Goal: Download file/media: Obtain a digital file from the website

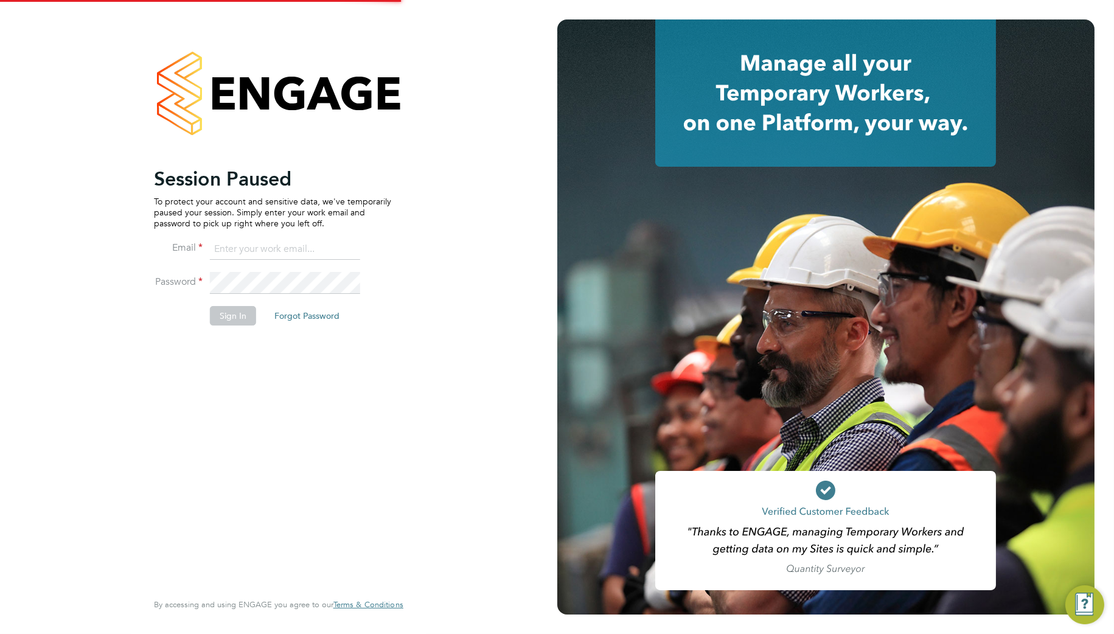
type input "Samantha.briggs@rtcgroupplc.co.uk"
click at [238, 312] on button "Sign In" at bounding box center [233, 315] width 46 height 19
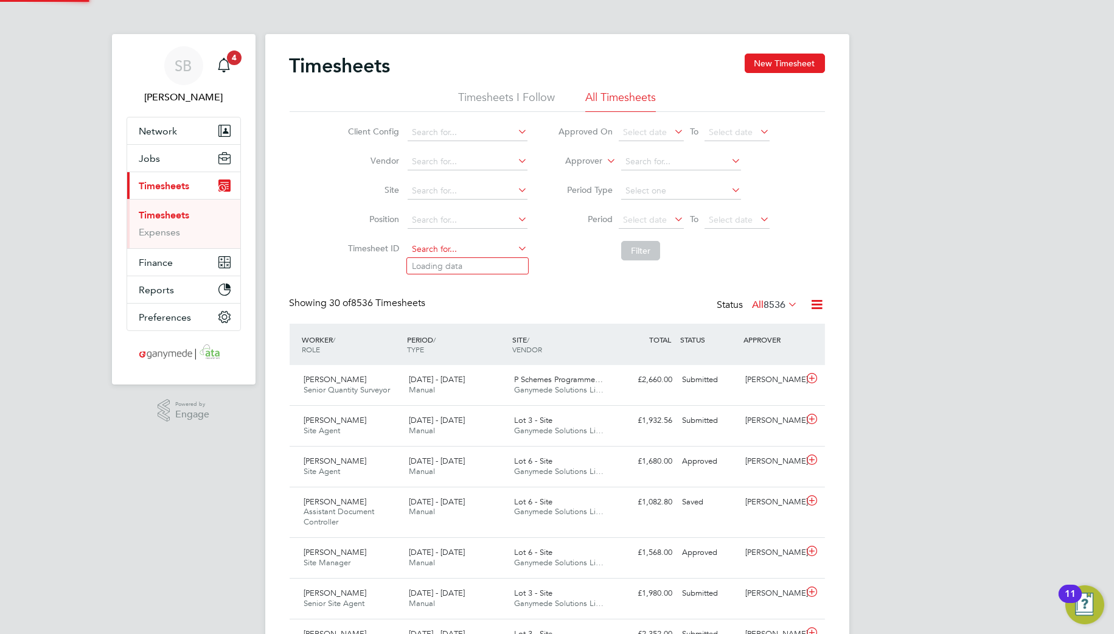
click at [426, 251] on input at bounding box center [468, 249] width 120 height 17
paste input "1807796"
drag, startPoint x: 433, startPoint y: 259, endPoint x: 444, endPoint y: 259, distance: 11.6
click at [436, 259] on li "TS 1807796" at bounding box center [467, 266] width 121 height 16
type input "TS1807796"
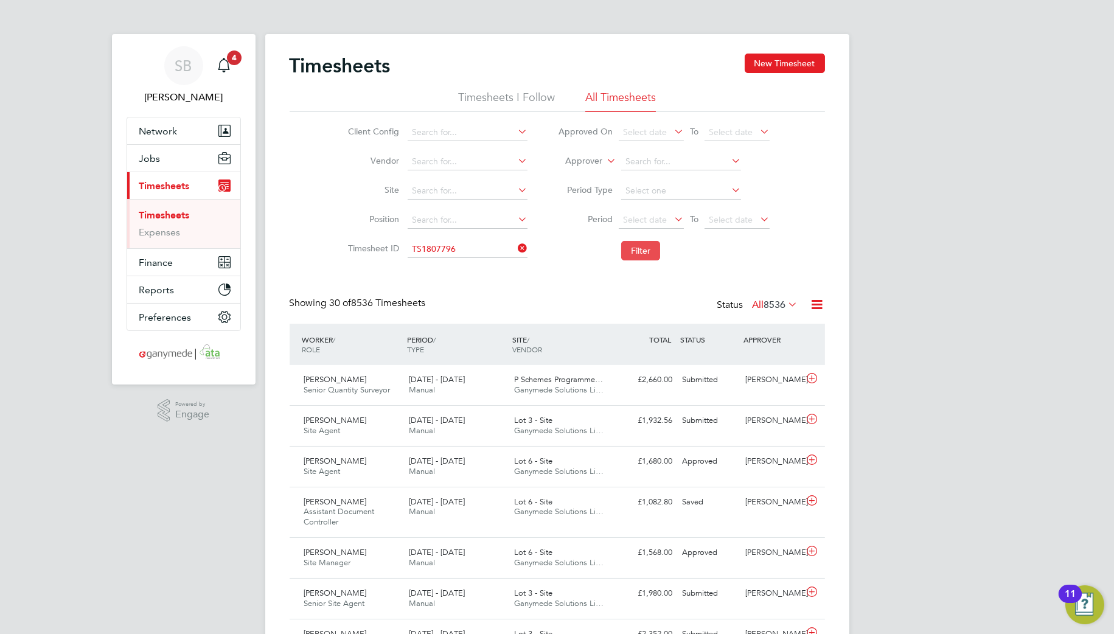
click at [646, 251] on button "Filter" at bounding box center [640, 250] width 39 height 19
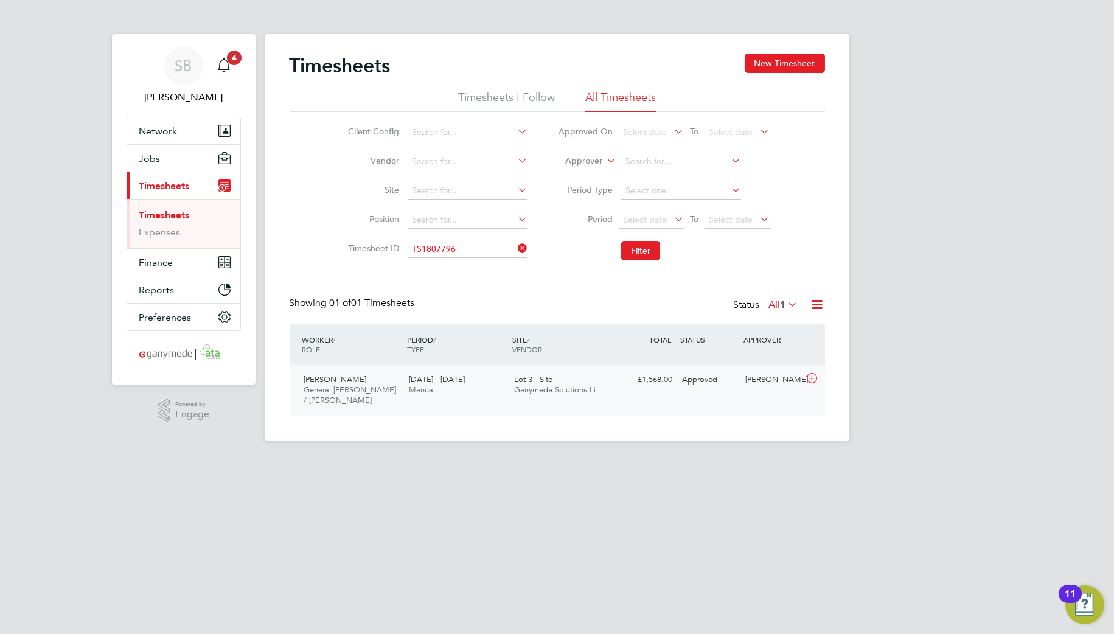
click at [812, 382] on icon at bounding box center [811, 379] width 15 height 10
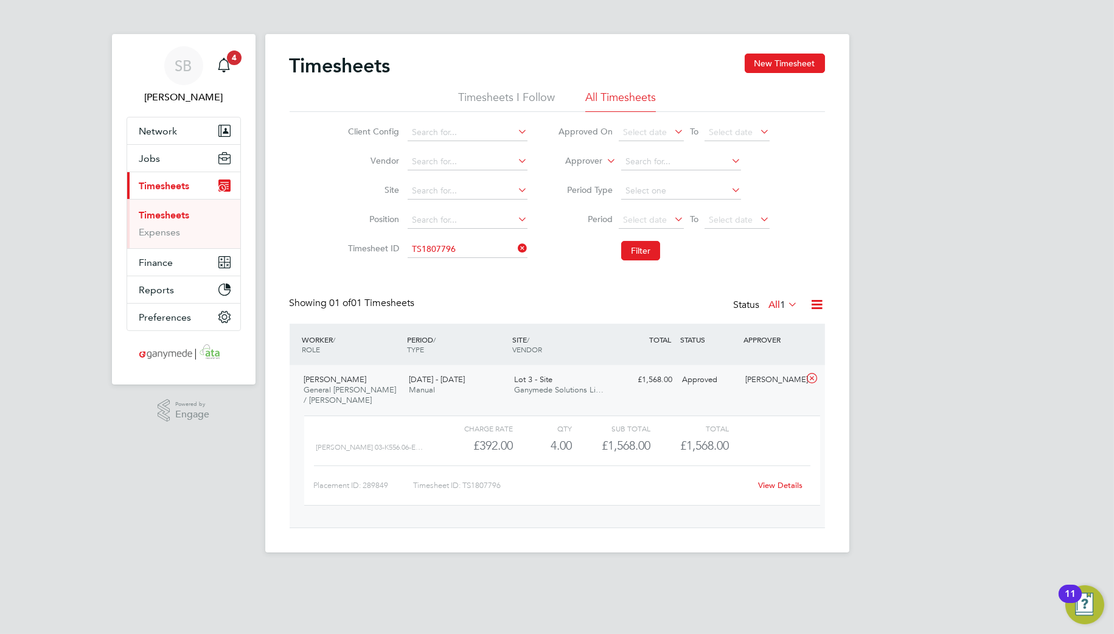
click at [779, 489] on link "View Details" at bounding box center [780, 485] width 44 height 10
click at [478, 240] on li "Timesheet ID TS1807796" at bounding box center [436, 249] width 214 height 29
click at [475, 250] on input at bounding box center [468, 249] width 120 height 17
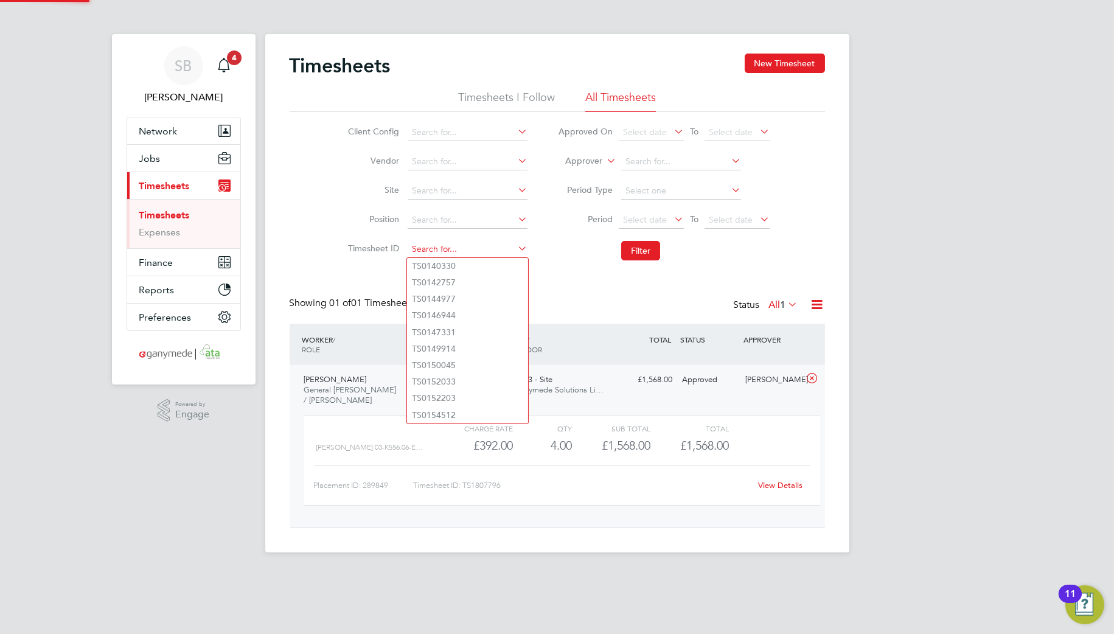
paste input "1808076"
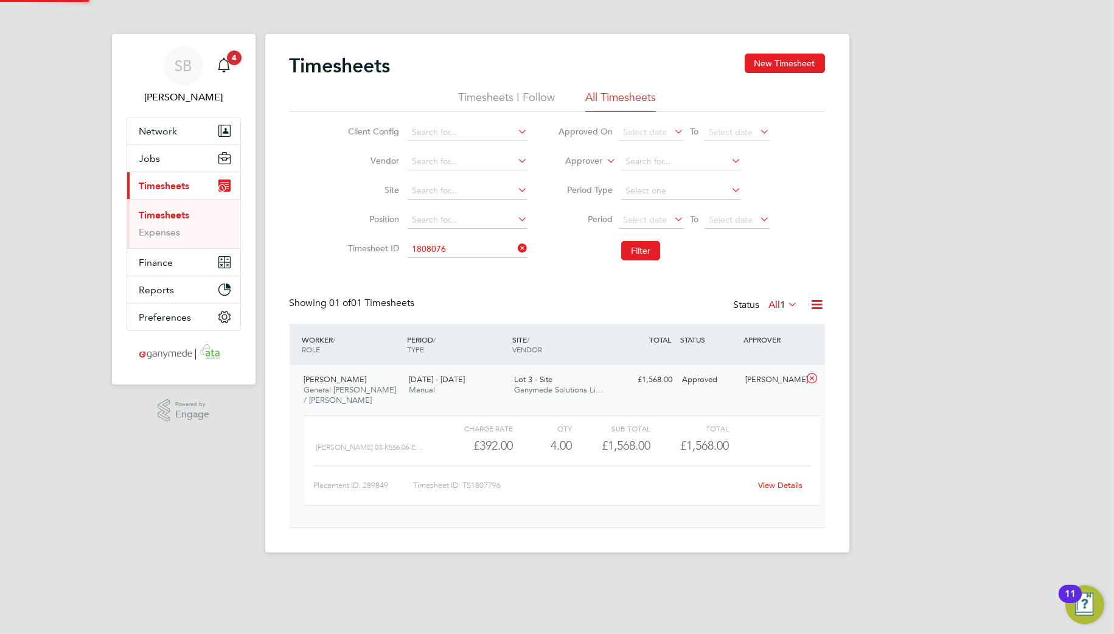
drag, startPoint x: 469, startPoint y: 259, endPoint x: 525, endPoint y: 262, distance: 56.0
click at [470, 260] on li "TS 1808076" at bounding box center [467, 266] width 121 height 16
type input "TS1808076"
click at [633, 253] on button "Filter" at bounding box center [640, 250] width 39 height 19
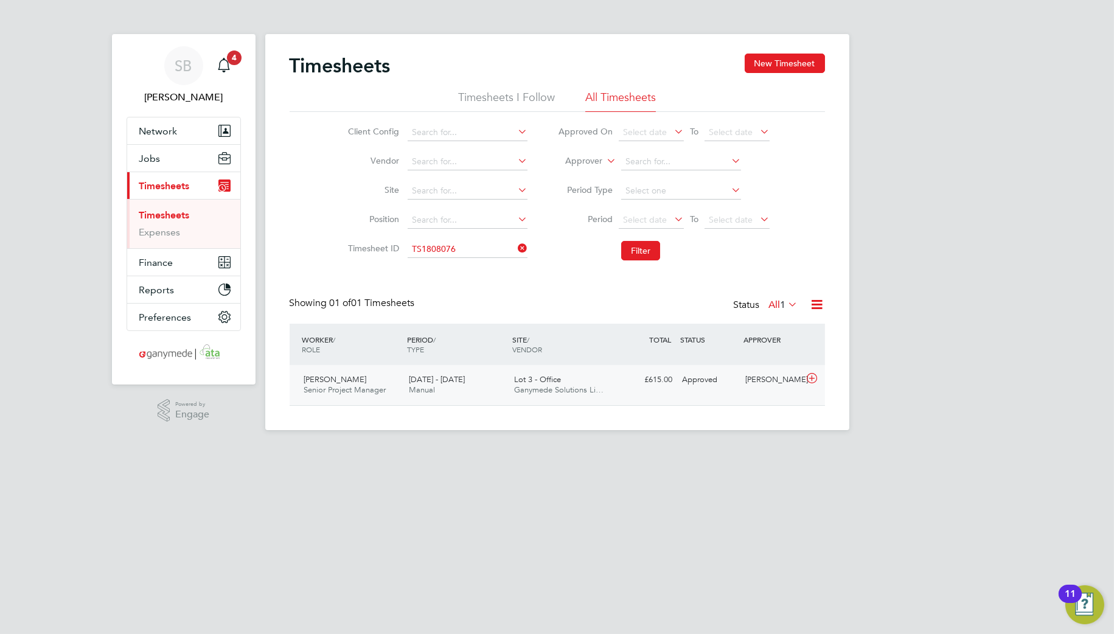
click at [812, 377] on icon at bounding box center [811, 379] width 15 height 10
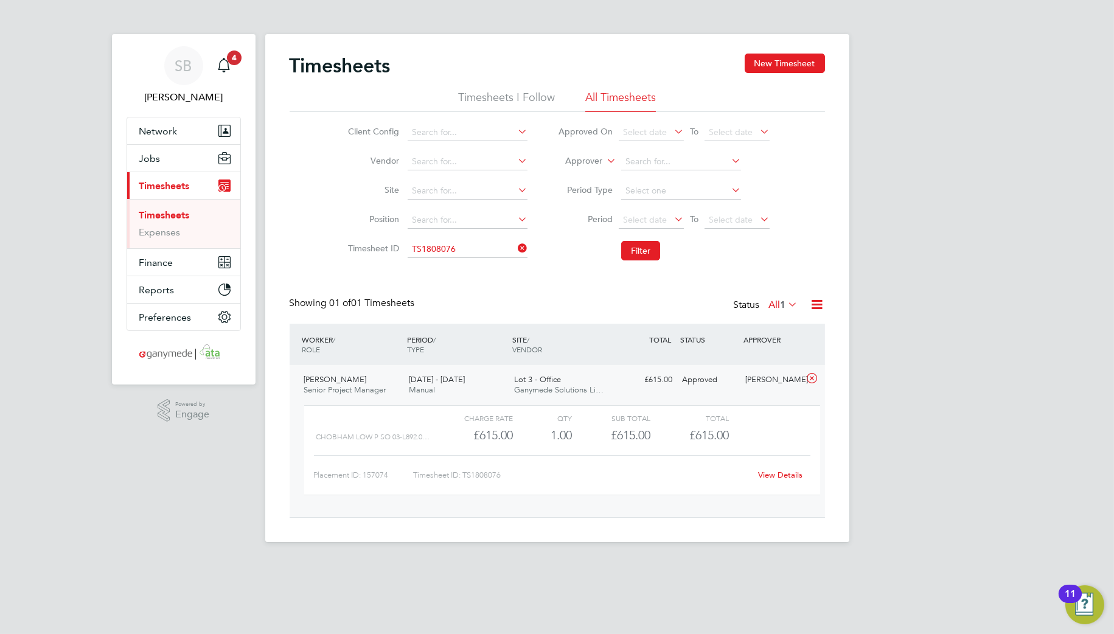
click at [772, 473] on link "View Details" at bounding box center [780, 475] width 44 height 10
click at [471, 253] on input at bounding box center [468, 249] width 120 height 17
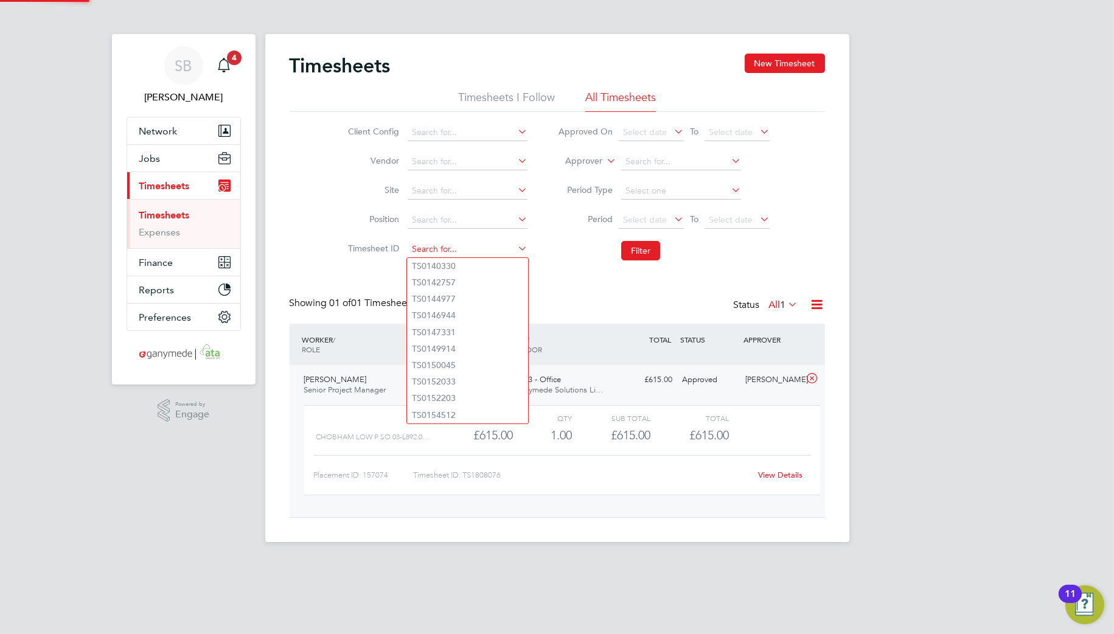
paste input "1808508"
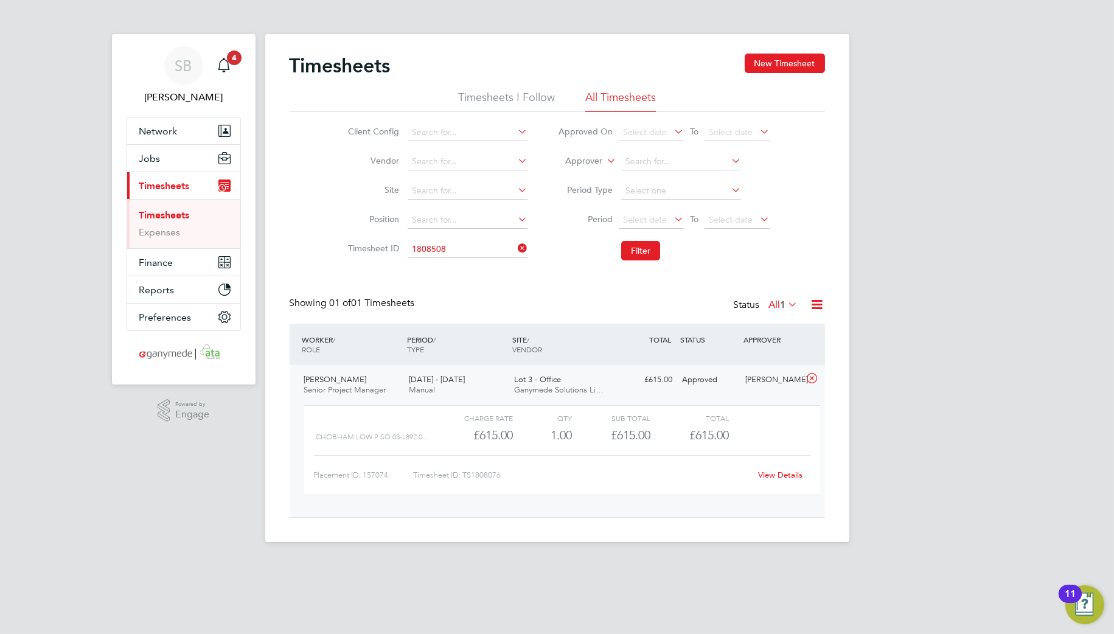
drag, startPoint x: 455, startPoint y: 260, endPoint x: 524, endPoint y: 262, distance: 70.0
click at [456, 261] on b "1808508" at bounding box center [439, 266] width 34 height 10
type input "TS1808508"
click at [632, 254] on button "Filter" at bounding box center [640, 250] width 39 height 19
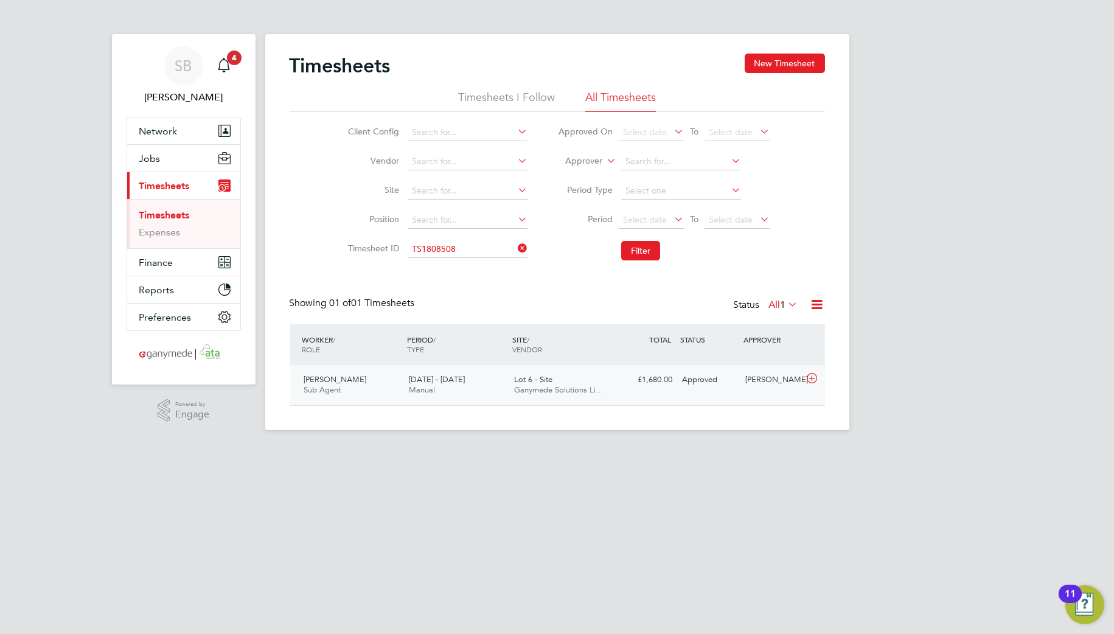
click at [807, 380] on icon at bounding box center [811, 379] width 15 height 10
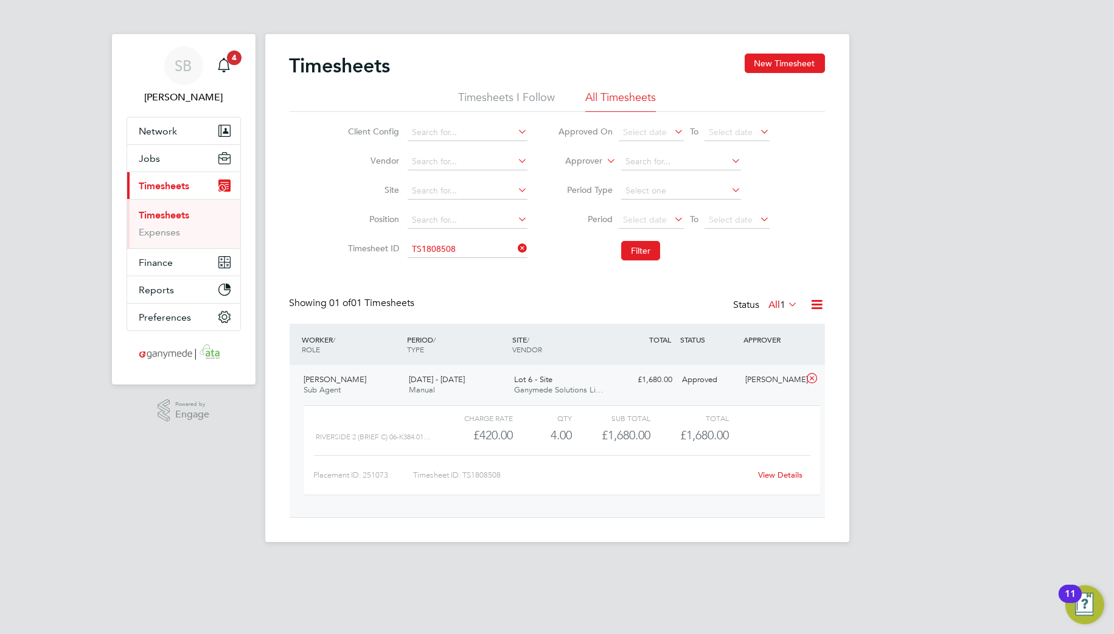
click at [778, 476] on link "View Details" at bounding box center [780, 475] width 44 height 10
click at [463, 250] on input at bounding box center [468, 249] width 120 height 17
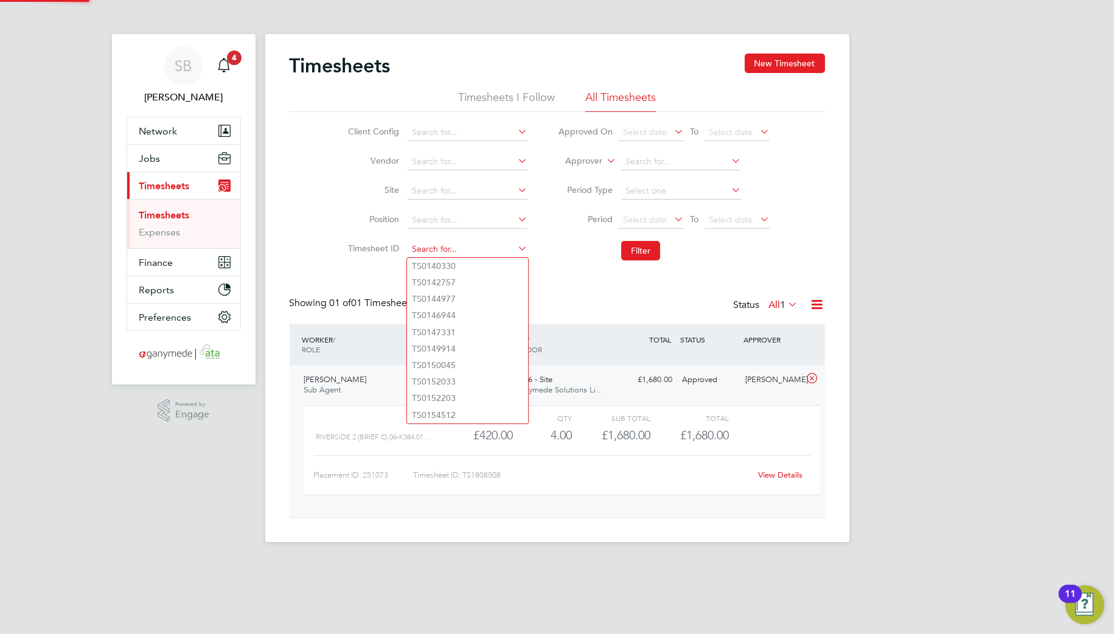
paste input "1809361"
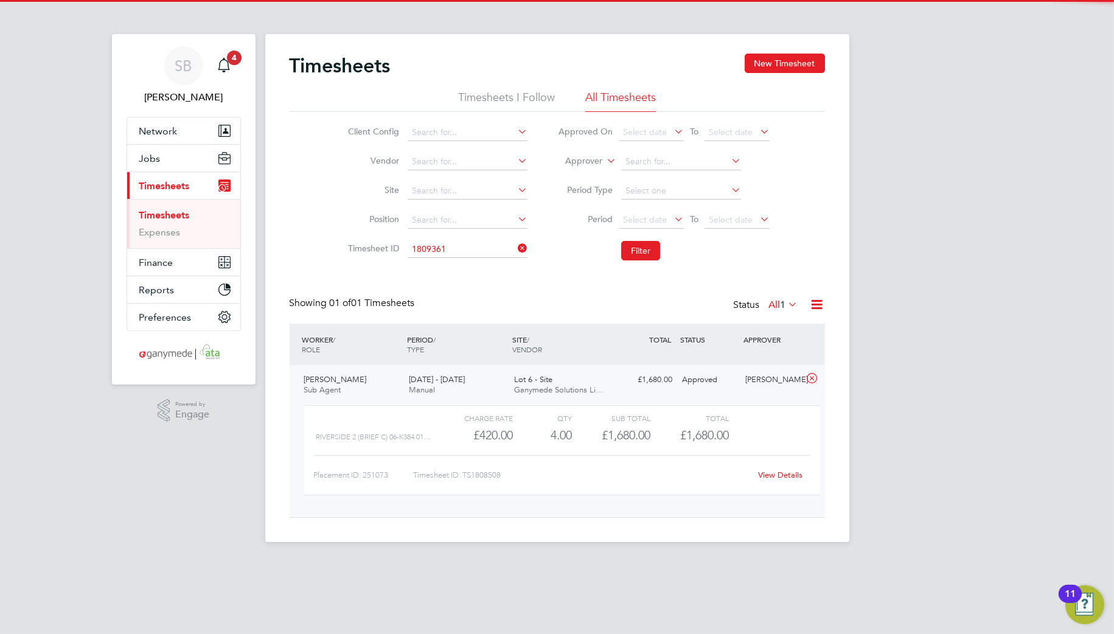
click at [463, 259] on li "TS 1809361" at bounding box center [467, 266] width 121 height 16
type input "TS1809361"
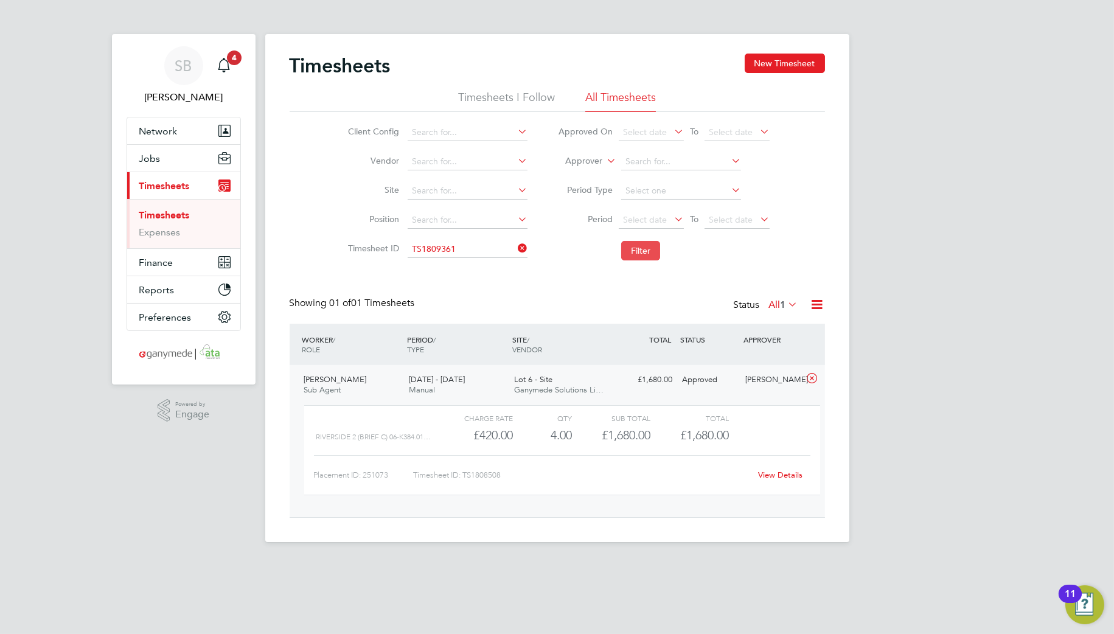
click at [639, 252] on button "Filter" at bounding box center [640, 250] width 39 height 19
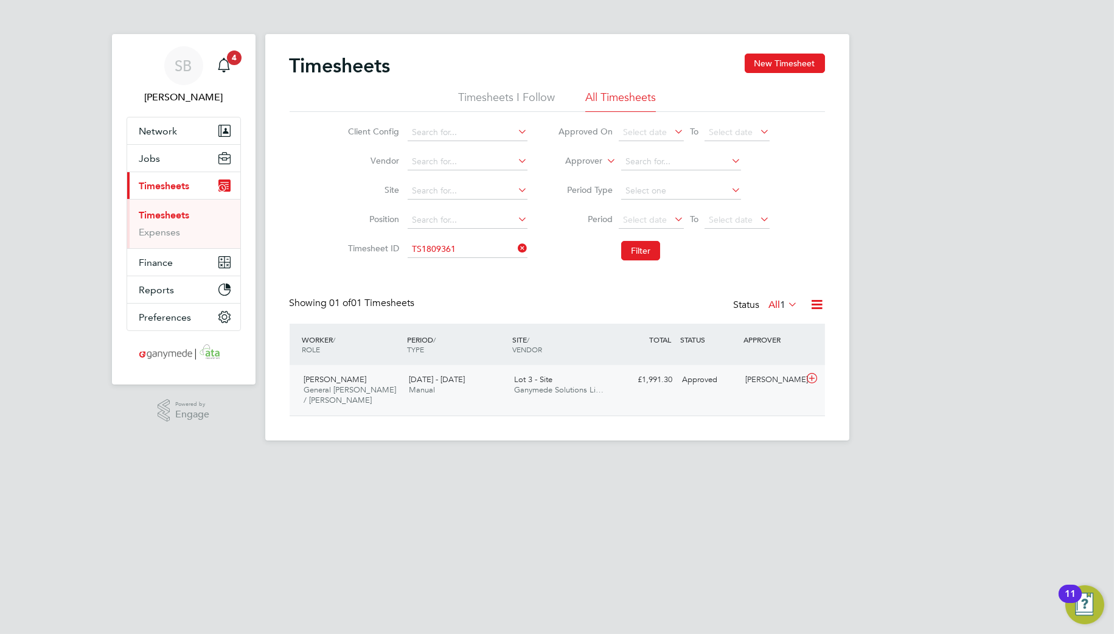
click at [807, 377] on icon at bounding box center [811, 379] width 15 height 10
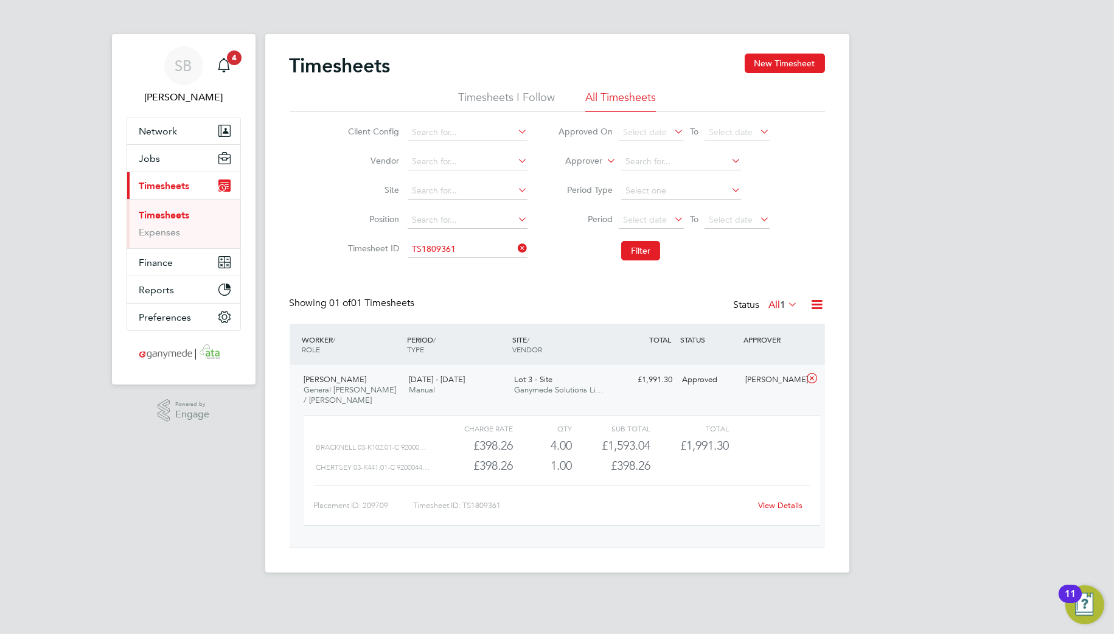
click at [795, 510] on div "View Details" at bounding box center [781, 505] width 60 height 19
click at [793, 506] on link "View Details" at bounding box center [780, 505] width 44 height 10
click at [487, 251] on input at bounding box center [468, 249] width 120 height 17
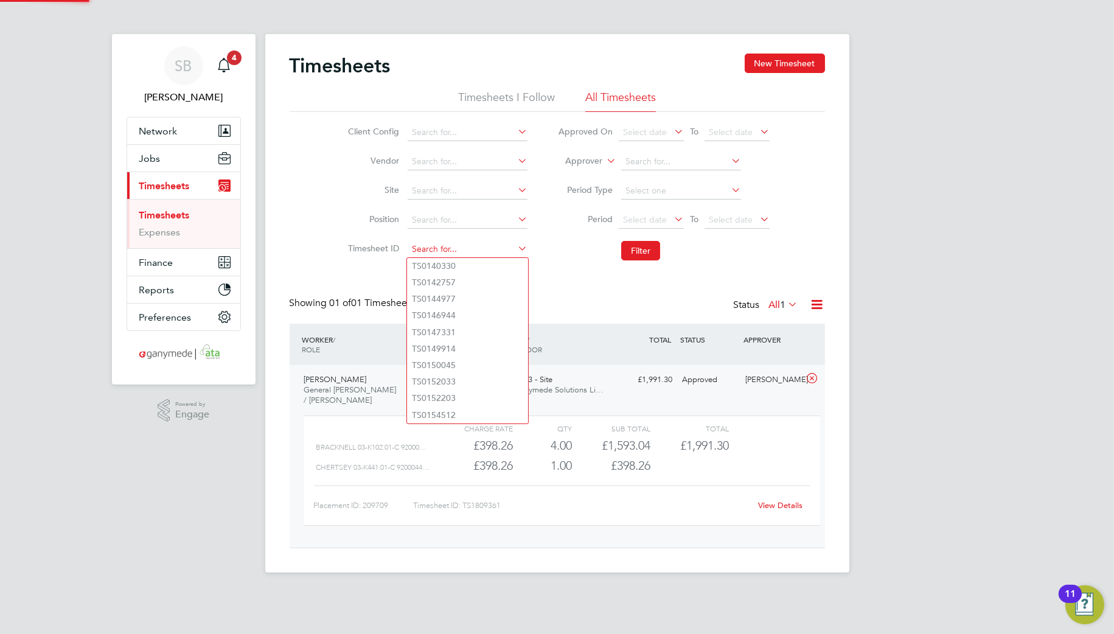
paste input "1809380"
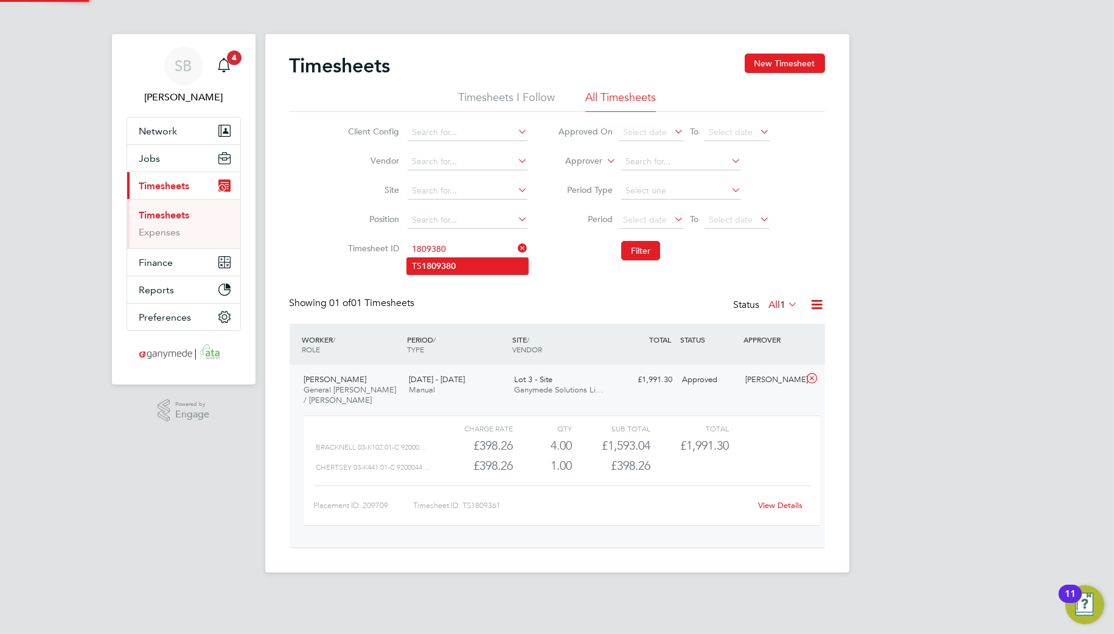
drag, startPoint x: 476, startPoint y: 259, endPoint x: 496, endPoint y: 262, distance: 19.7
click at [476, 260] on li "TS 1809380" at bounding box center [467, 266] width 121 height 16
type input "TS1809380"
click at [651, 245] on button "Filter" at bounding box center [640, 250] width 39 height 19
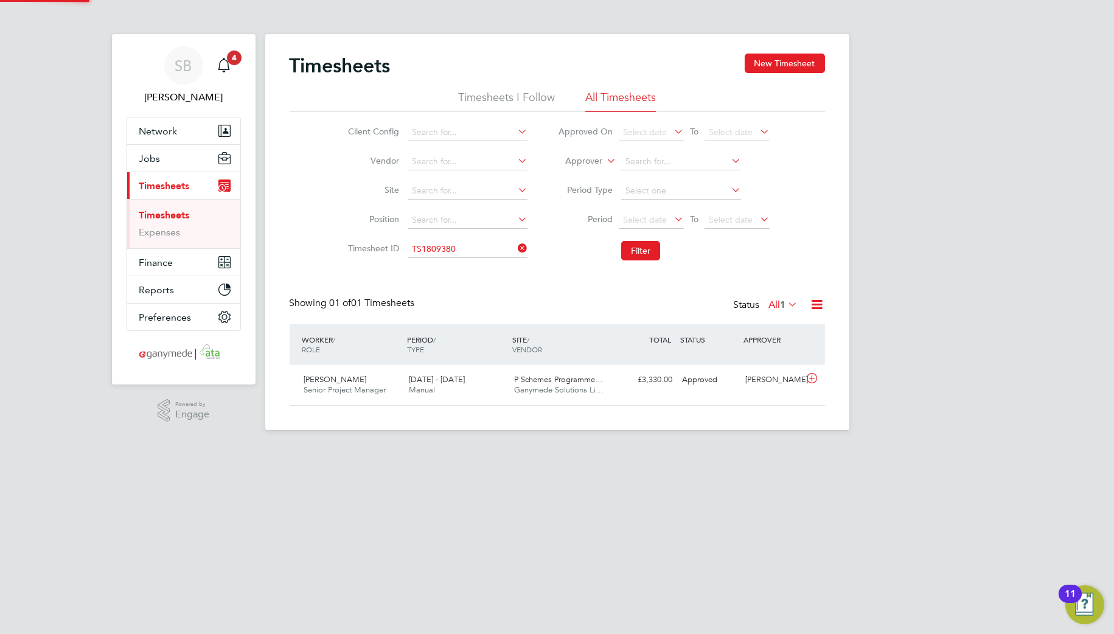
scroll to position [30, 106]
click at [812, 381] on icon at bounding box center [811, 379] width 15 height 10
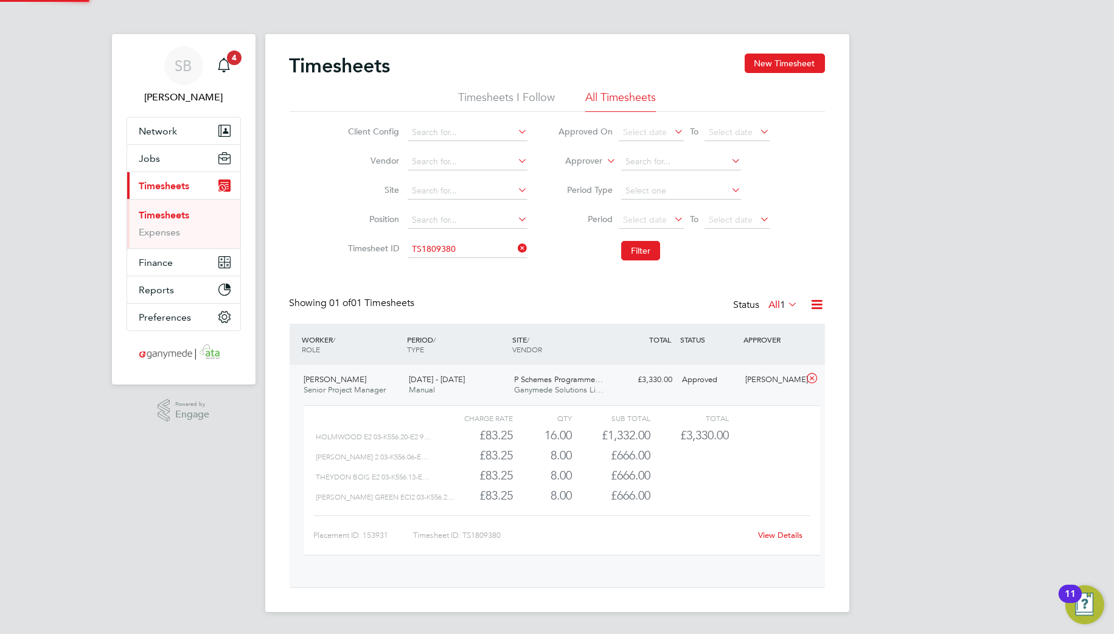
scroll to position [20, 119]
click at [782, 540] on div "View Details" at bounding box center [781, 535] width 60 height 19
click at [782, 537] on link "View Details" at bounding box center [780, 535] width 44 height 10
click at [469, 251] on input at bounding box center [468, 249] width 120 height 17
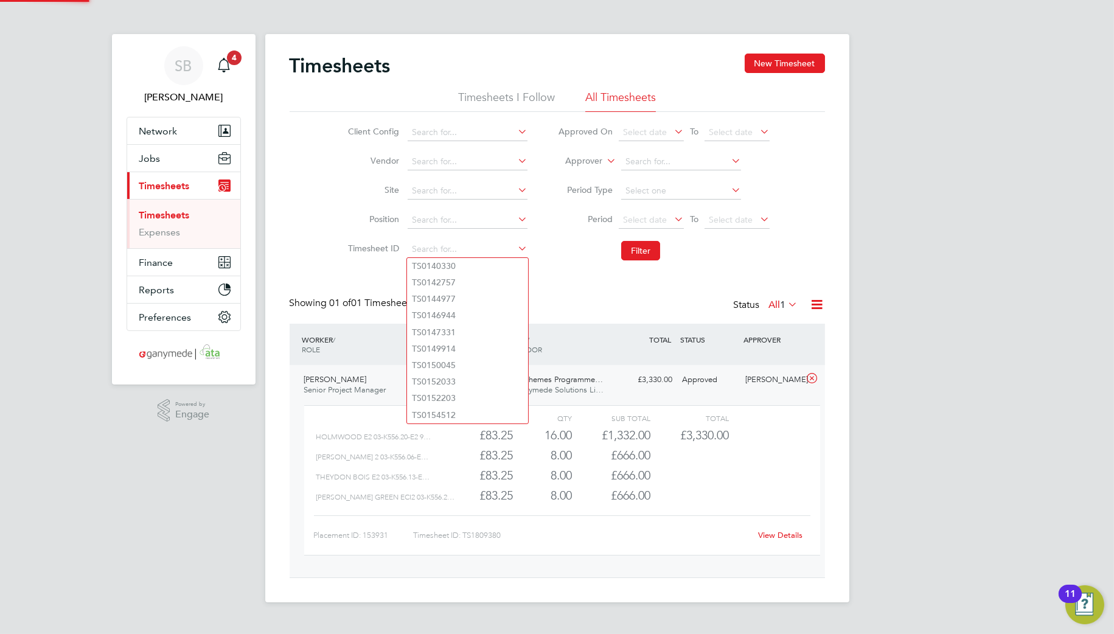
paste input "1810223"
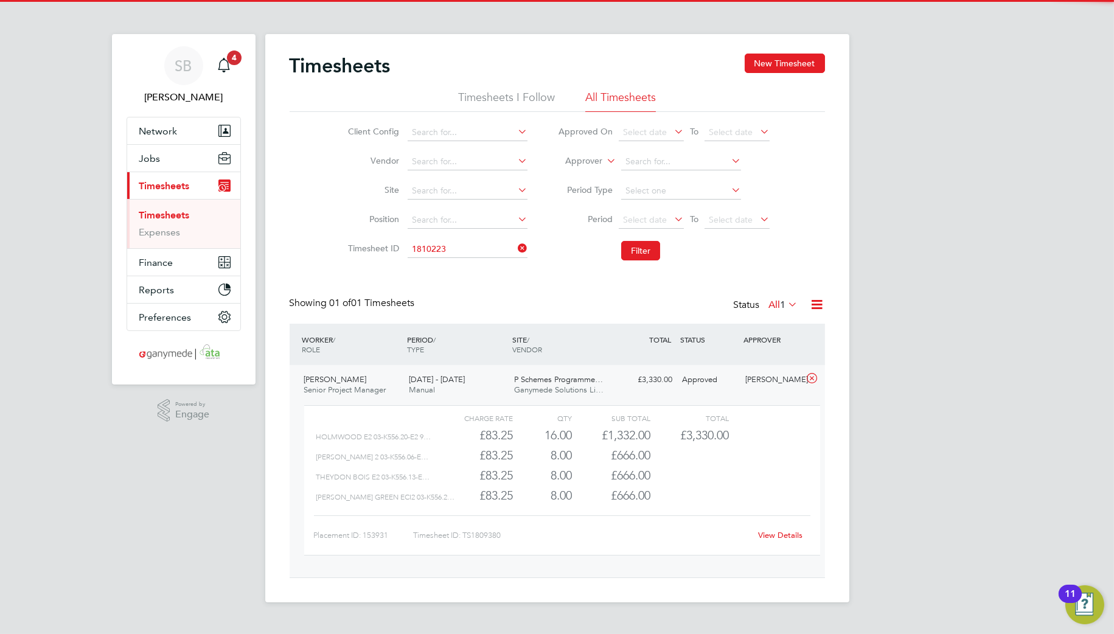
click at [458, 260] on li "TS 1810223" at bounding box center [467, 266] width 121 height 16
type input "TS1810223"
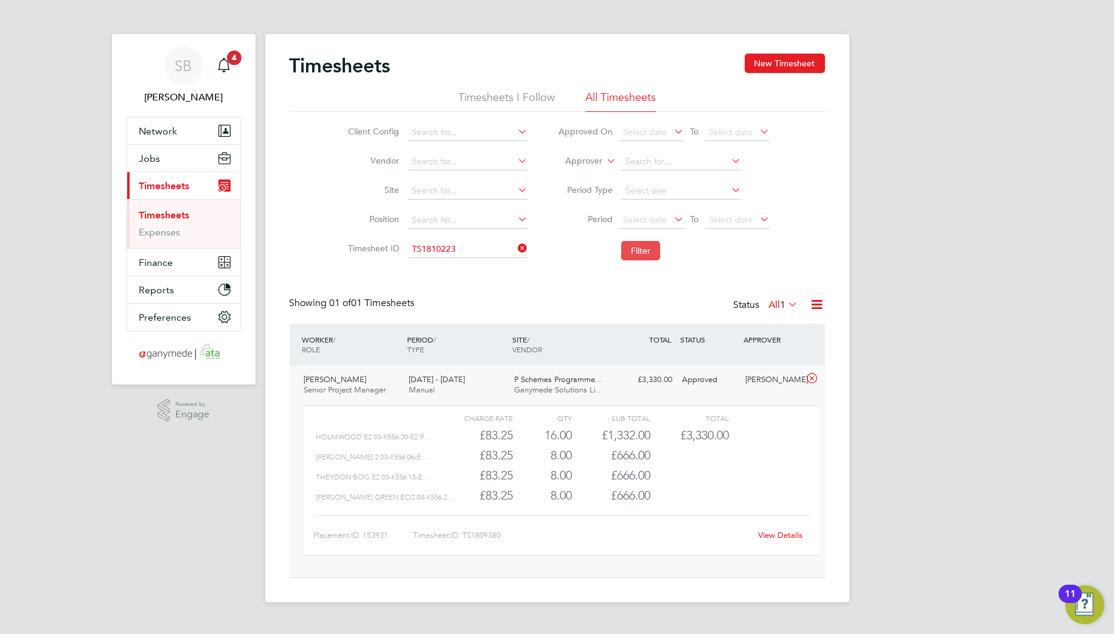
click at [640, 249] on button "Filter" at bounding box center [640, 250] width 39 height 19
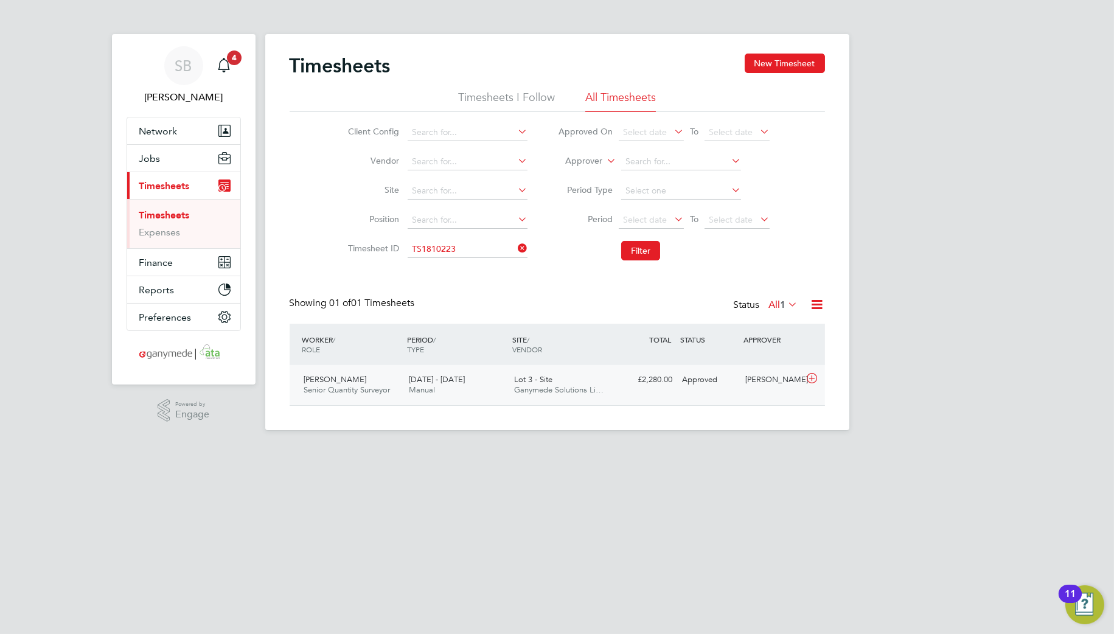
click at [808, 382] on icon at bounding box center [811, 379] width 15 height 10
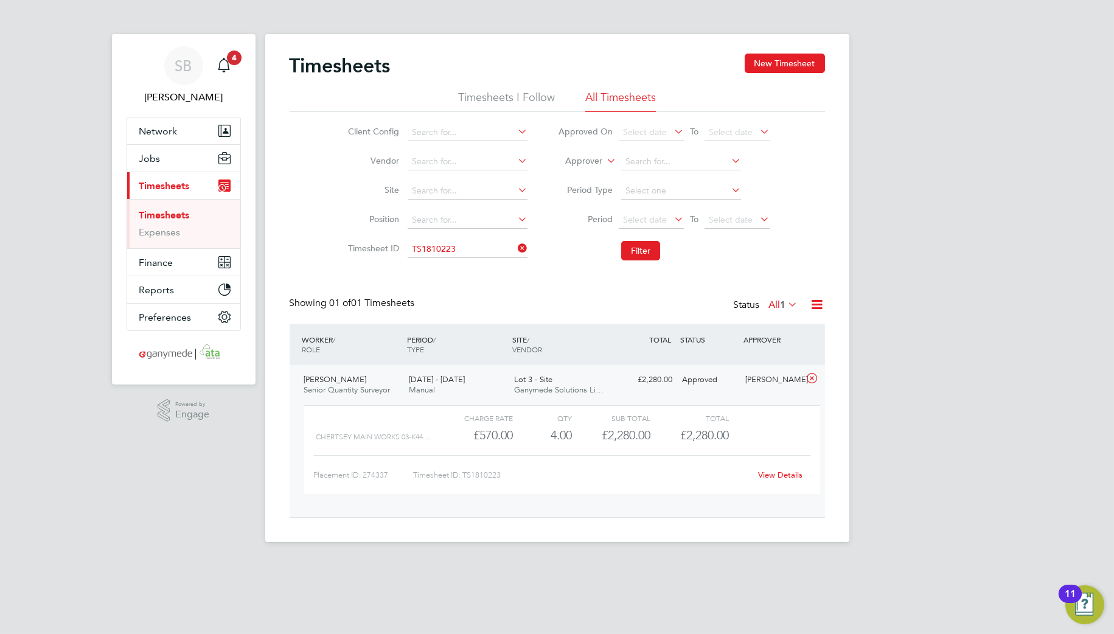
click at [778, 473] on link "View Details" at bounding box center [780, 475] width 44 height 10
click at [456, 253] on input at bounding box center [468, 249] width 120 height 17
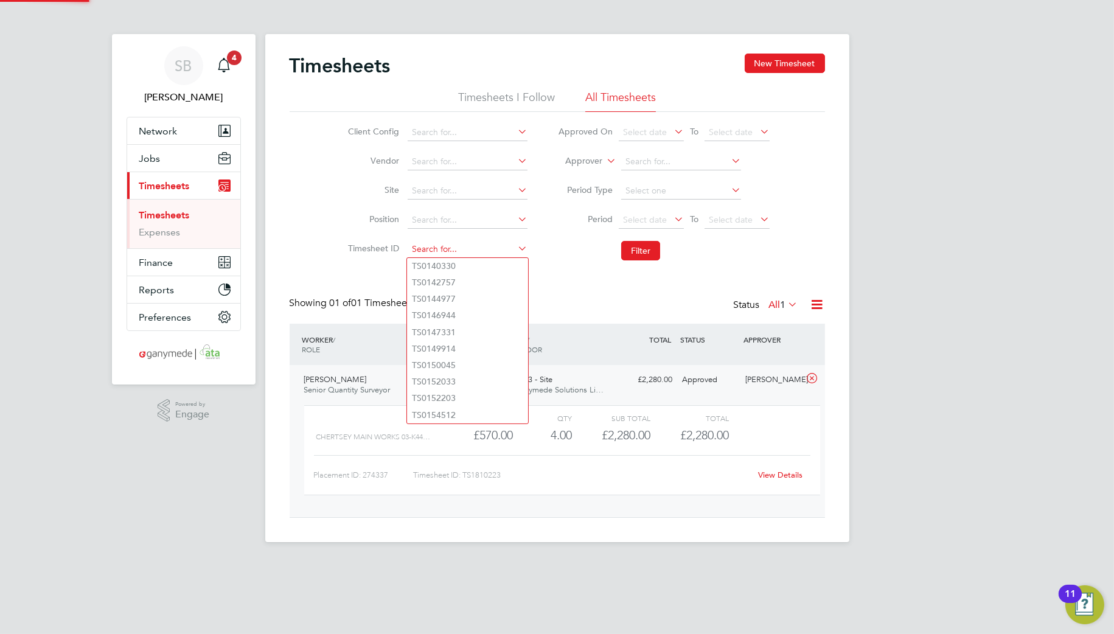
paste input "1810346"
click at [461, 258] on li "TS 1810346" at bounding box center [467, 266] width 121 height 16
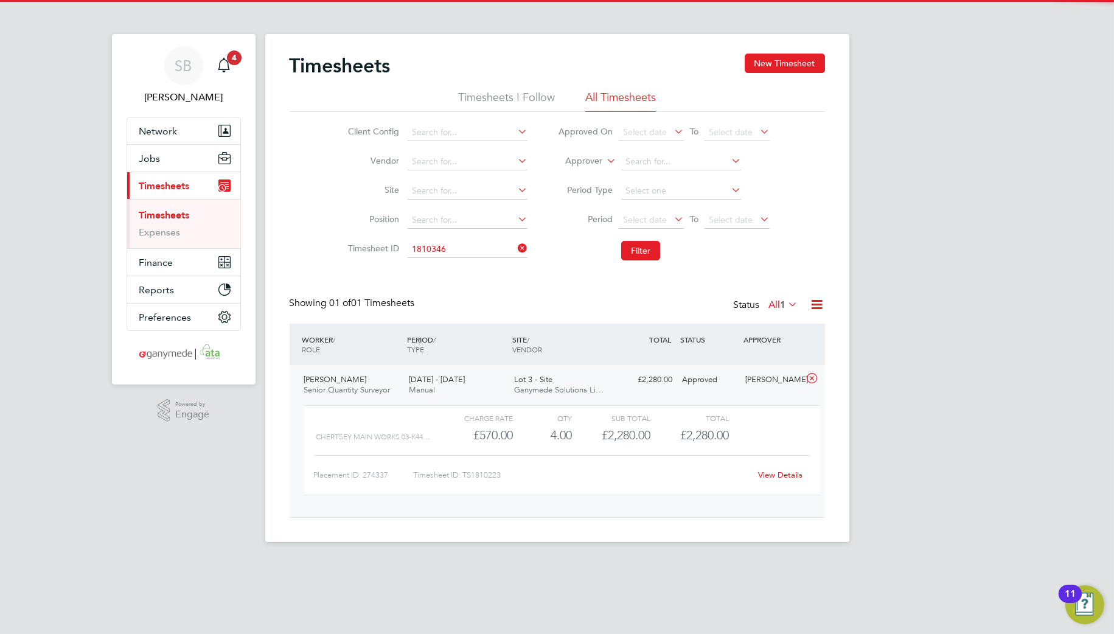
type input "TS1810346"
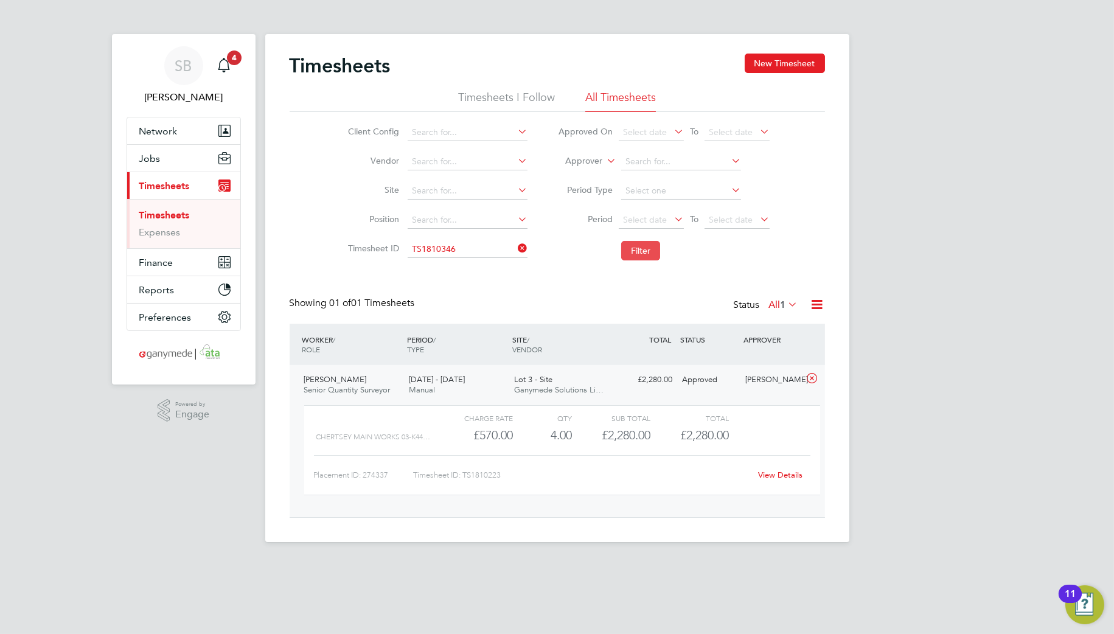
click at [640, 259] on button "Filter" at bounding box center [640, 250] width 39 height 19
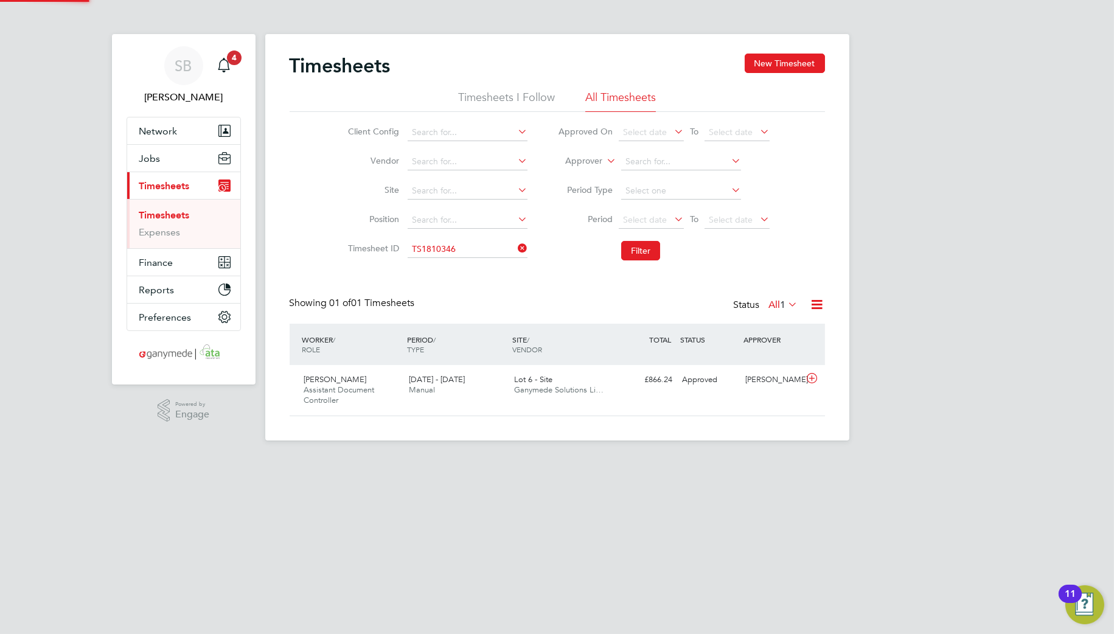
scroll to position [41, 106]
click at [813, 382] on icon at bounding box center [811, 379] width 15 height 10
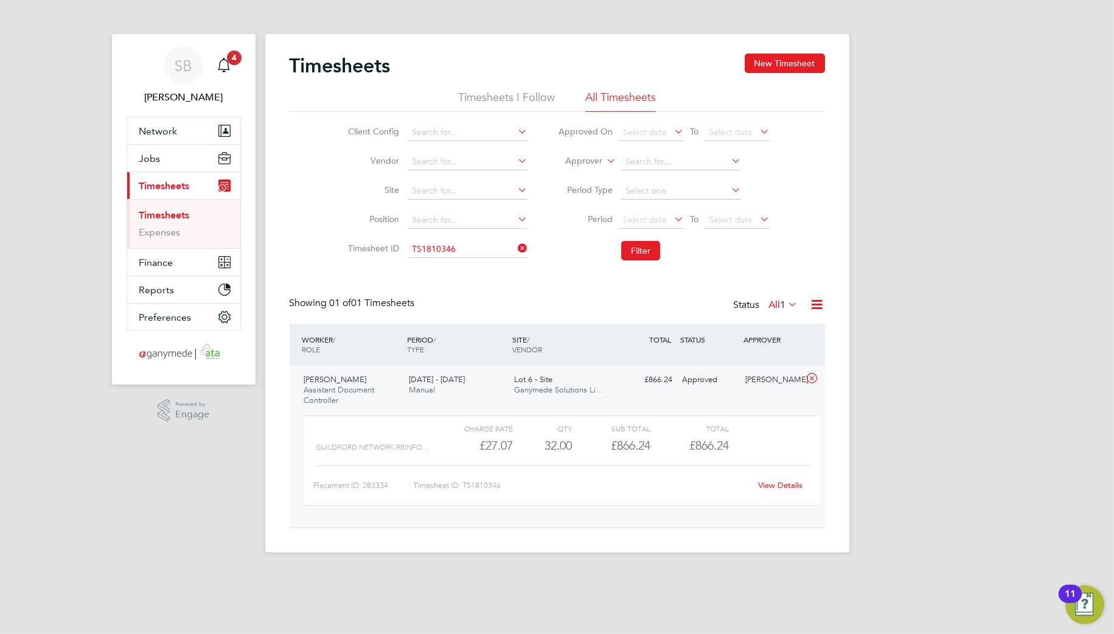
click at [775, 485] on link "View Details" at bounding box center [780, 485] width 44 height 10
drag, startPoint x: 455, startPoint y: 260, endPoint x: 458, endPoint y: 248, distance: 12.0
click at [456, 258] on li "Timesheet ID TS1810346" at bounding box center [436, 249] width 214 height 29
click at [458, 248] on input at bounding box center [468, 249] width 120 height 17
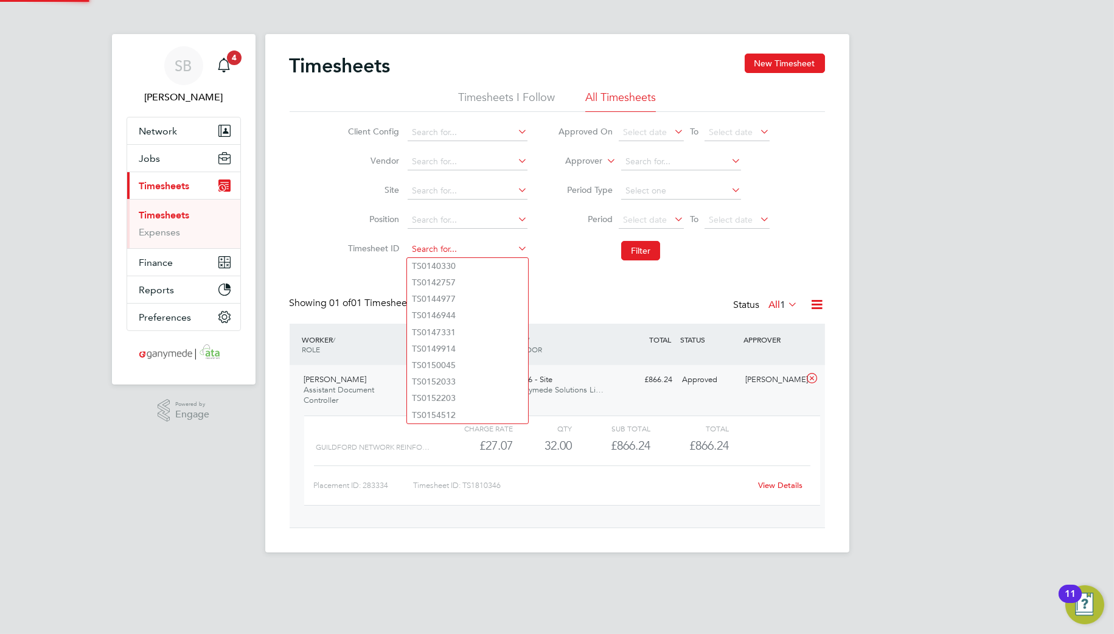
paste input "1810700"
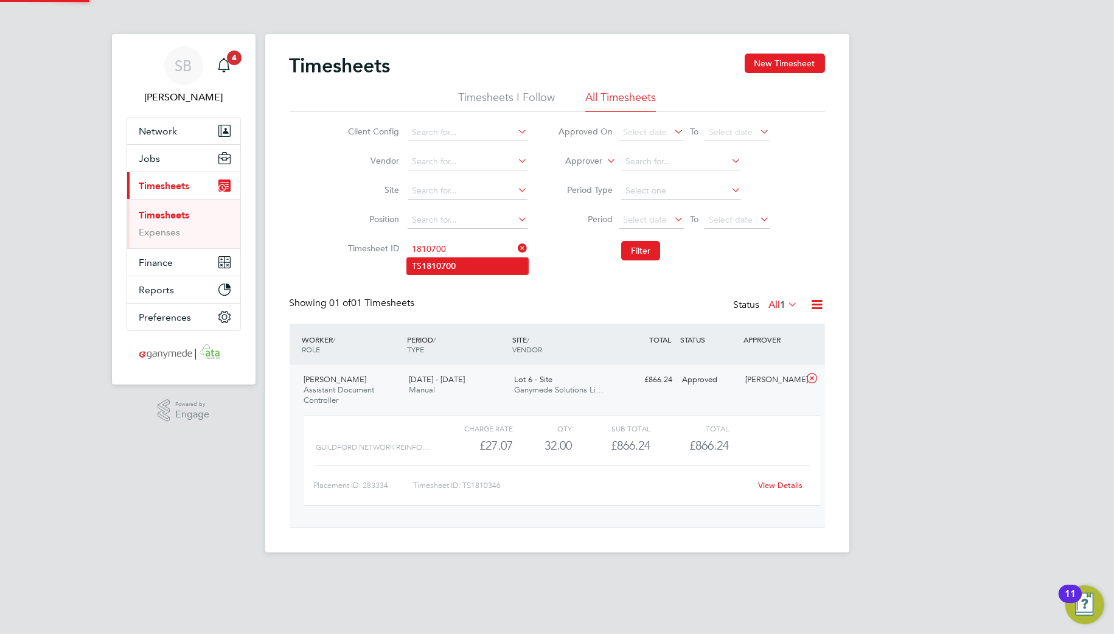
drag, startPoint x: 460, startPoint y: 263, endPoint x: 476, endPoint y: 264, distance: 15.8
click at [462, 263] on li "TS 1810700" at bounding box center [467, 266] width 121 height 16
type input "TS1810700"
click at [640, 251] on button "Filter" at bounding box center [640, 250] width 39 height 19
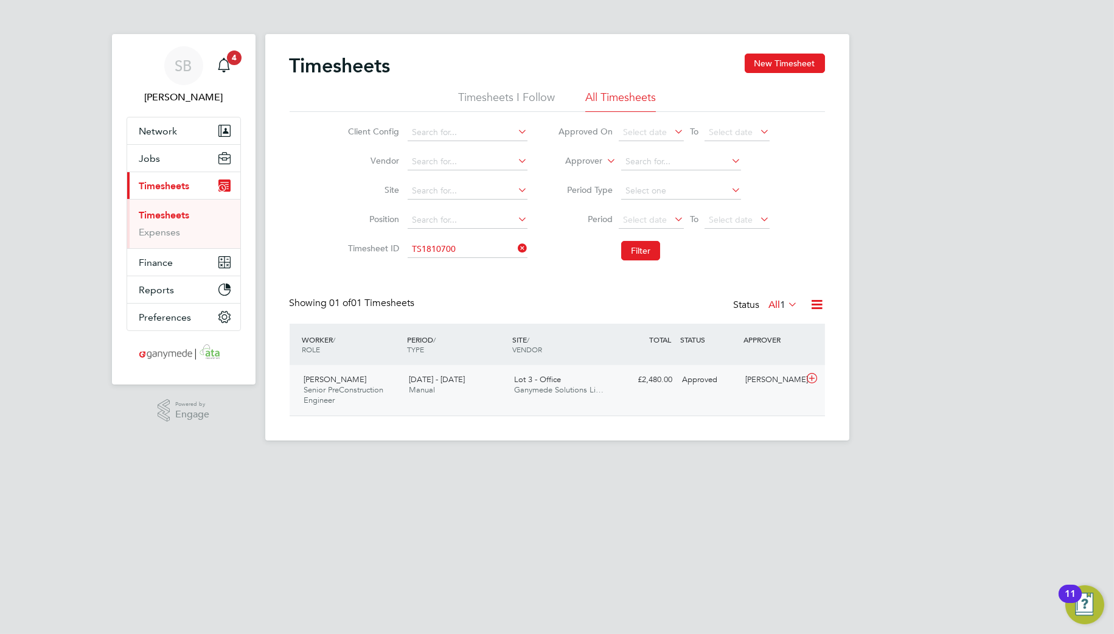
click at [810, 374] on icon at bounding box center [811, 379] width 15 height 10
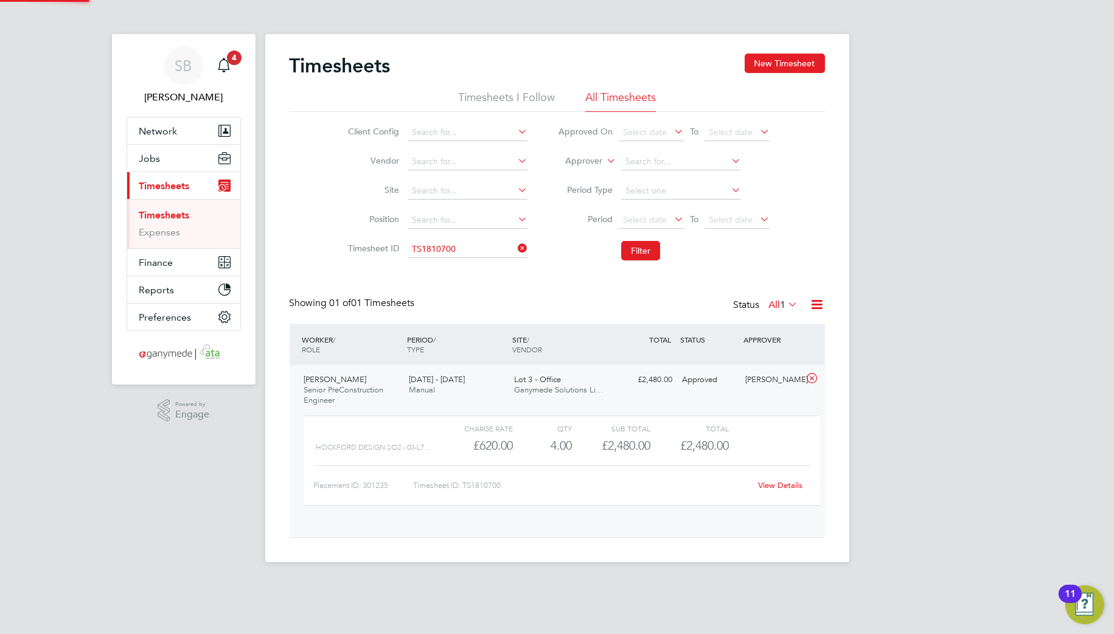
scroll to position [20, 119]
click at [775, 492] on div "View Details" at bounding box center [781, 485] width 60 height 19
click at [779, 483] on link "View Details" at bounding box center [780, 485] width 44 height 10
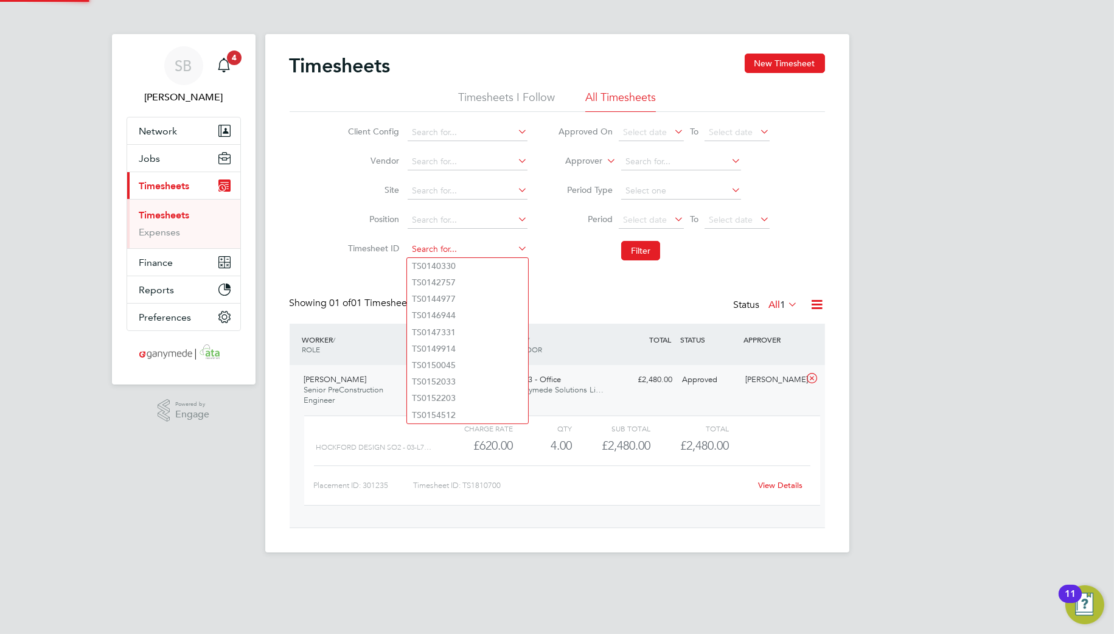
click at [484, 247] on input at bounding box center [468, 249] width 120 height 17
paste input "1811008"
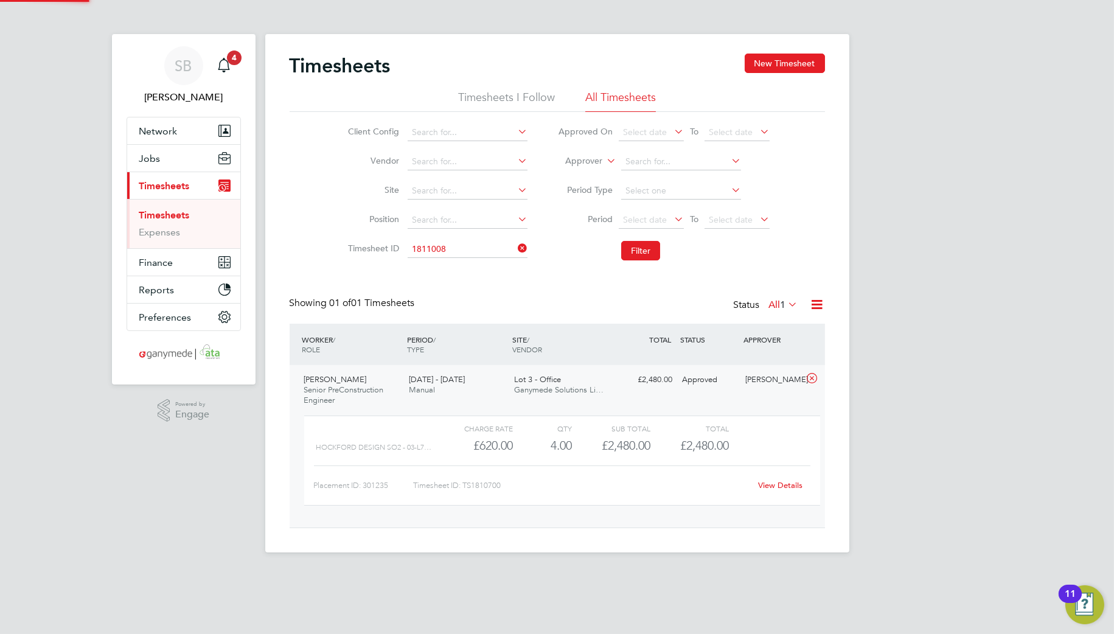
drag, startPoint x: 479, startPoint y: 262, endPoint x: 579, endPoint y: 263, distance: 99.2
click at [483, 262] on li "TS 1811008" at bounding box center [467, 266] width 121 height 16
type input "TS1811008"
drag, startPoint x: 639, startPoint y: 253, endPoint x: 685, endPoint y: 318, distance: 80.4
click at [639, 253] on button "Filter" at bounding box center [640, 250] width 39 height 19
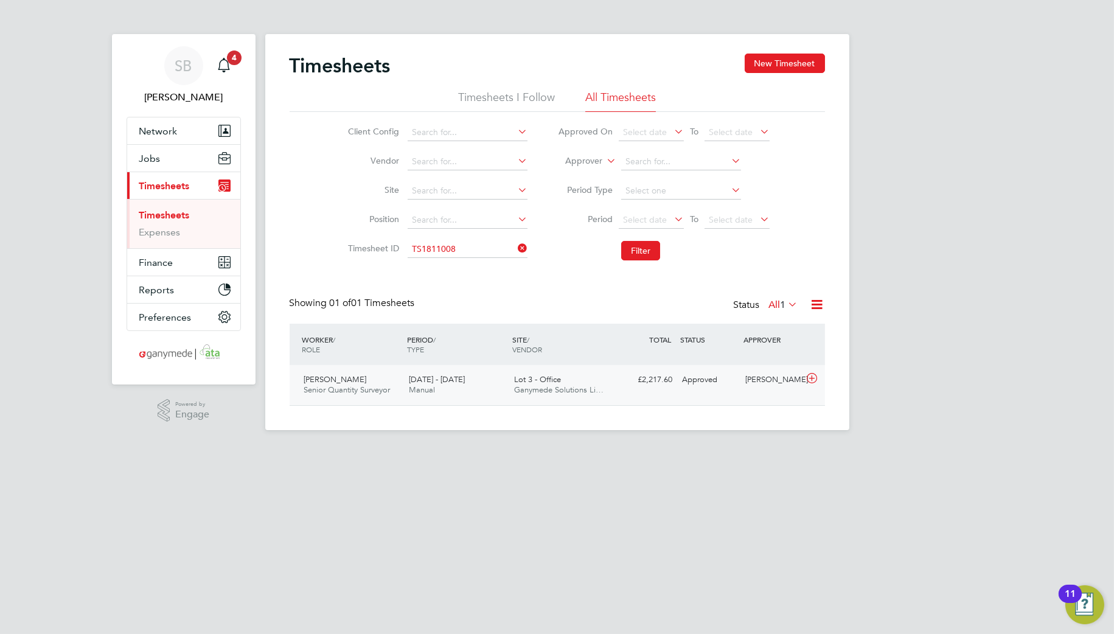
click at [817, 374] on icon at bounding box center [811, 379] width 15 height 10
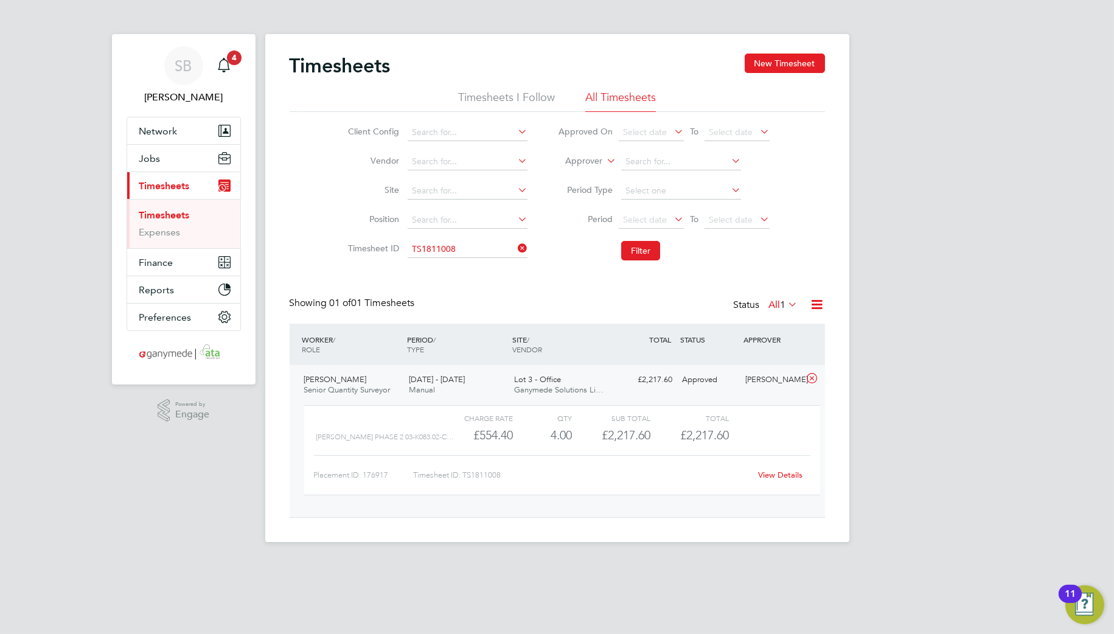
click at [775, 475] on link "View Details" at bounding box center [780, 475] width 44 height 10
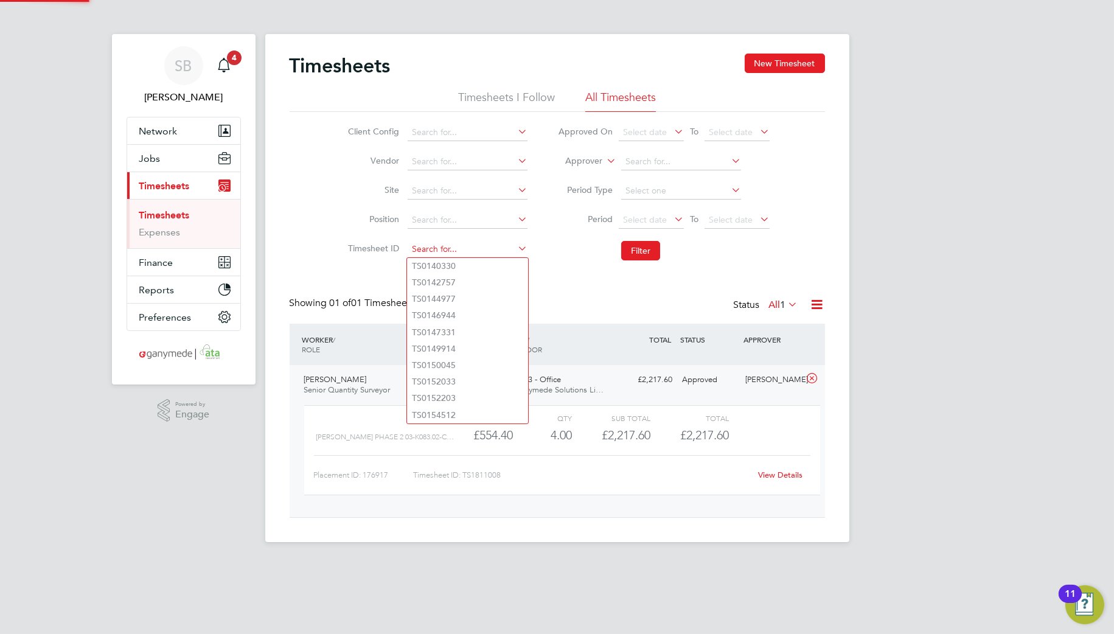
click at [459, 248] on input at bounding box center [468, 249] width 120 height 17
paste input "1811195"
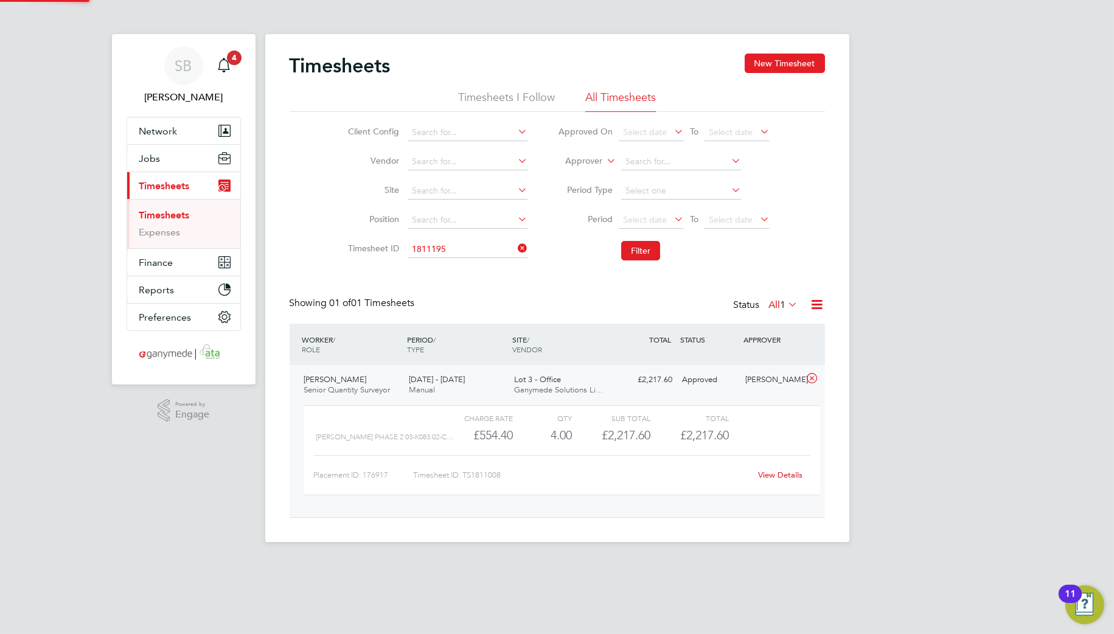
drag, startPoint x: 459, startPoint y: 260, endPoint x: 548, endPoint y: 262, distance: 88.9
click at [462, 262] on li "TS 1811195" at bounding box center [467, 266] width 121 height 16
type input "TS1811195"
click at [637, 246] on button "Filter" at bounding box center [640, 250] width 39 height 19
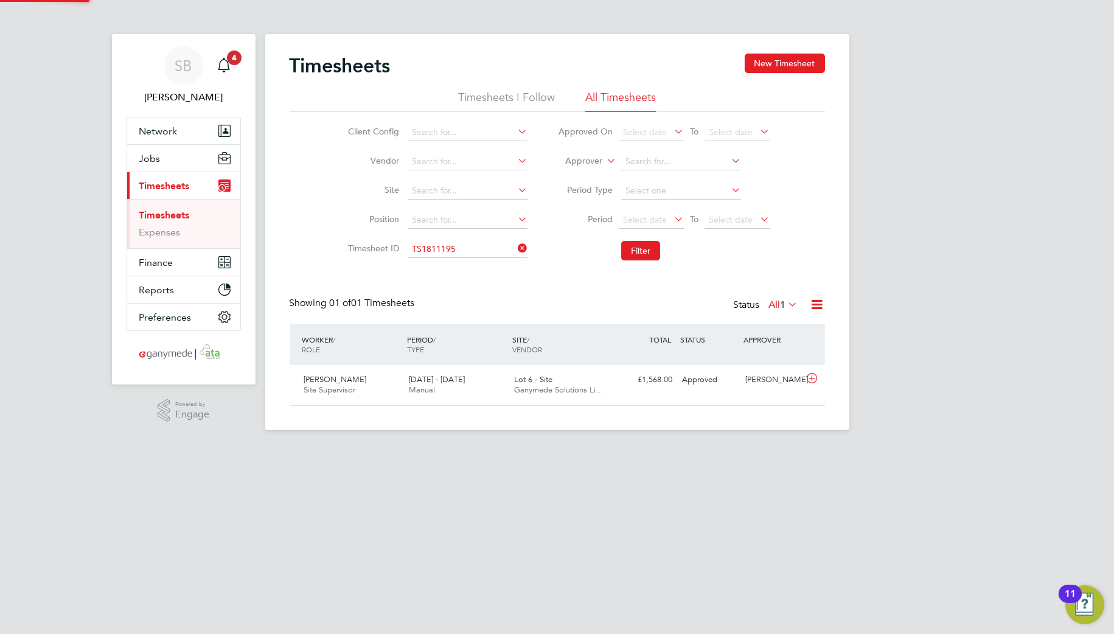
scroll to position [30, 106]
click at [807, 374] on icon at bounding box center [811, 379] width 15 height 10
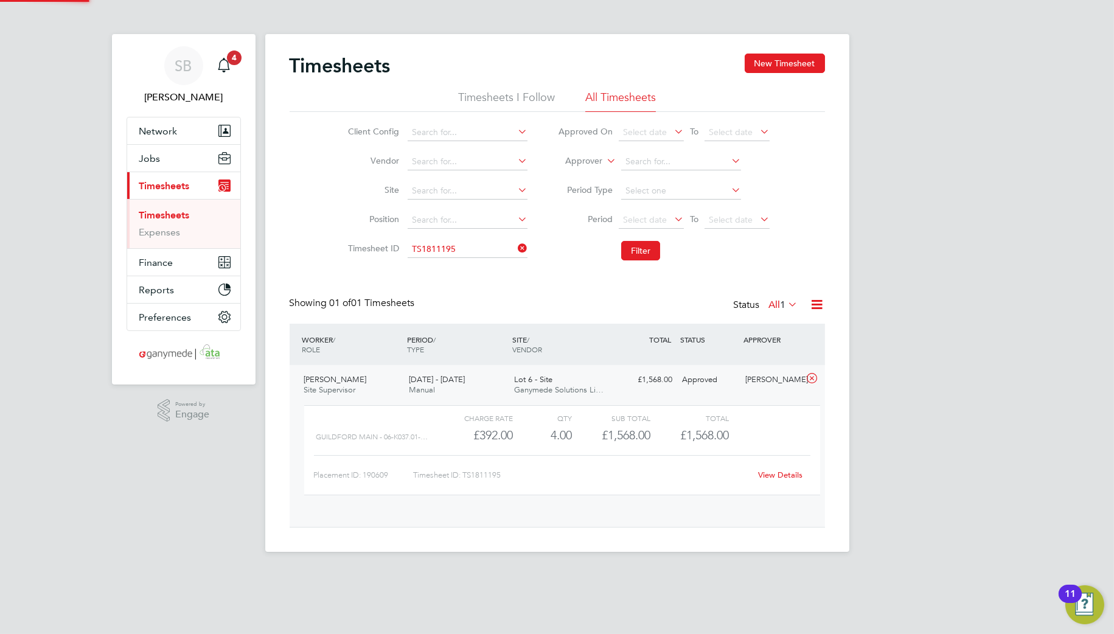
scroll to position [20, 119]
click at [765, 478] on link "View Details" at bounding box center [780, 475] width 44 height 10
click at [451, 251] on input at bounding box center [468, 249] width 120 height 17
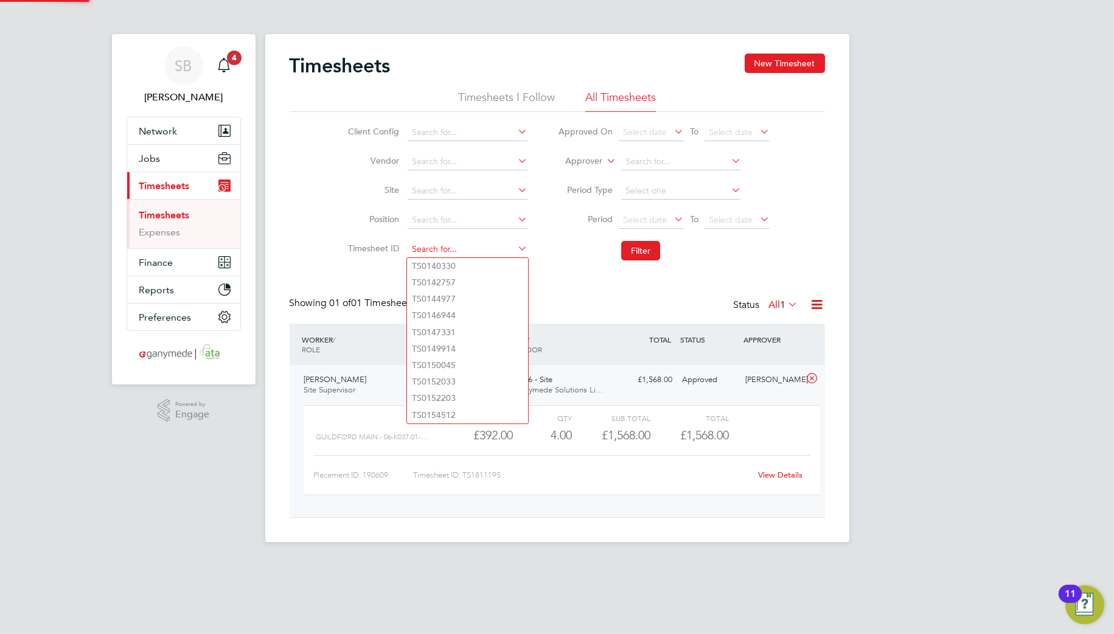
paste input "1811279"
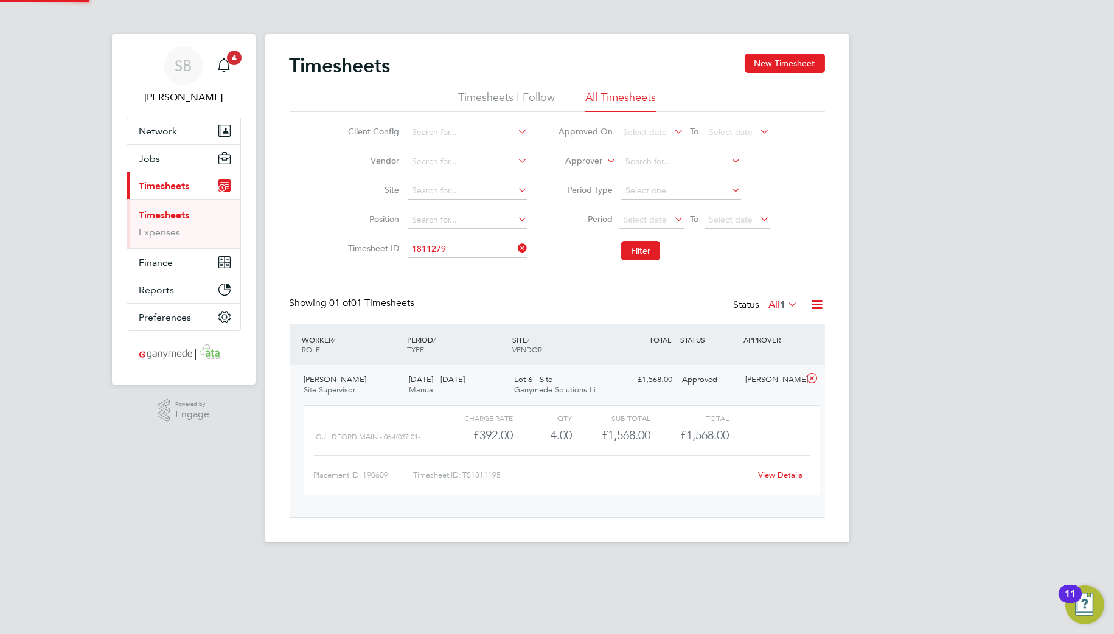
drag, startPoint x: 461, startPoint y: 271, endPoint x: 551, endPoint y: 268, distance: 89.5
click at [462, 268] on li "TS 1811279" at bounding box center [467, 266] width 121 height 16
type input "TS1811279"
click at [655, 246] on button "Filter" at bounding box center [640, 250] width 39 height 19
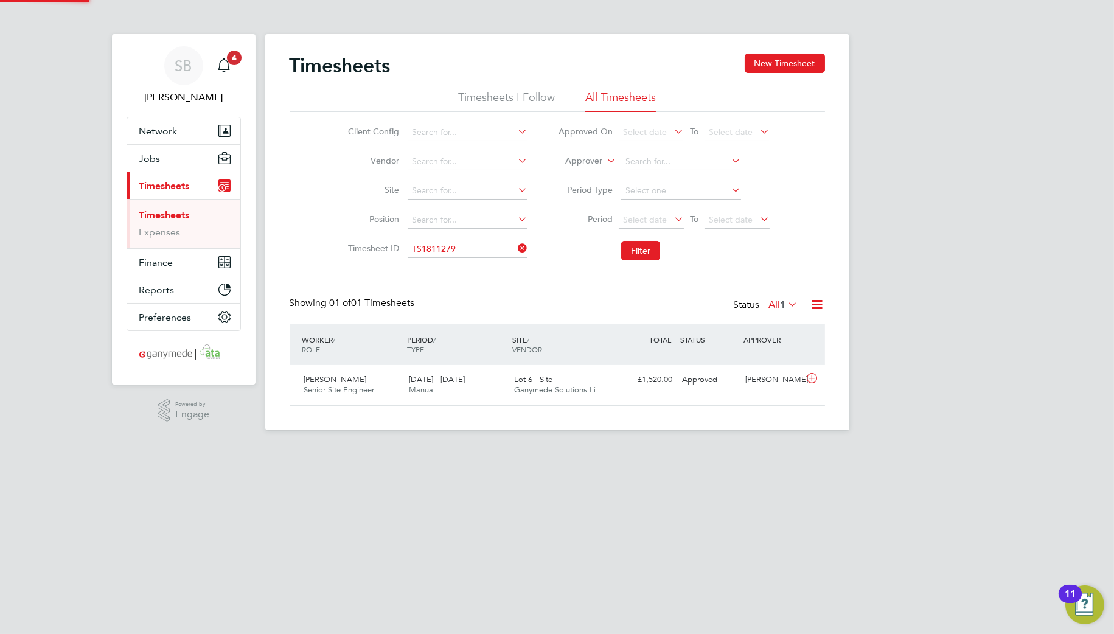
scroll to position [30, 106]
click at [813, 375] on icon at bounding box center [811, 379] width 15 height 10
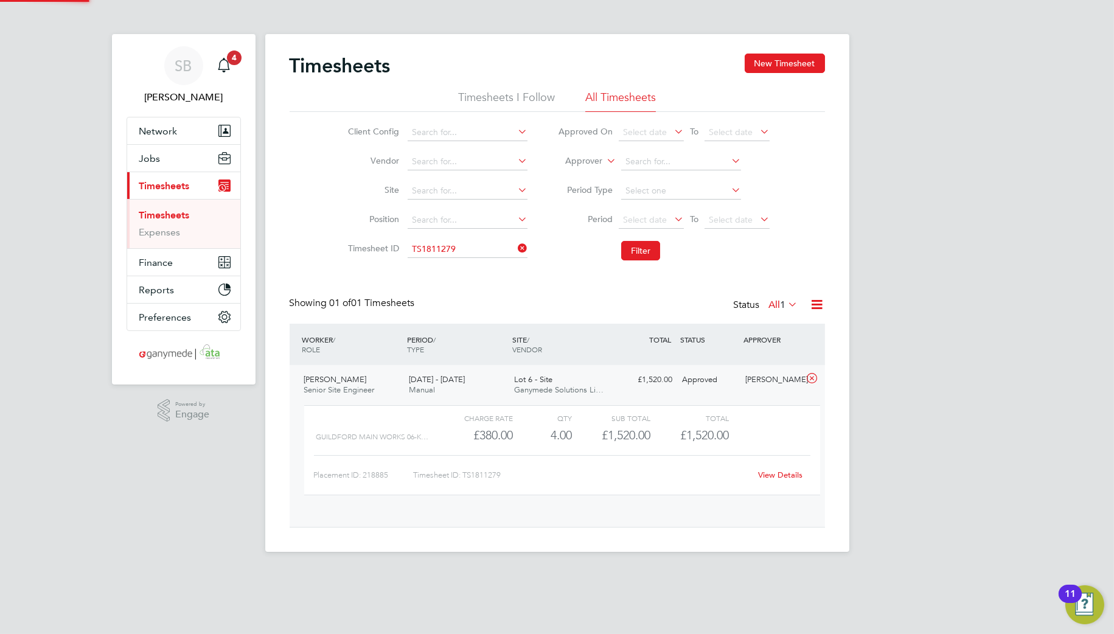
scroll to position [20, 119]
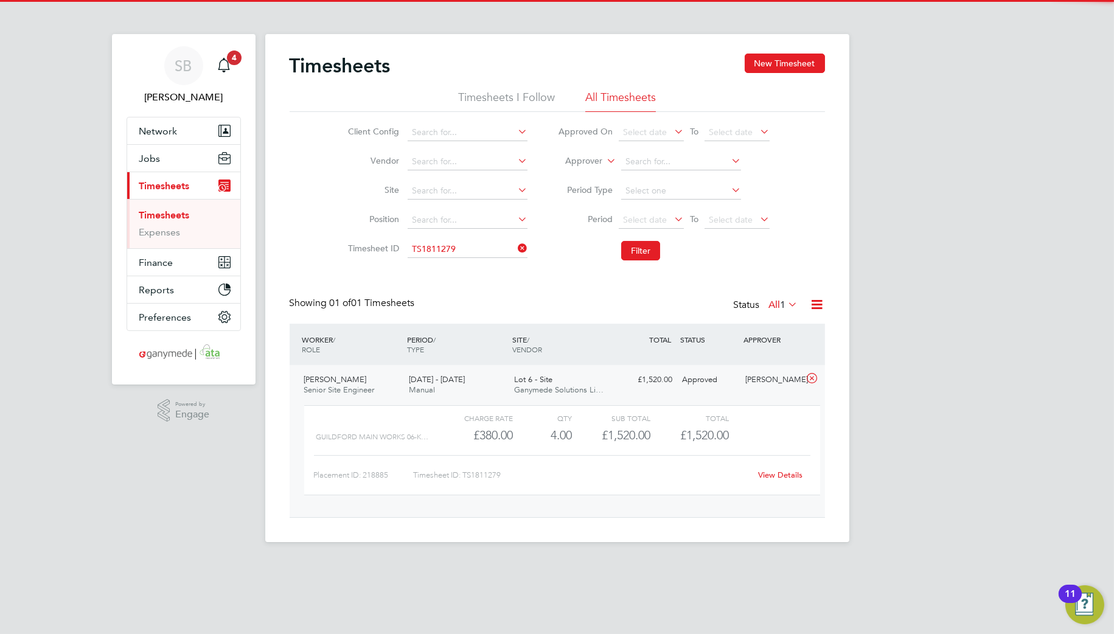
click at [775, 475] on link "View Details" at bounding box center [780, 475] width 44 height 10
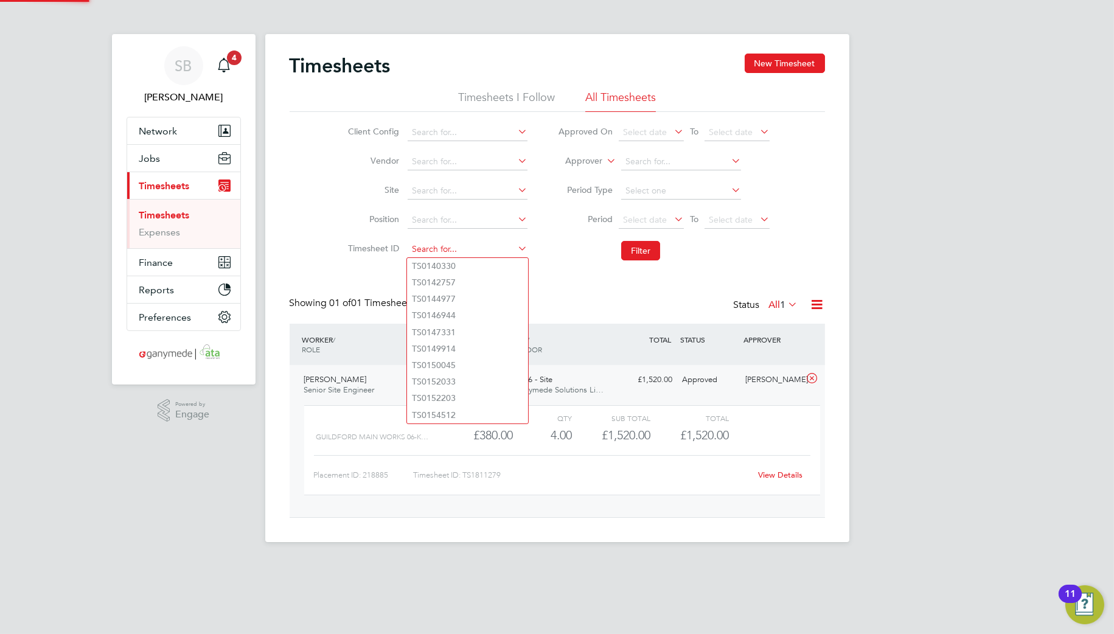
click at [455, 248] on input at bounding box center [468, 249] width 120 height 17
paste input "1811281"
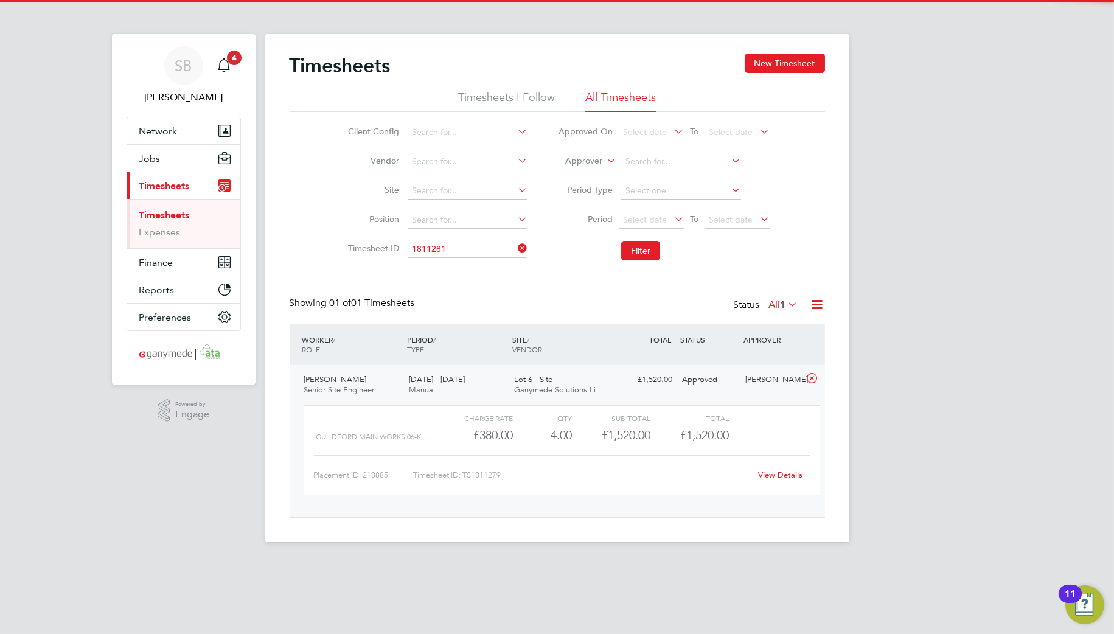
drag, startPoint x: 464, startPoint y: 262, endPoint x: 538, endPoint y: 268, distance: 74.5
click at [465, 262] on li "TS 1811281" at bounding box center [467, 266] width 121 height 16
type input "TS1811281"
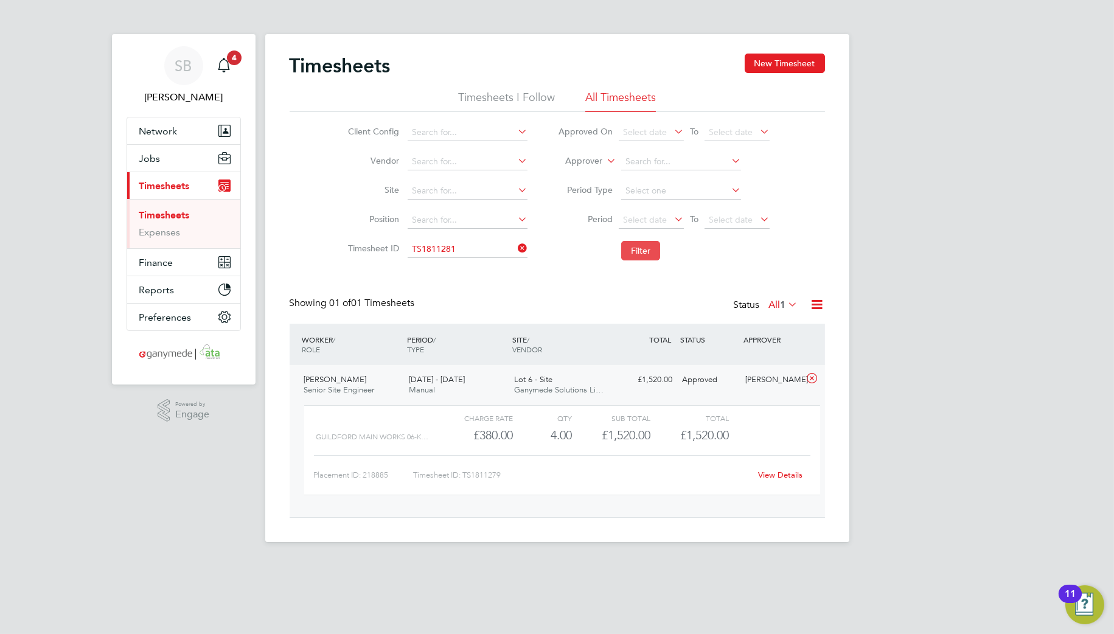
click at [634, 254] on button "Filter" at bounding box center [640, 250] width 39 height 19
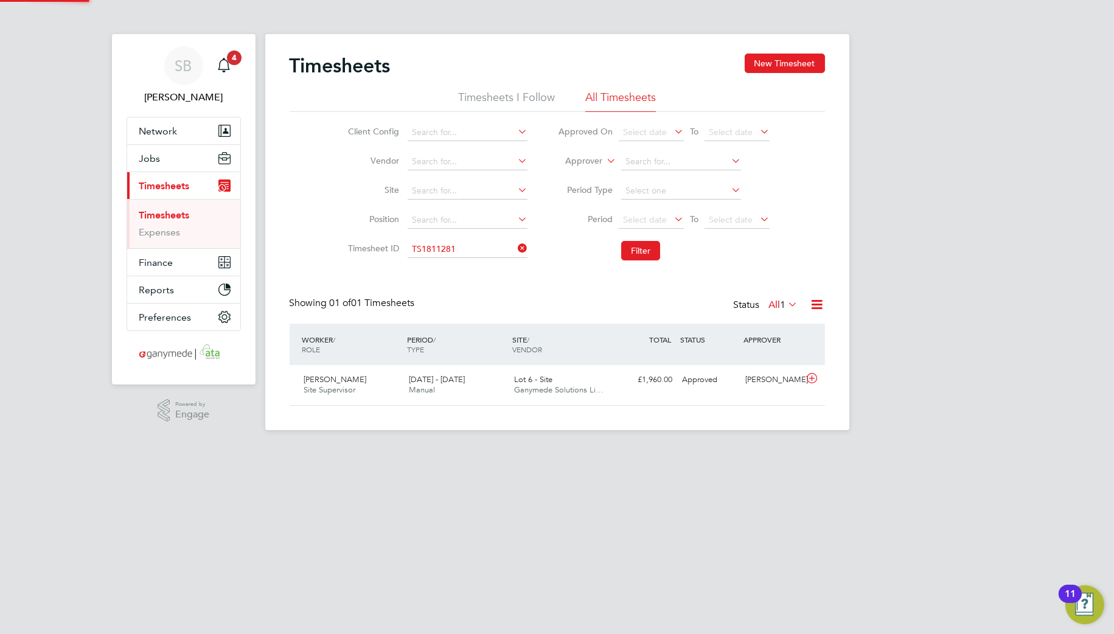
scroll to position [30, 106]
click at [810, 379] on icon at bounding box center [811, 379] width 15 height 10
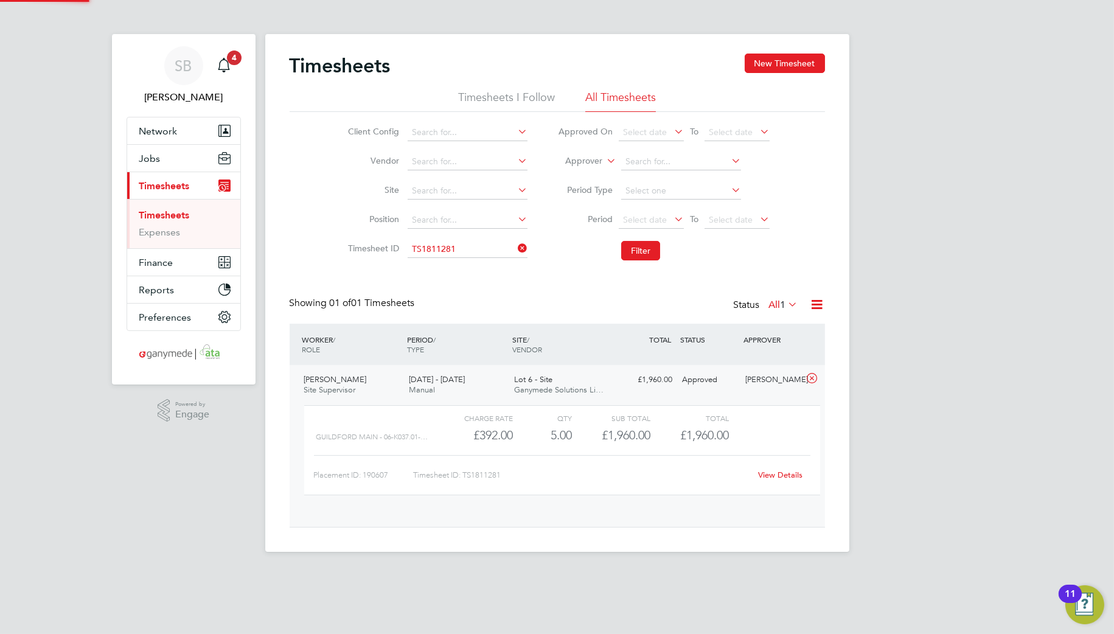
scroll to position [20, 119]
click at [777, 483] on div "View Details" at bounding box center [781, 474] width 60 height 19
click at [776, 476] on link "View Details" at bounding box center [780, 475] width 44 height 10
drag, startPoint x: 472, startPoint y: 259, endPoint x: 472, endPoint y: 251, distance: 7.9
click at [472, 254] on li "Timesheet ID TS1811281" at bounding box center [436, 249] width 214 height 29
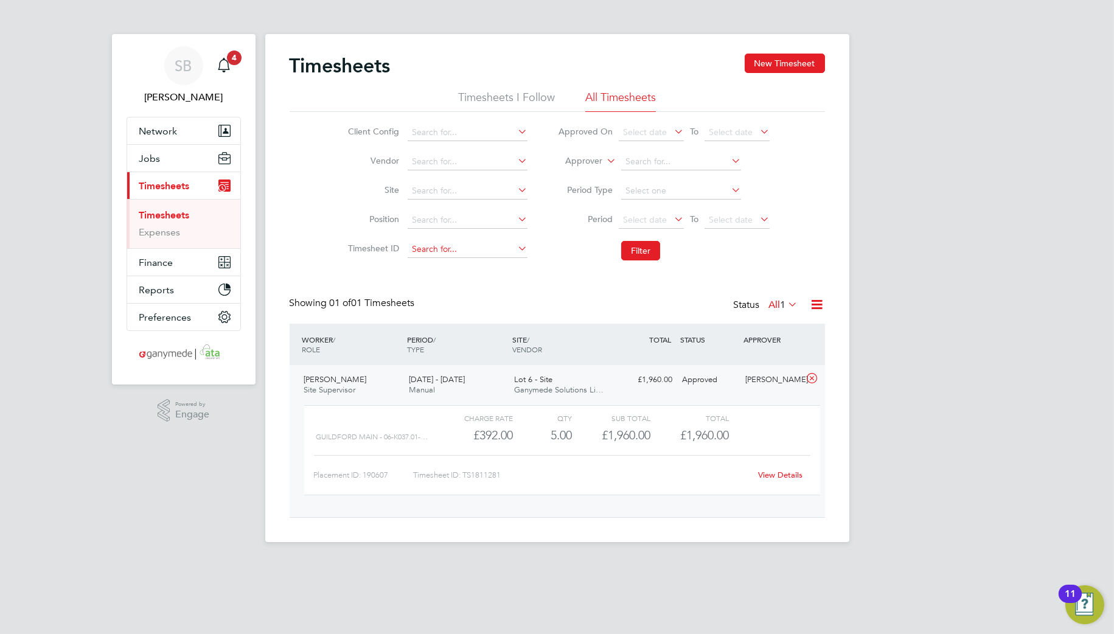
click at [472, 250] on input at bounding box center [468, 249] width 120 height 17
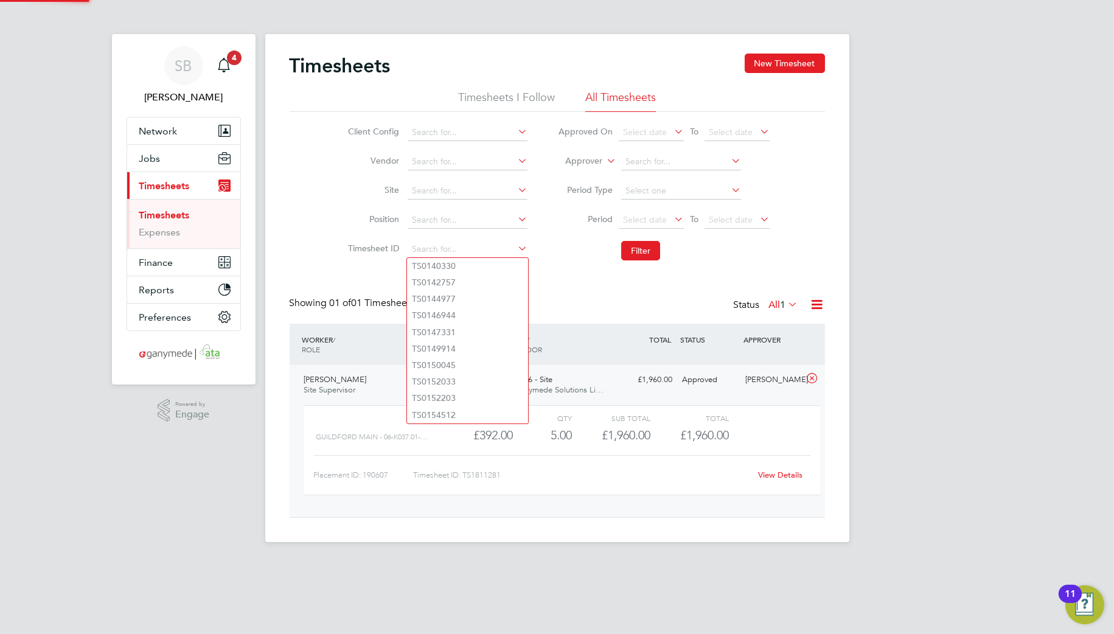
paste input "1811316"
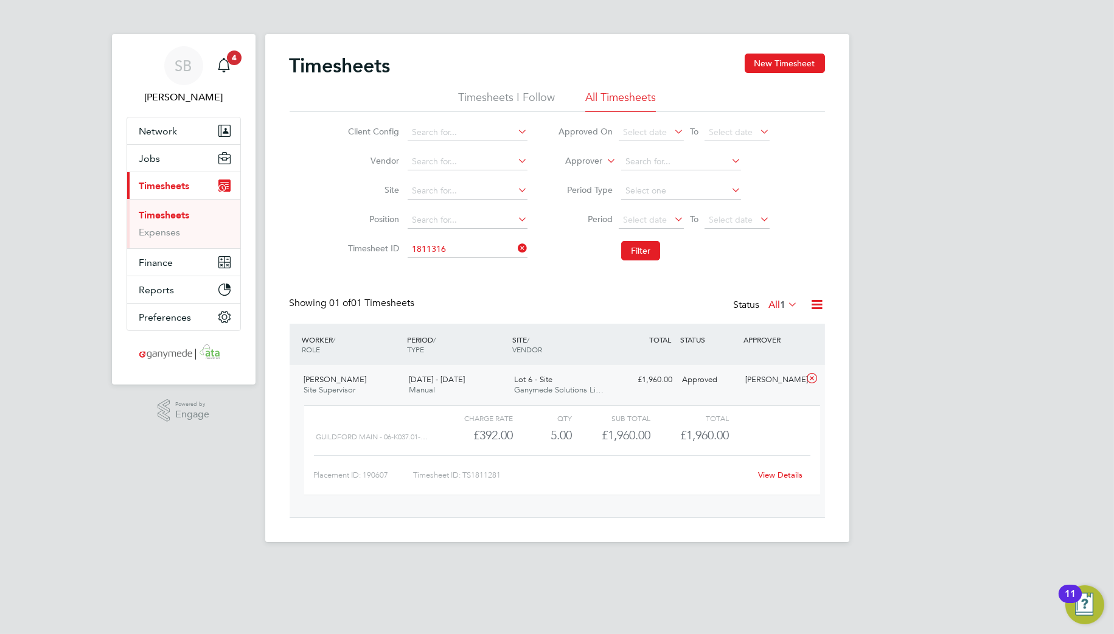
click at [456, 262] on b "1811316" at bounding box center [439, 266] width 34 height 10
type input "TS1811316"
click at [647, 250] on button "Filter" at bounding box center [640, 250] width 39 height 19
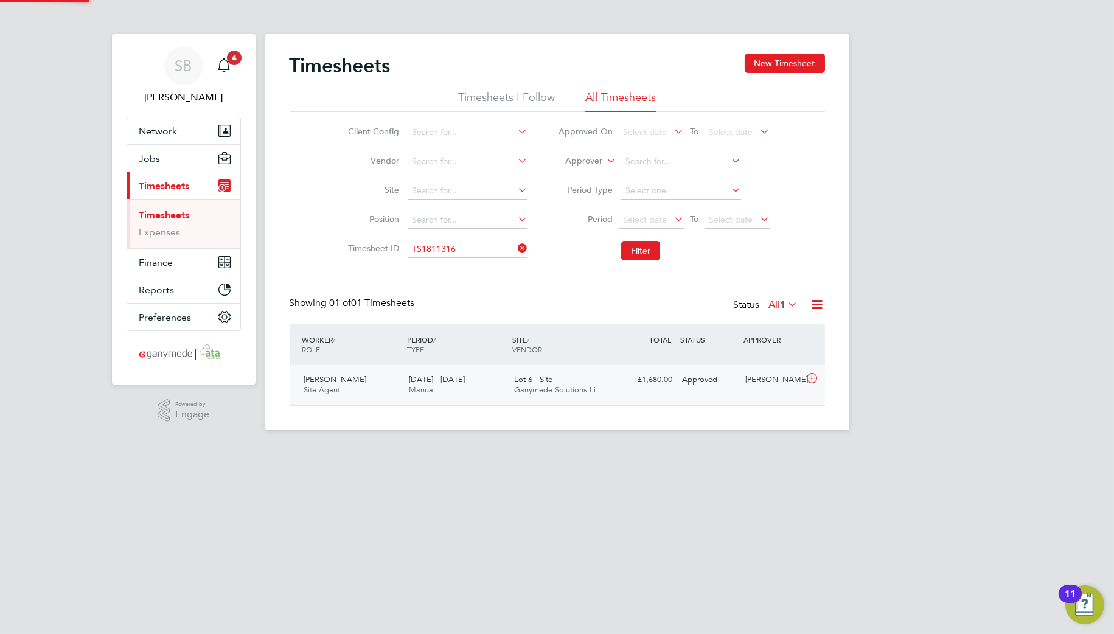
scroll to position [30, 106]
click at [813, 378] on icon at bounding box center [811, 379] width 15 height 10
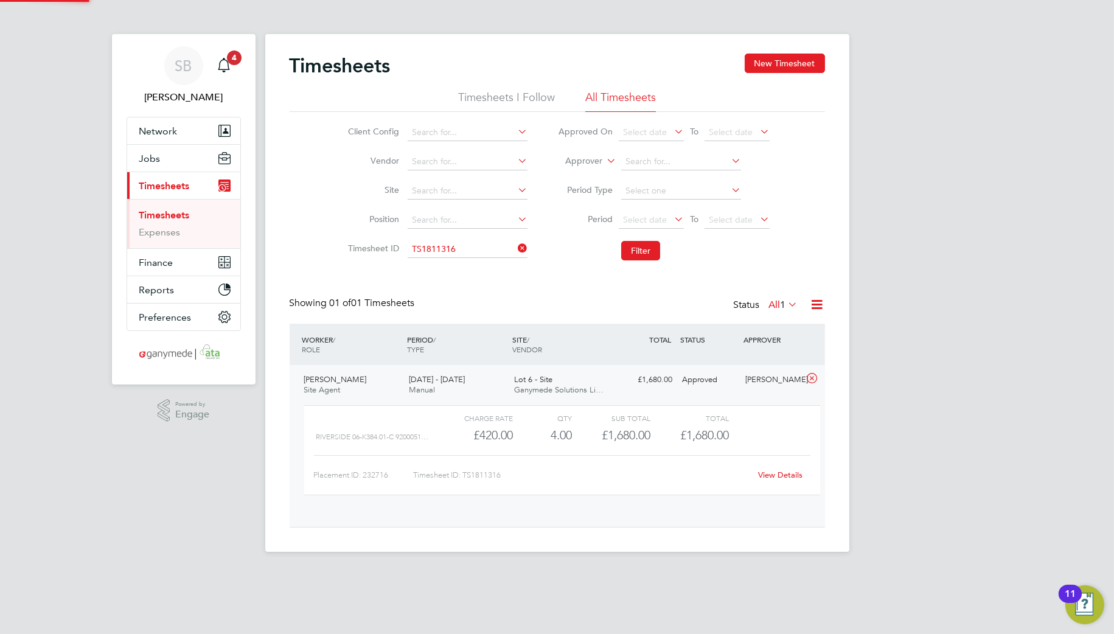
scroll to position [20, 119]
click at [763, 479] on div "View Details" at bounding box center [781, 474] width 60 height 19
click at [781, 475] on link "View Details" at bounding box center [780, 475] width 44 height 10
click at [479, 256] on input at bounding box center [468, 249] width 120 height 17
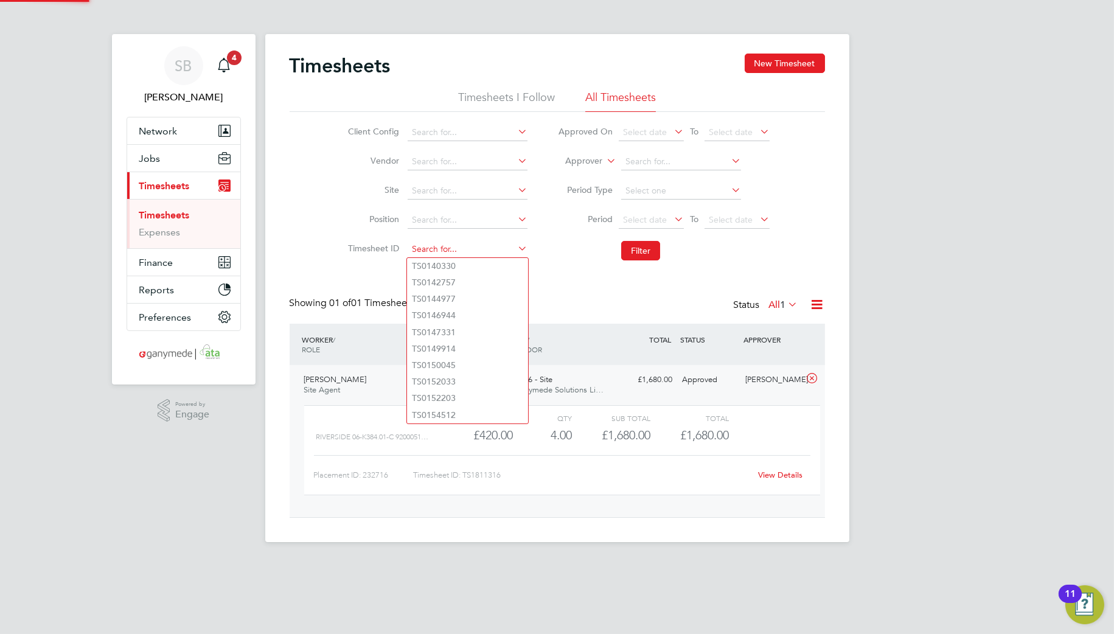
paste input "1811350"
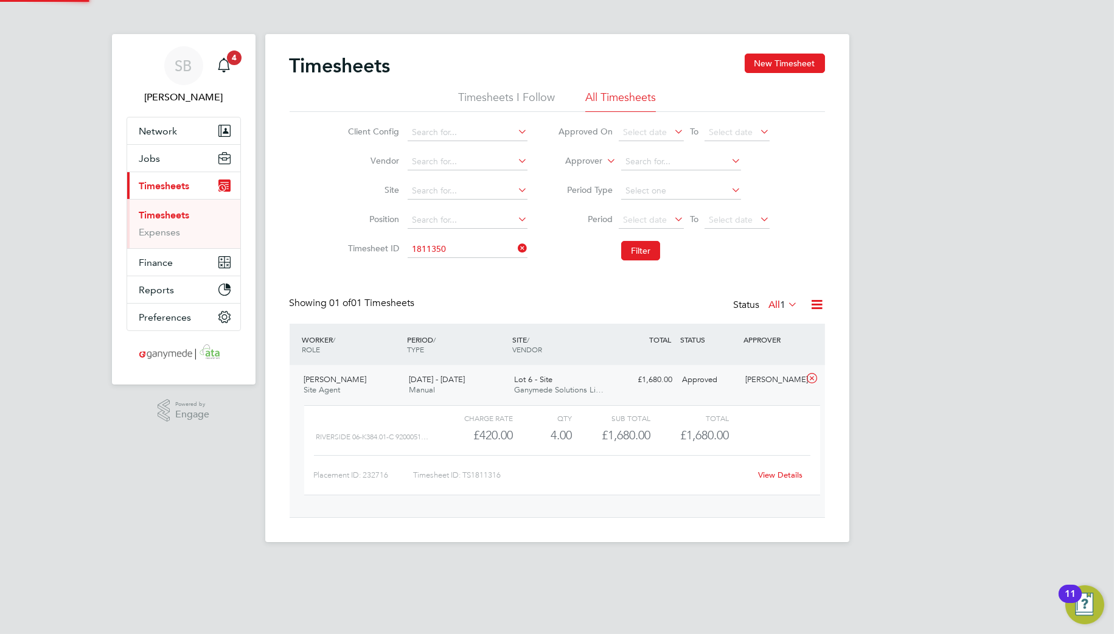
click at [469, 258] on li "TS 1811350" at bounding box center [467, 266] width 121 height 16
type input "TS1811350"
click at [631, 253] on button "Filter" at bounding box center [640, 250] width 39 height 19
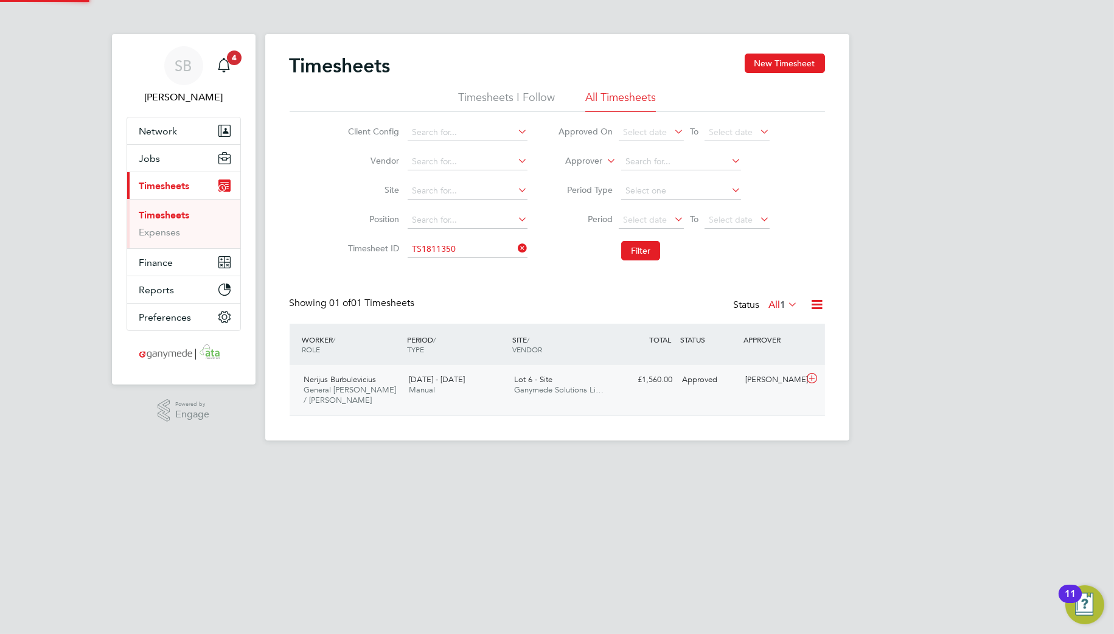
scroll to position [30, 106]
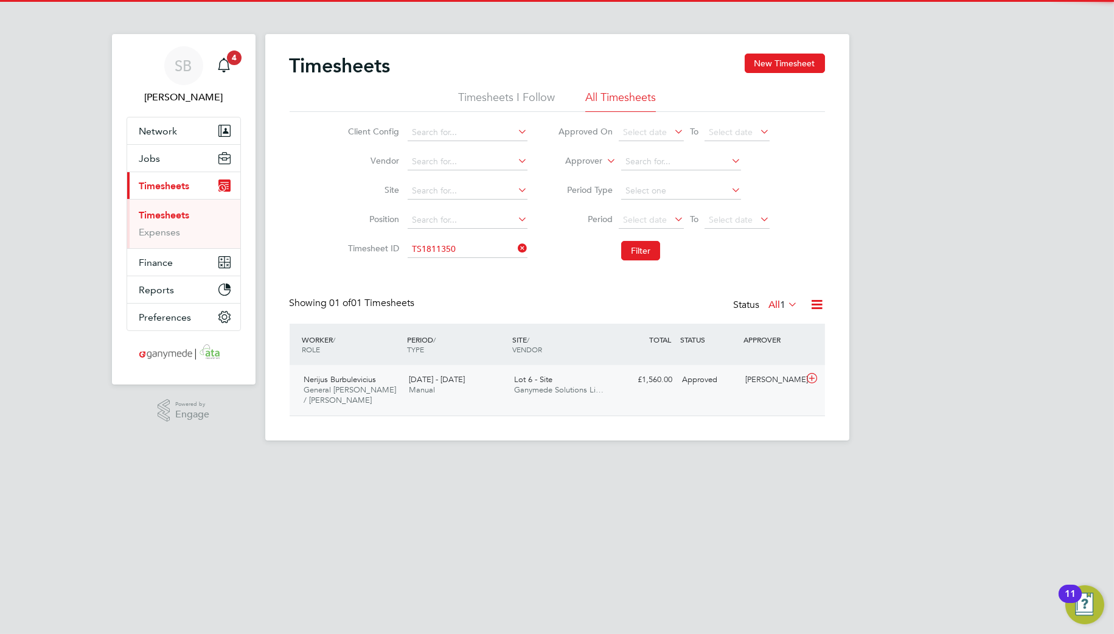
drag, startPoint x: 818, startPoint y: 380, endPoint x: 806, endPoint y: 396, distance: 19.6
click at [817, 381] on icon at bounding box center [811, 379] width 15 height 10
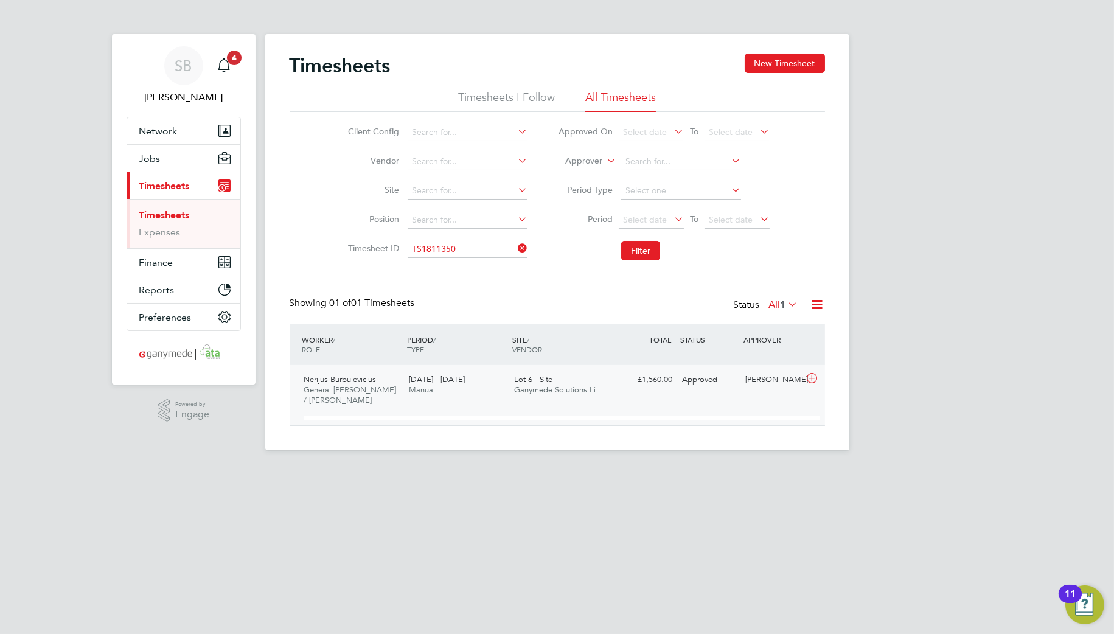
scroll to position [6, 7]
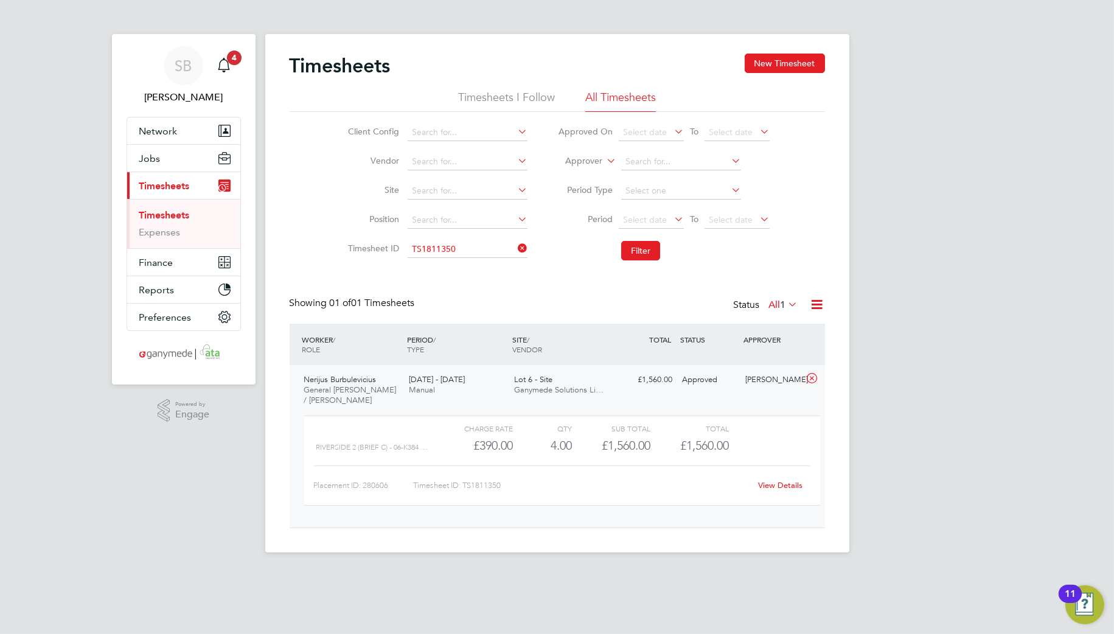
click at [773, 481] on link "View Details" at bounding box center [780, 485] width 44 height 10
click at [455, 254] on input at bounding box center [468, 249] width 120 height 17
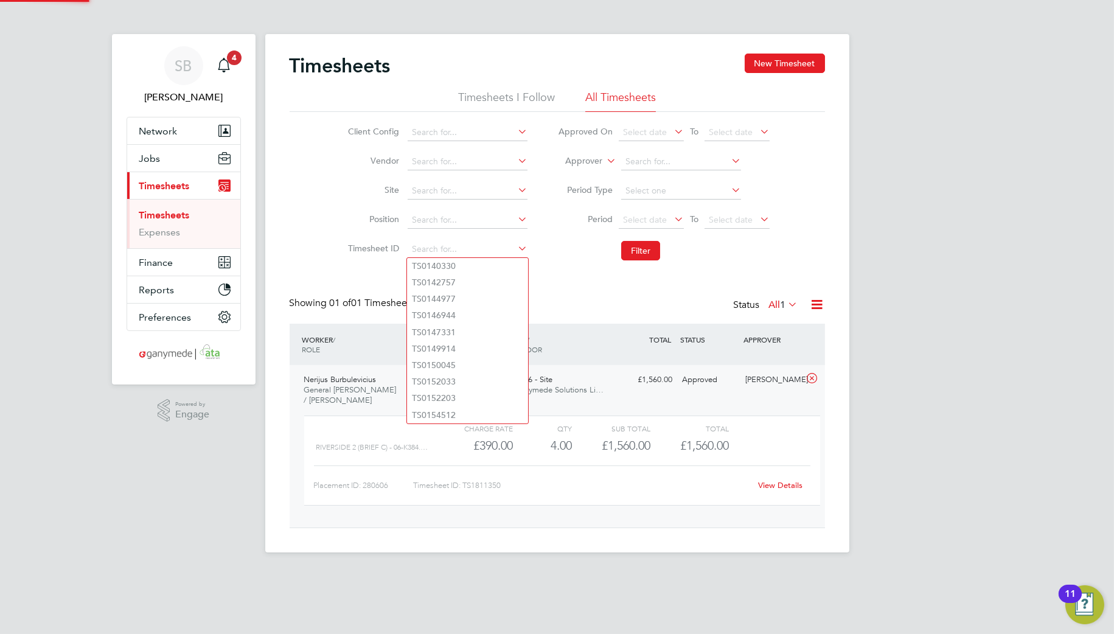
paste input "1811517"
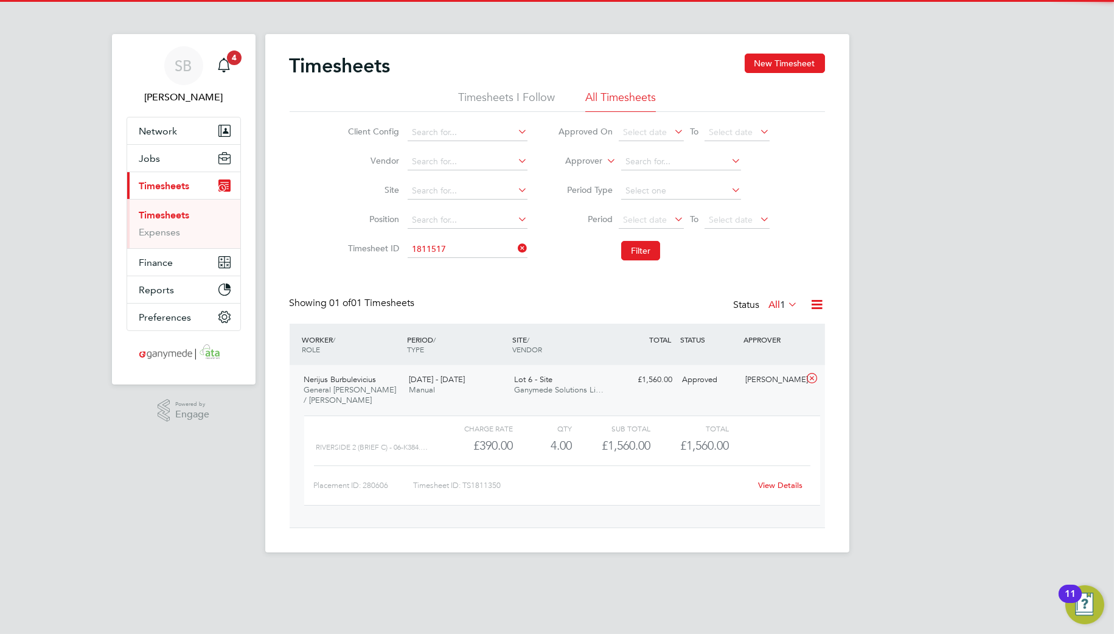
drag, startPoint x: 455, startPoint y: 268, endPoint x: 519, endPoint y: 281, distance: 65.2
click at [456, 269] on b "1811517" at bounding box center [439, 266] width 34 height 10
type input "TS1811517"
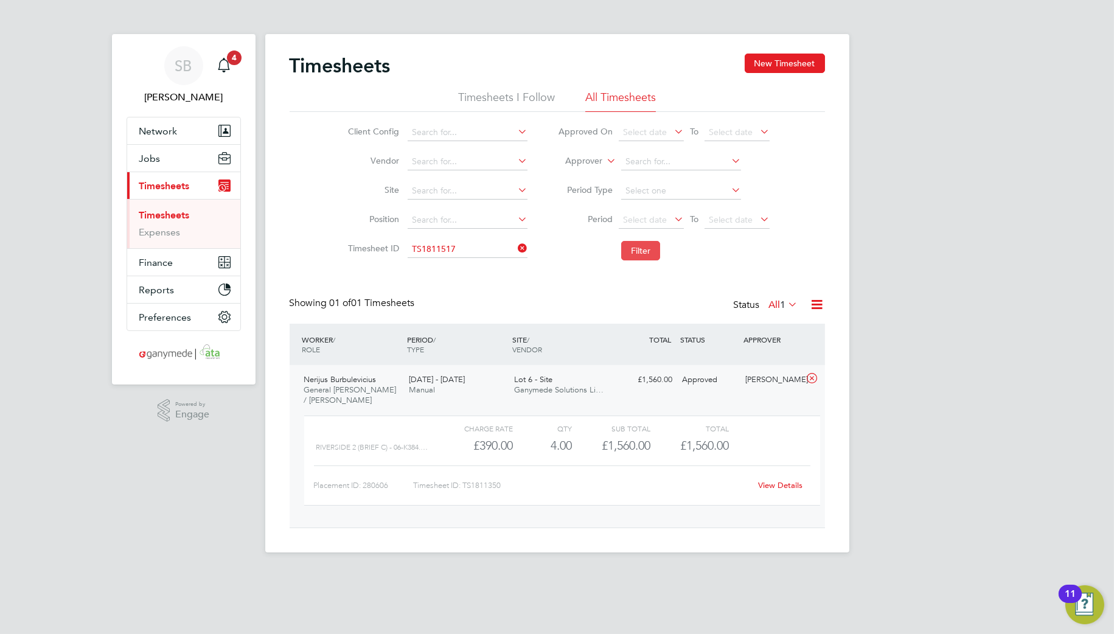
click at [630, 248] on button "Filter" at bounding box center [640, 250] width 39 height 19
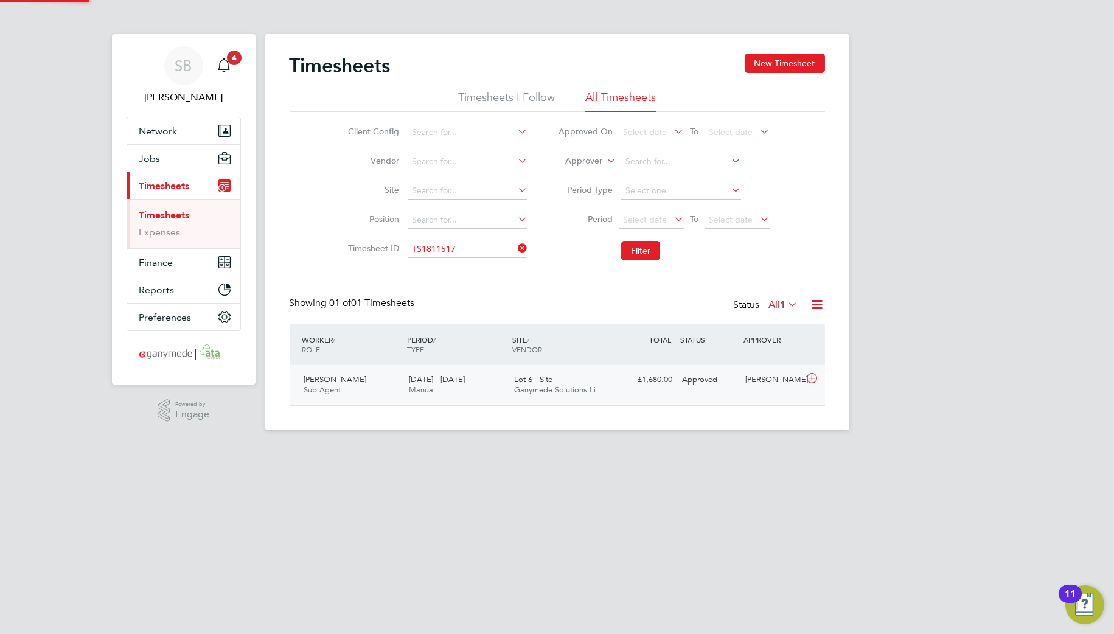
scroll to position [30, 106]
click at [810, 379] on icon at bounding box center [811, 379] width 15 height 10
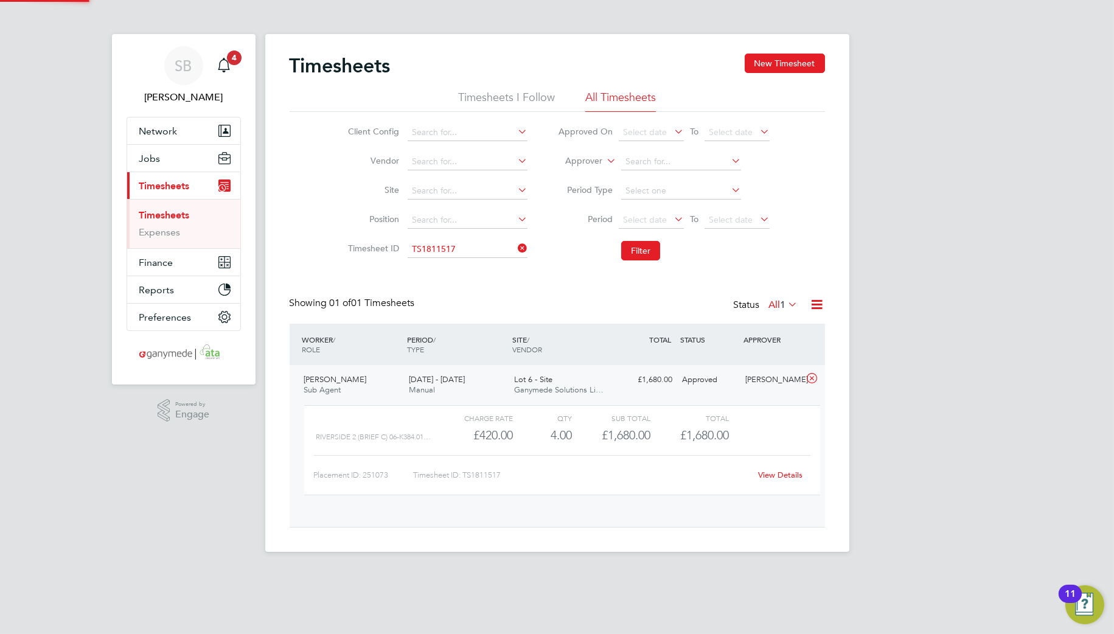
scroll to position [20, 119]
click at [774, 473] on link "View Details" at bounding box center [780, 475] width 44 height 10
click at [483, 250] on input at bounding box center [468, 249] width 120 height 17
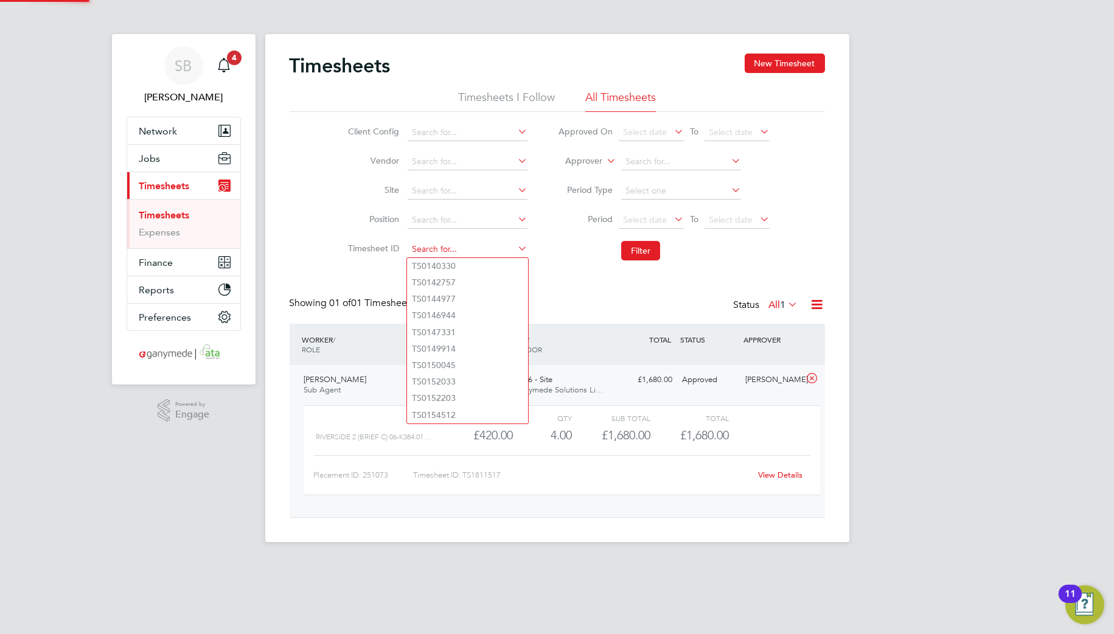
paste input "1811520"
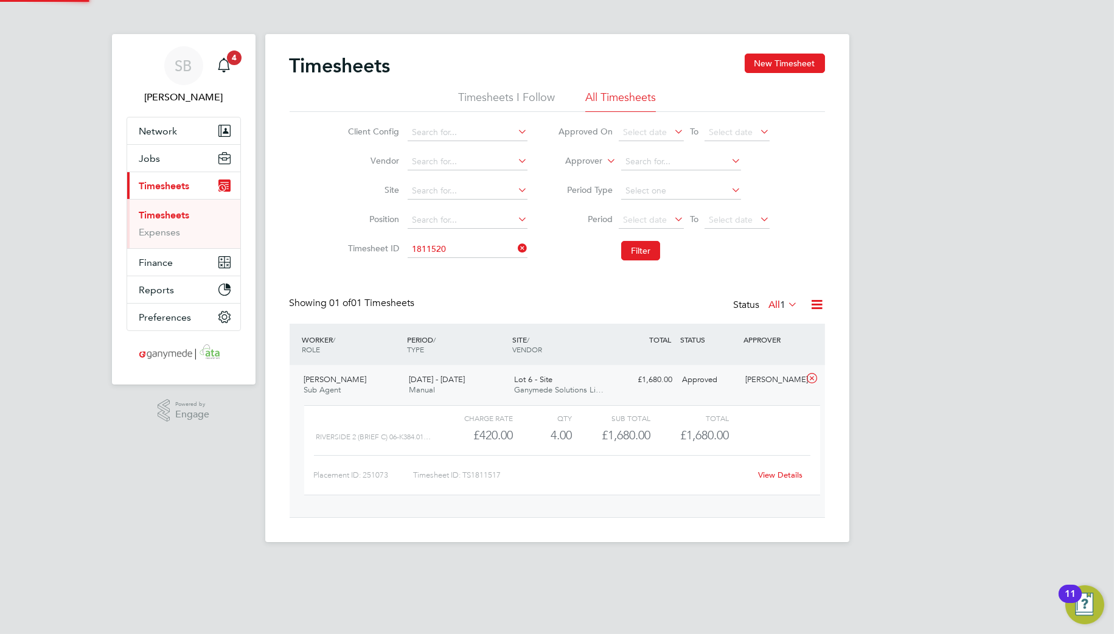
click at [476, 262] on li "TS 1811520" at bounding box center [467, 266] width 121 height 16
type input "TS1811520"
click at [644, 249] on button "Filter" at bounding box center [640, 250] width 39 height 19
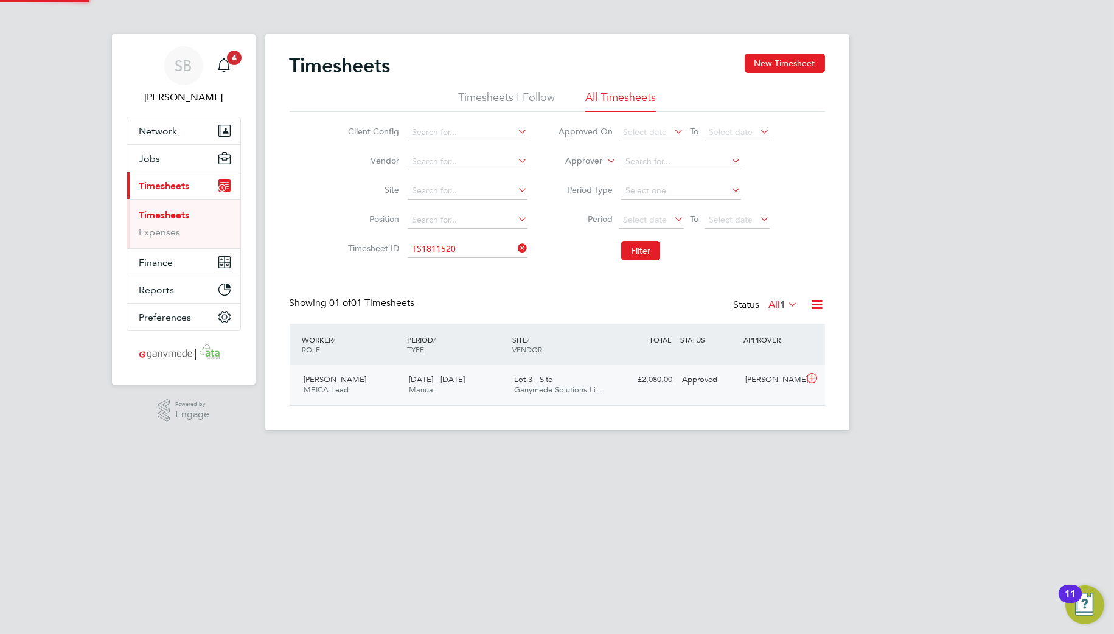
scroll to position [30, 106]
drag, startPoint x: 812, startPoint y: 375, endPoint x: 809, endPoint y: 381, distance: 7.4
click at [812, 375] on icon at bounding box center [811, 379] width 15 height 10
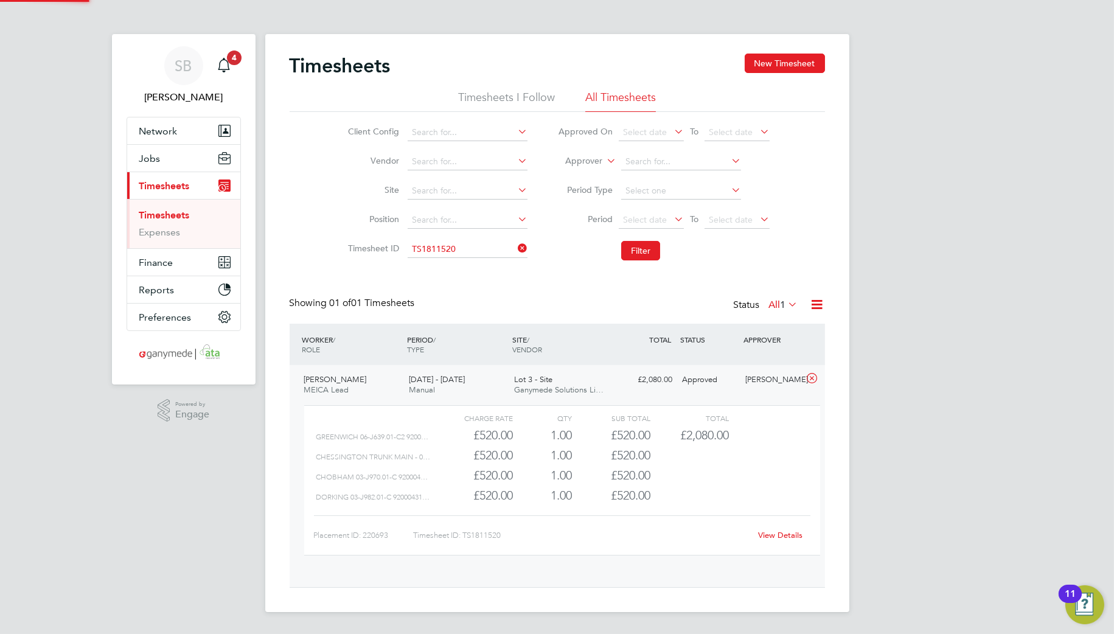
scroll to position [20, 119]
click at [782, 535] on link "View Details" at bounding box center [780, 535] width 44 height 10
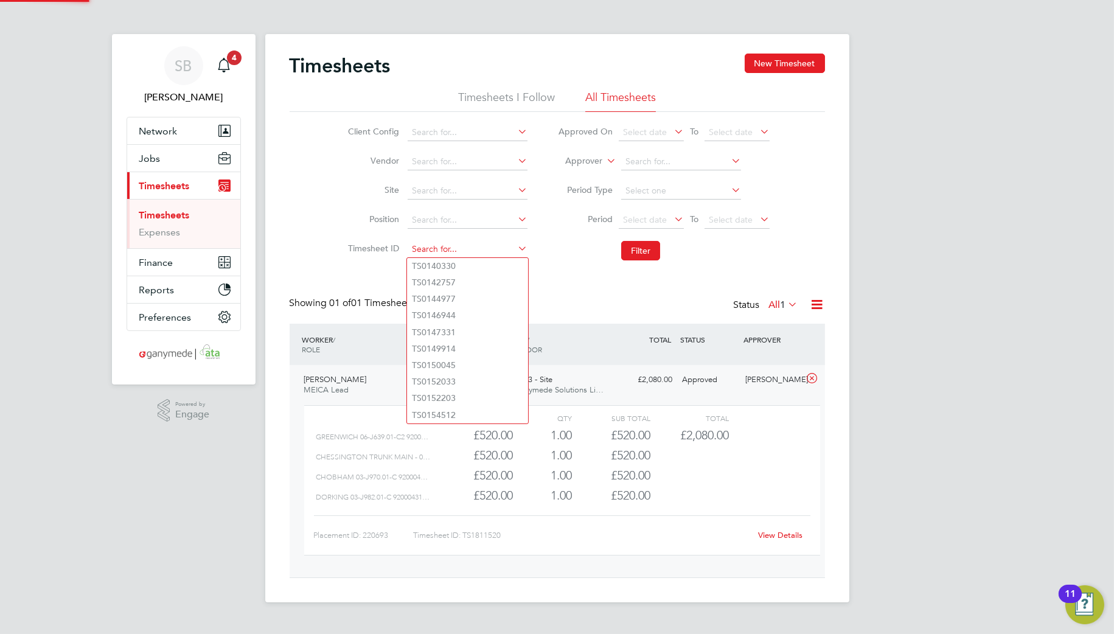
click at [459, 244] on input at bounding box center [468, 249] width 120 height 17
paste input "1811549"
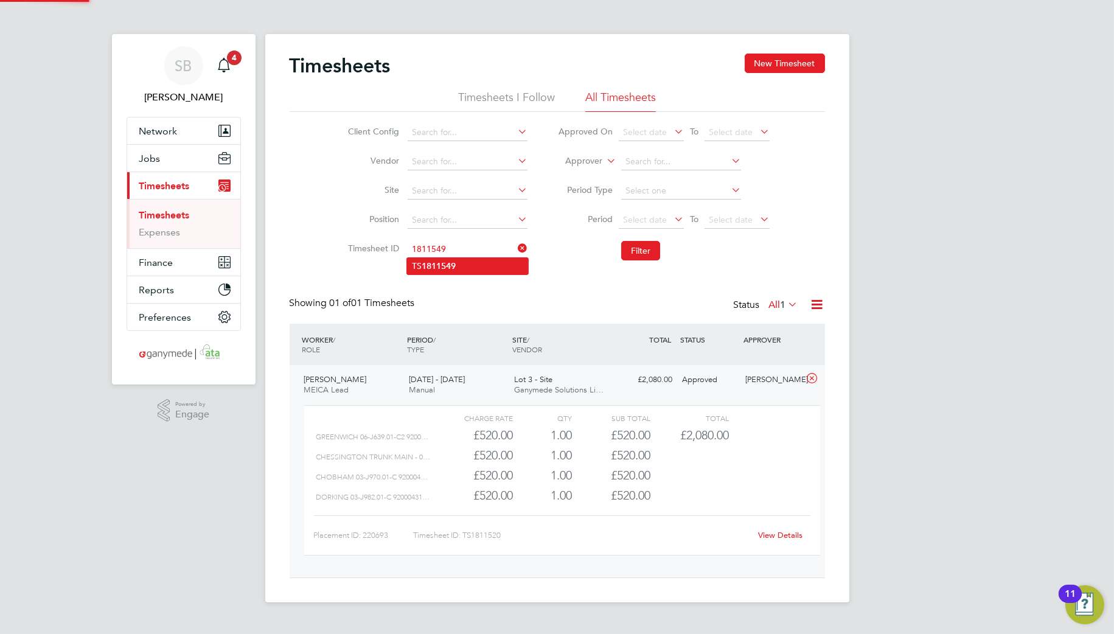
drag, startPoint x: 466, startPoint y: 260, endPoint x: 481, endPoint y: 262, distance: 14.7
click at [467, 262] on li "TS 1811549" at bounding box center [467, 266] width 121 height 16
type input "TS1811549"
click at [649, 248] on button "Filter" at bounding box center [640, 250] width 39 height 19
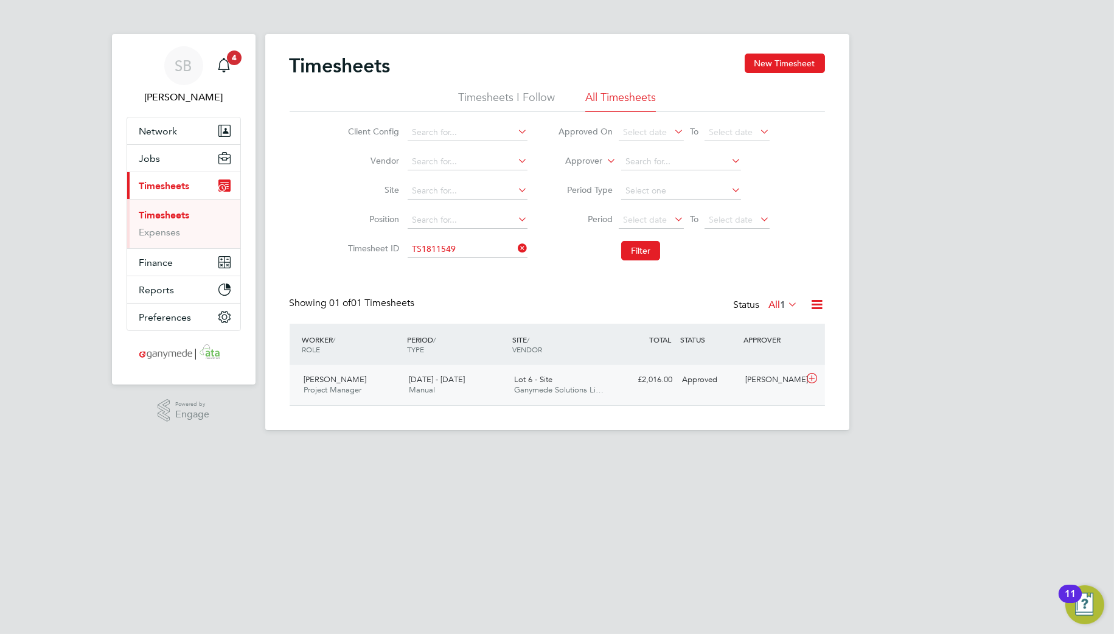
click at [814, 380] on icon at bounding box center [811, 379] width 15 height 10
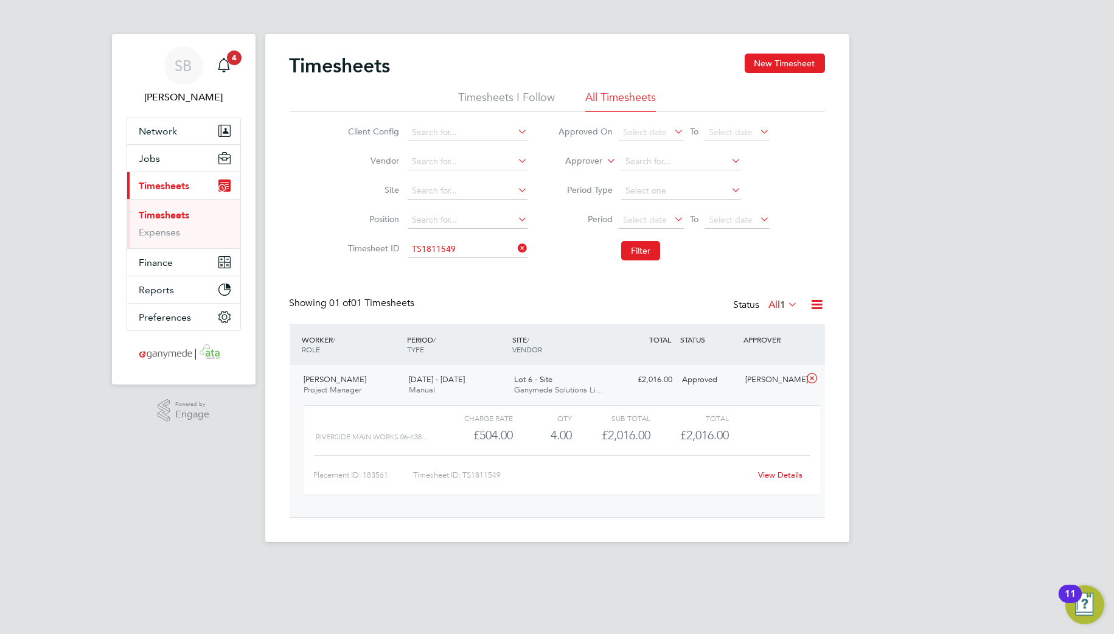
click at [779, 478] on div "View Details" at bounding box center [781, 474] width 60 height 19
click at [780, 476] on link "View Details" at bounding box center [780, 475] width 44 height 10
click at [477, 241] on input at bounding box center [468, 249] width 120 height 17
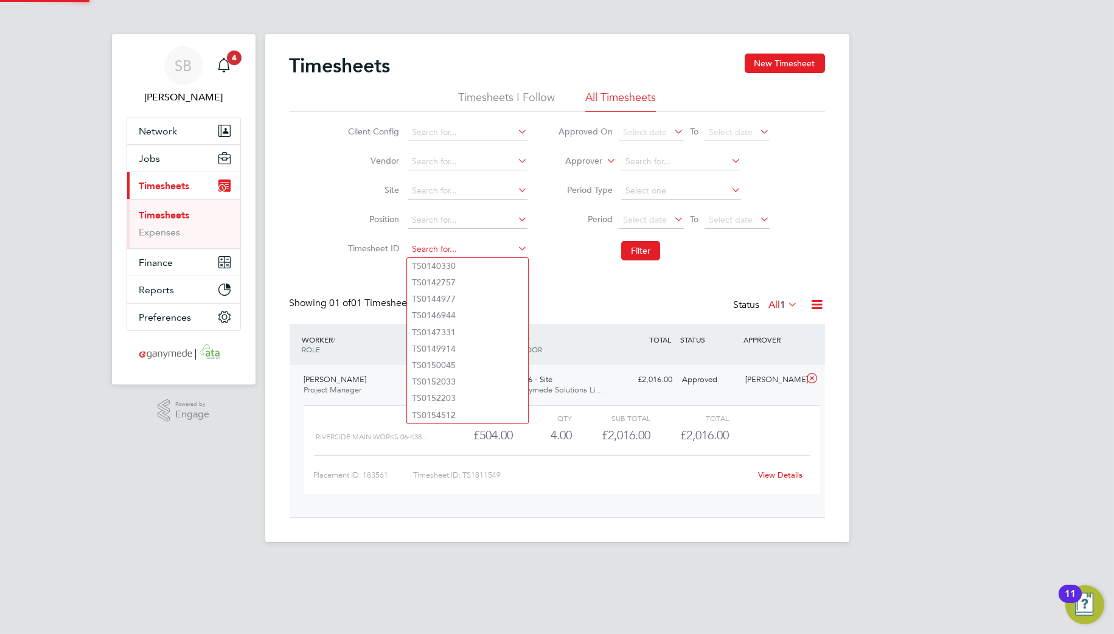
paste input "1811970"
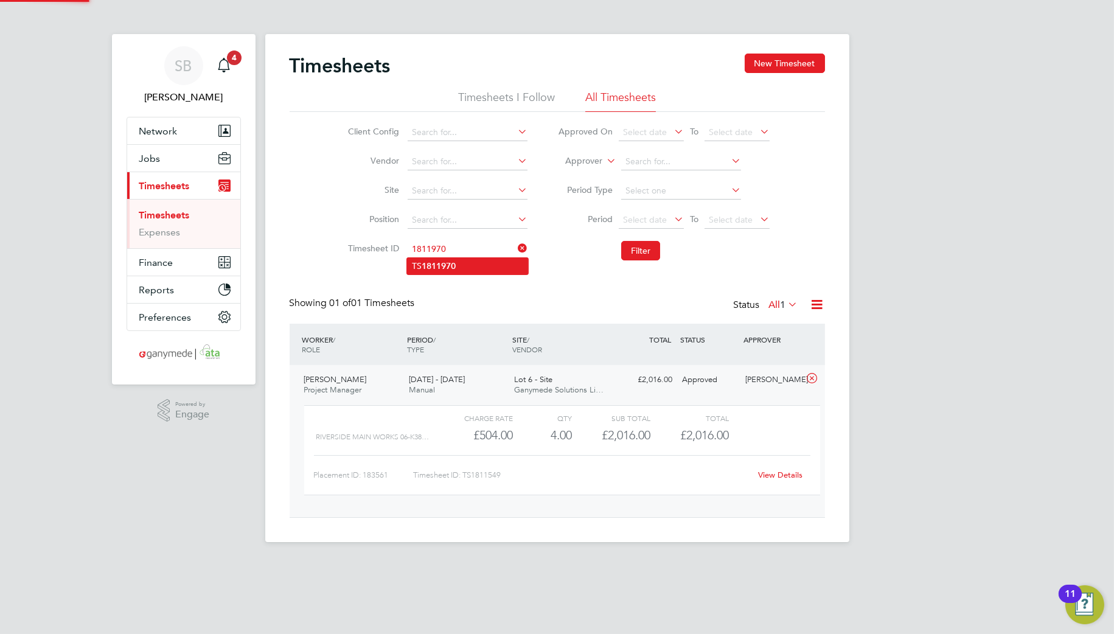
drag, startPoint x: 466, startPoint y: 266, endPoint x: 578, endPoint y: 271, distance: 112.1
click at [467, 267] on li "TS 1811970" at bounding box center [467, 266] width 121 height 16
type input "TS1811970"
click at [643, 248] on button "Filter" at bounding box center [640, 250] width 39 height 19
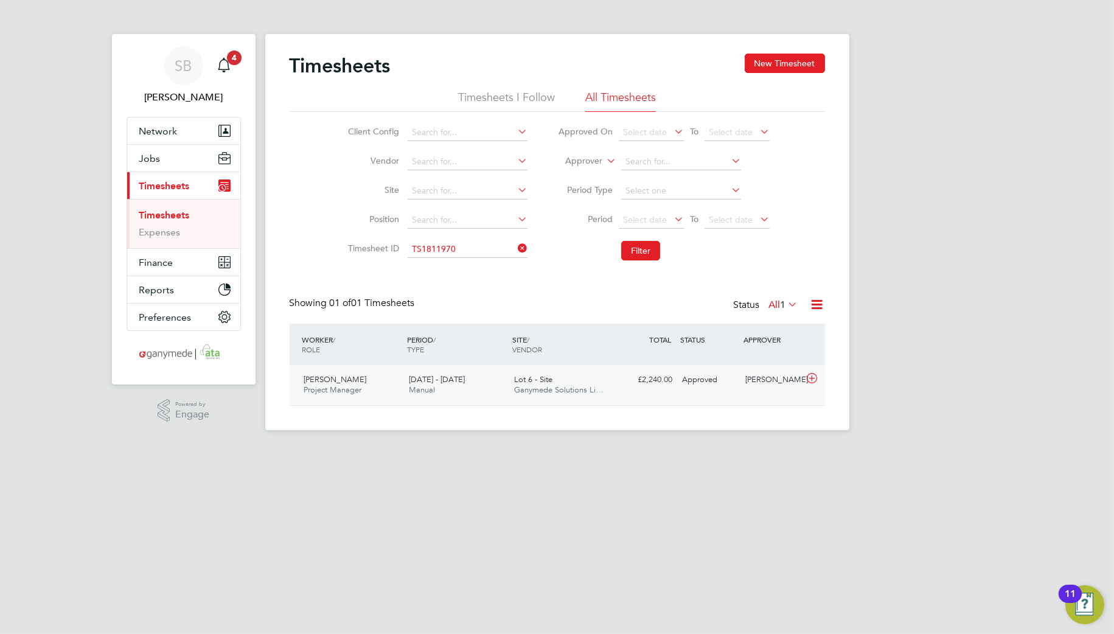
click at [817, 379] on icon at bounding box center [811, 379] width 15 height 10
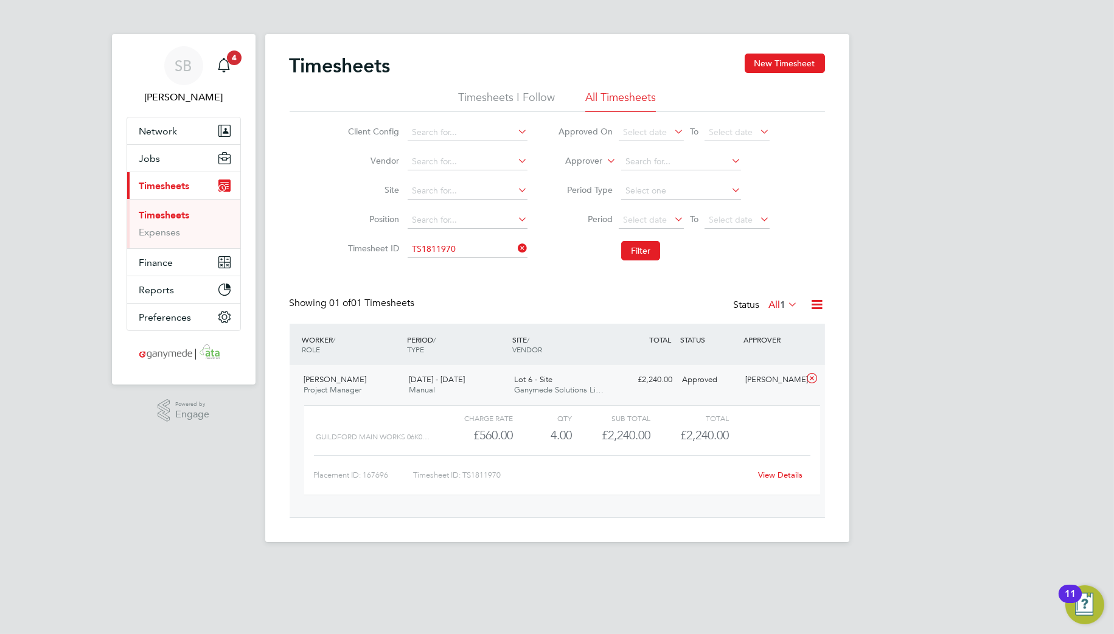
click at [775, 473] on link "View Details" at bounding box center [780, 475] width 44 height 10
click at [447, 254] on input at bounding box center [468, 249] width 120 height 17
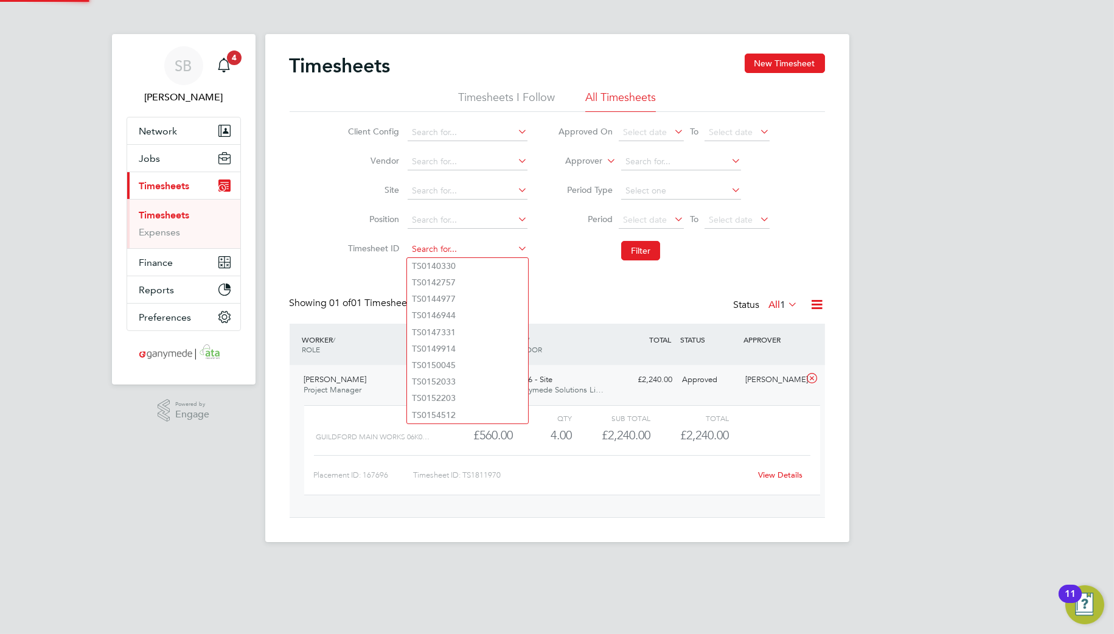
paste input "1812481"
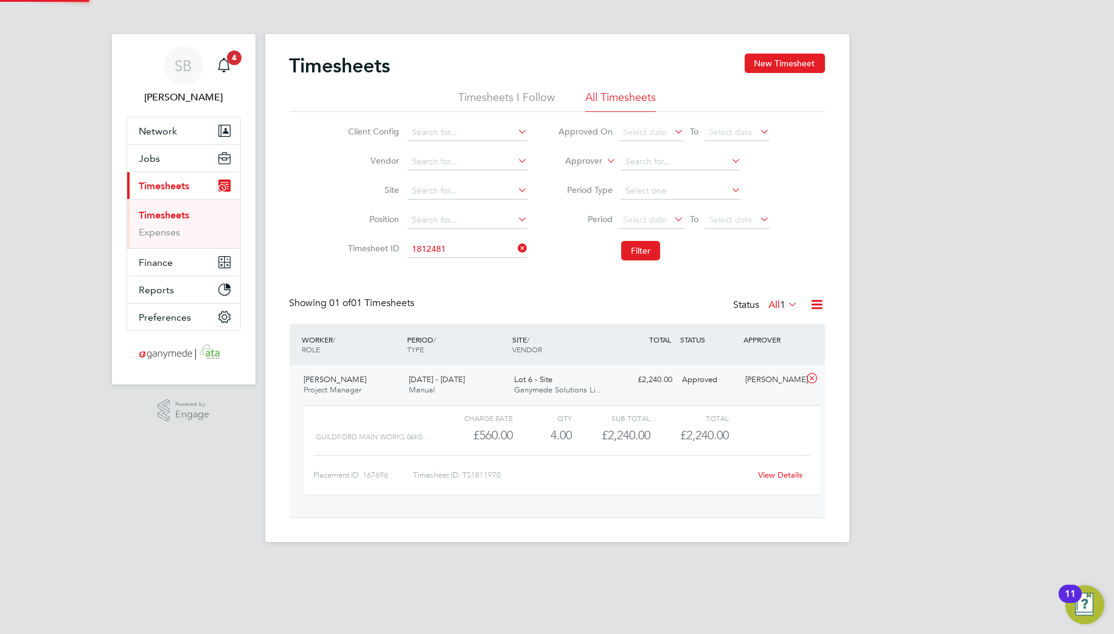
drag, startPoint x: 453, startPoint y: 268, endPoint x: 562, endPoint y: 272, distance: 109.0
click at [458, 268] on li "TS 1812481" at bounding box center [467, 266] width 121 height 16
type input "TS1812481"
click at [643, 251] on button "Filter" at bounding box center [640, 250] width 39 height 19
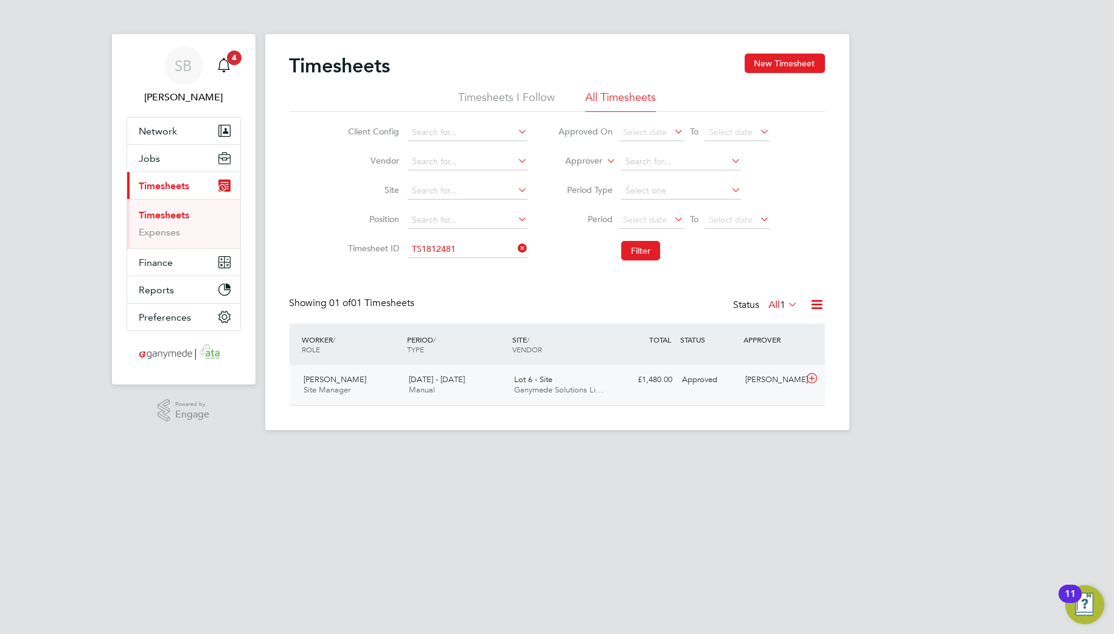
click at [814, 381] on icon at bounding box center [811, 379] width 15 height 10
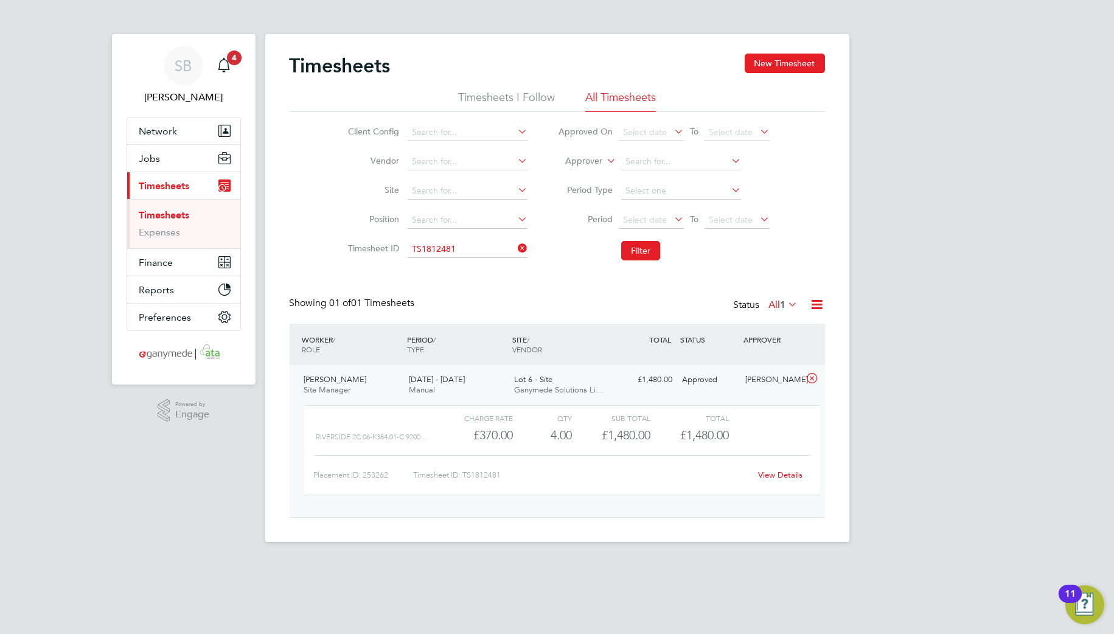
click at [779, 481] on div "View Details" at bounding box center [781, 474] width 60 height 19
click at [779, 476] on link "View Details" at bounding box center [780, 475] width 44 height 10
click at [459, 243] on input at bounding box center [468, 249] width 120 height 17
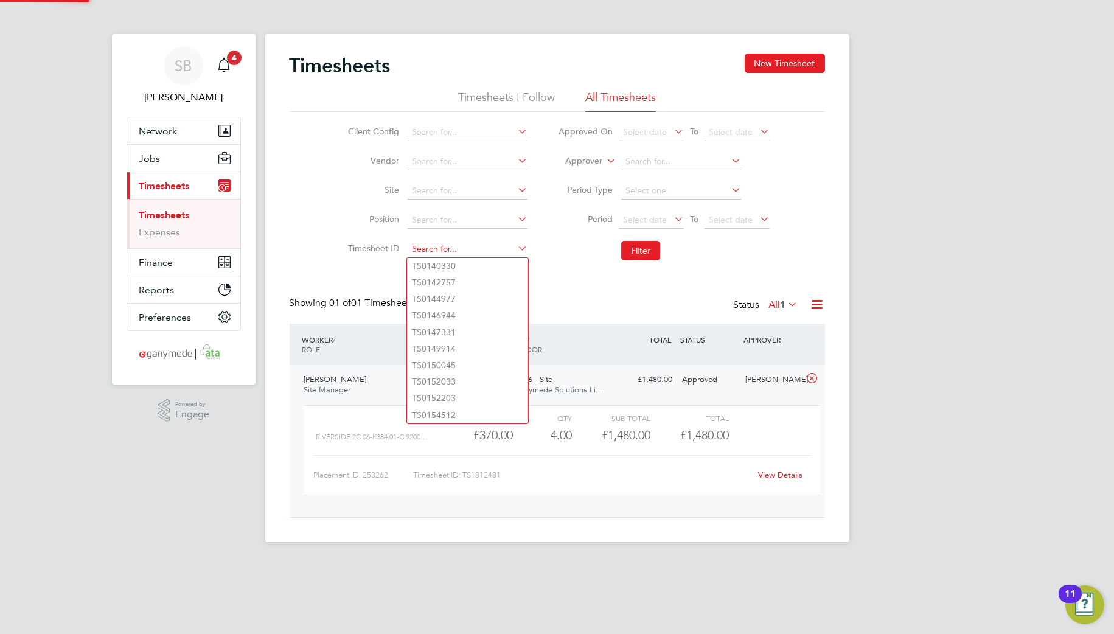
paste input "1812483"
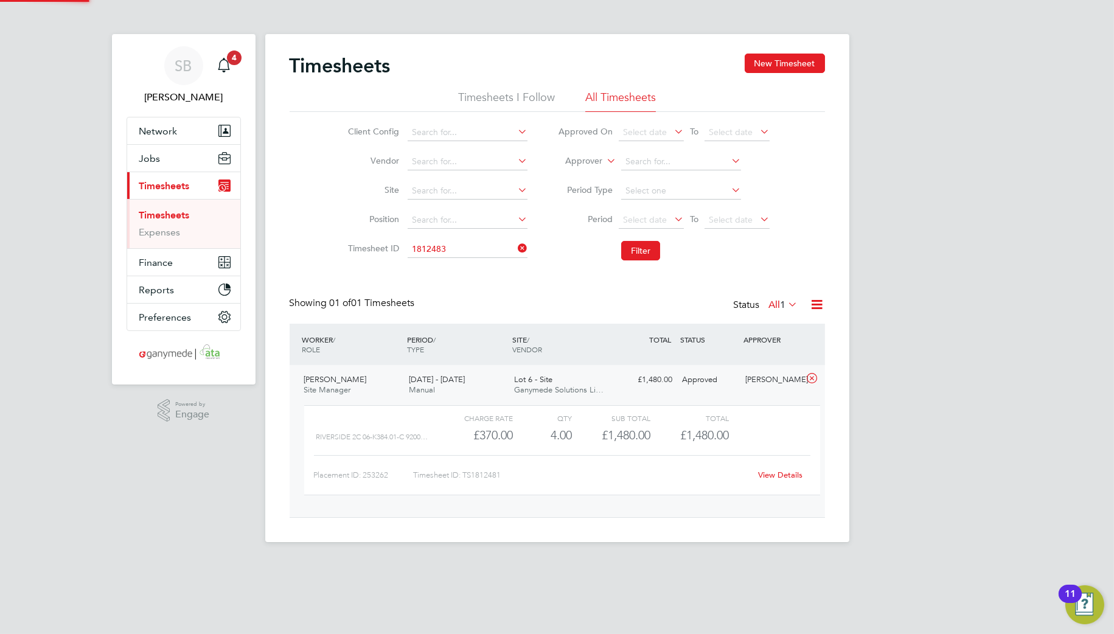
drag, startPoint x: 461, startPoint y: 260, endPoint x: 590, endPoint y: 271, distance: 130.0
click at [462, 262] on li "TS 1812483" at bounding box center [467, 266] width 121 height 16
type input "TS1812483"
click at [646, 249] on button "Filter" at bounding box center [640, 250] width 39 height 19
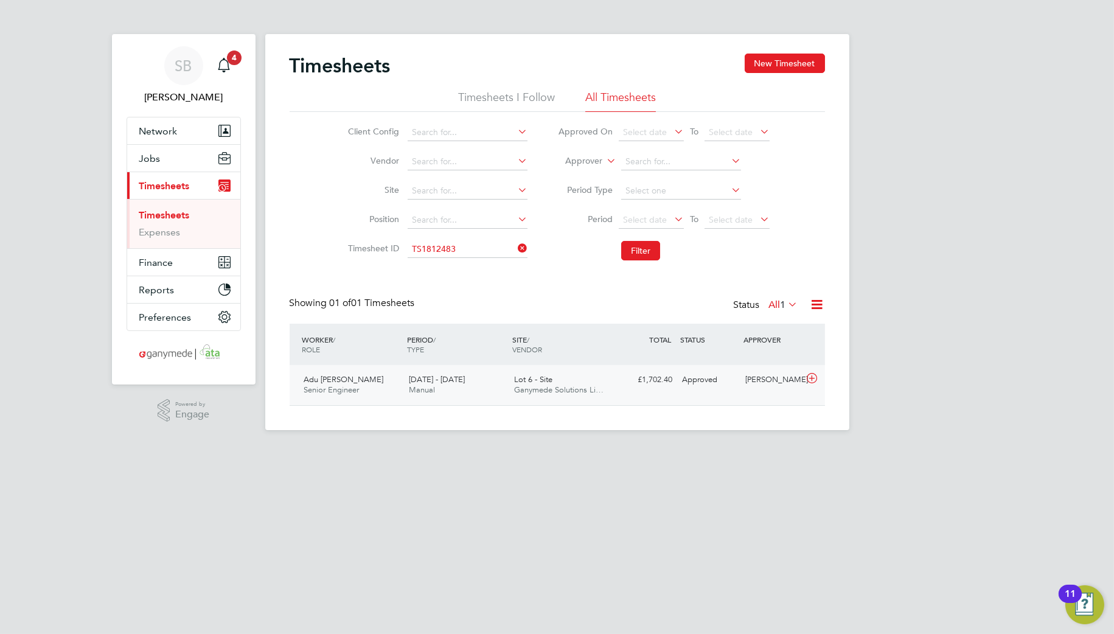
click at [810, 378] on icon at bounding box center [811, 379] width 15 height 10
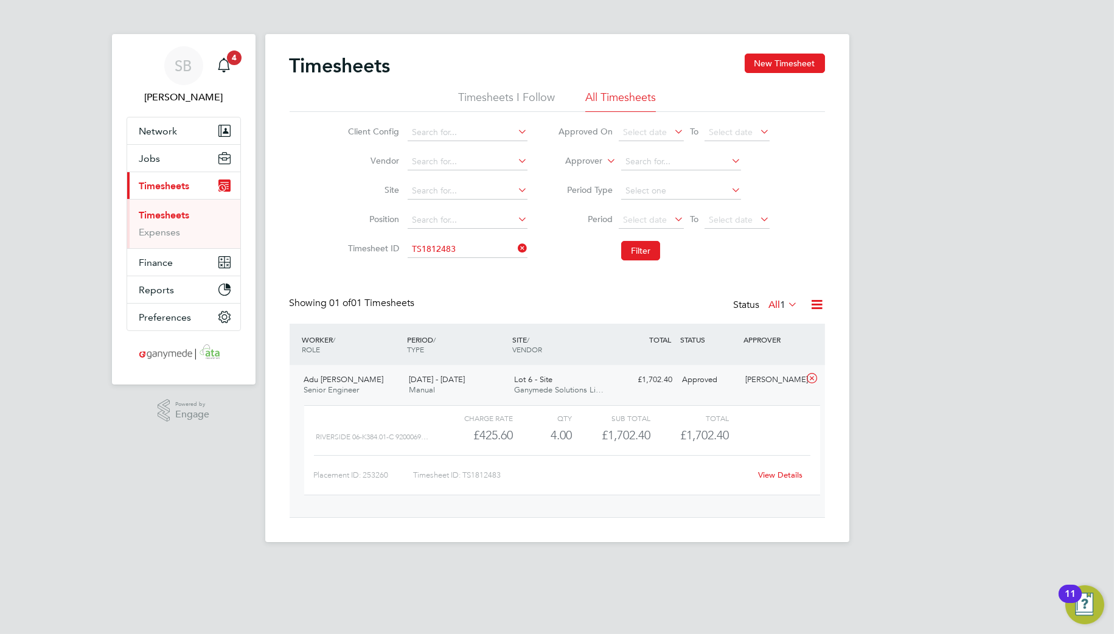
click at [782, 473] on link "View Details" at bounding box center [780, 475] width 44 height 10
click at [476, 246] on input at bounding box center [468, 249] width 120 height 17
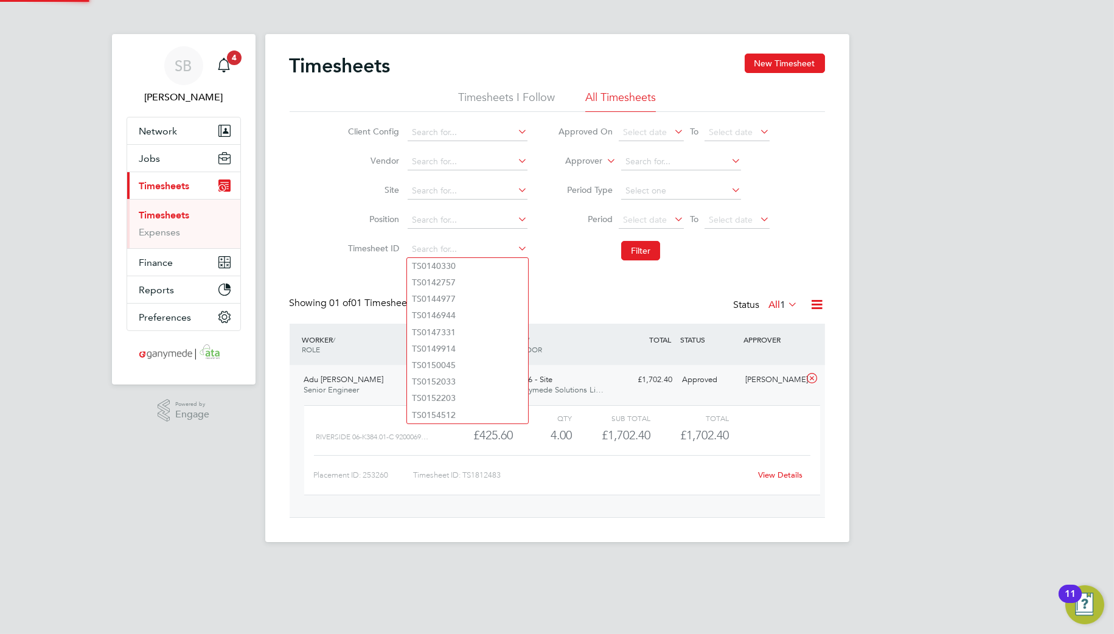
paste input "1812504"
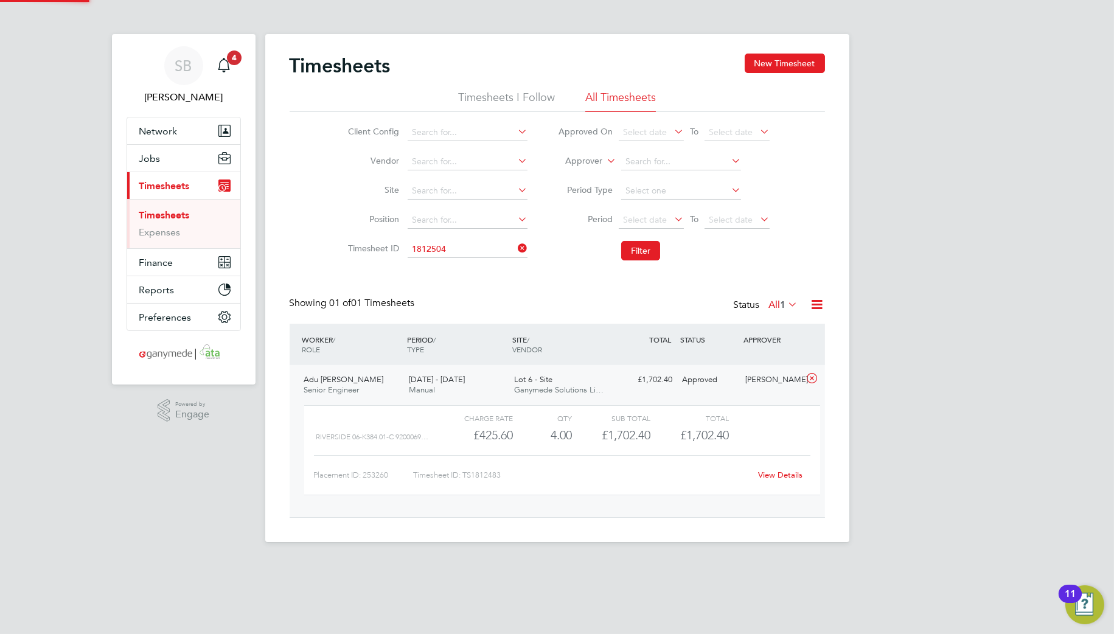
click at [464, 260] on li "TS 1812504" at bounding box center [467, 266] width 121 height 16
type input "TS1812504"
click at [639, 250] on button "Filter" at bounding box center [640, 250] width 39 height 19
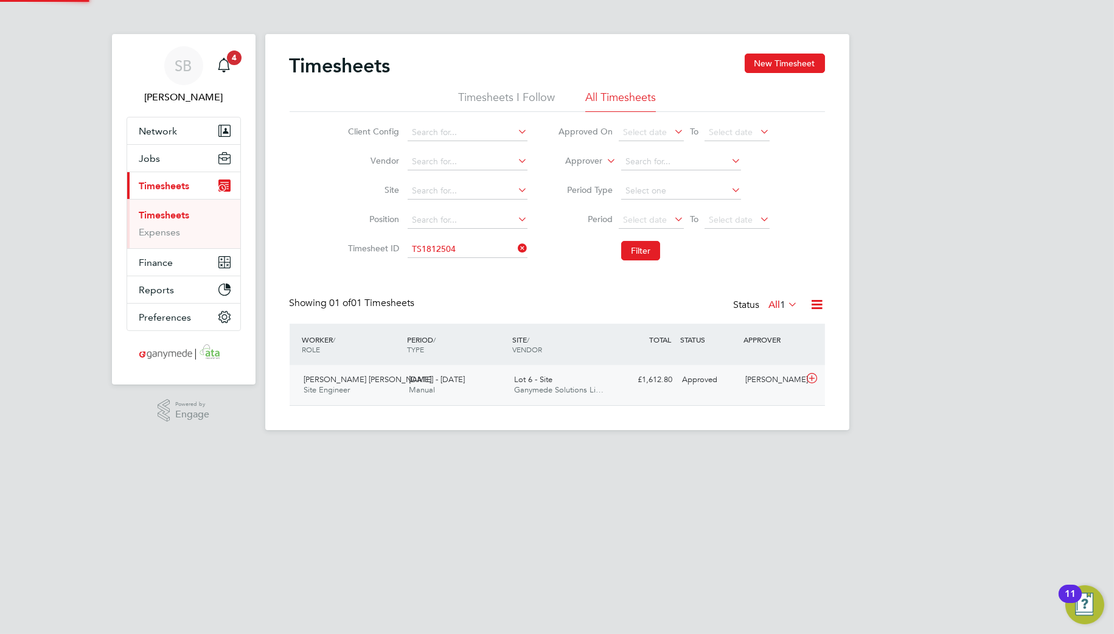
scroll to position [30, 106]
drag, startPoint x: 817, startPoint y: 380, endPoint x: 806, endPoint y: 400, distance: 23.2
click at [814, 382] on icon at bounding box center [811, 379] width 15 height 10
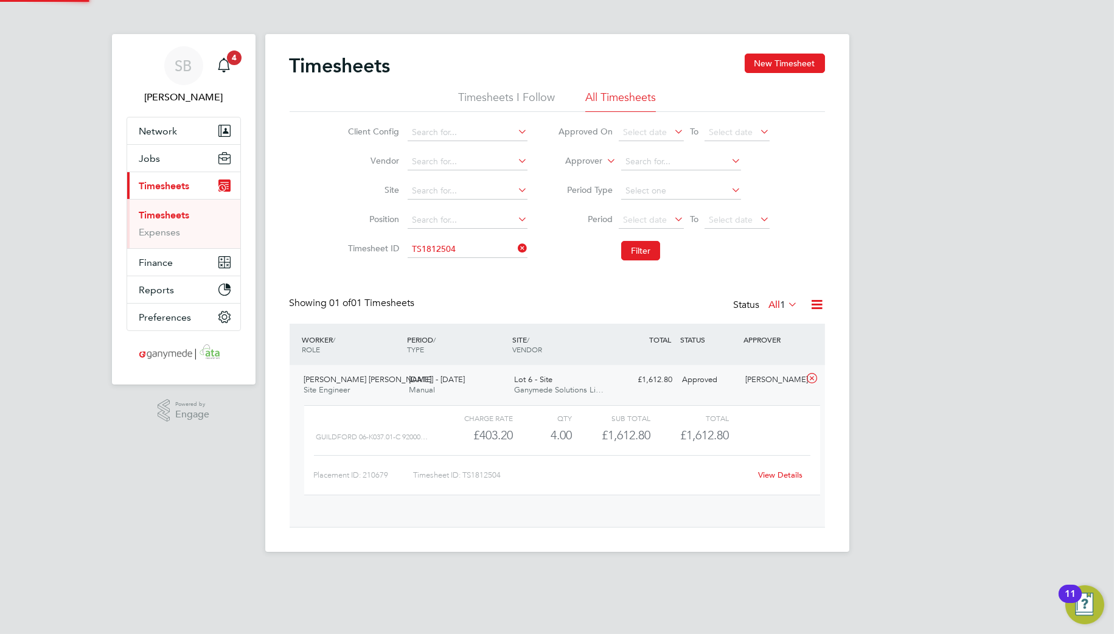
scroll to position [20, 119]
click at [775, 478] on link "View Details" at bounding box center [780, 475] width 44 height 10
click at [452, 245] on input at bounding box center [468, 249] width 120 height 17
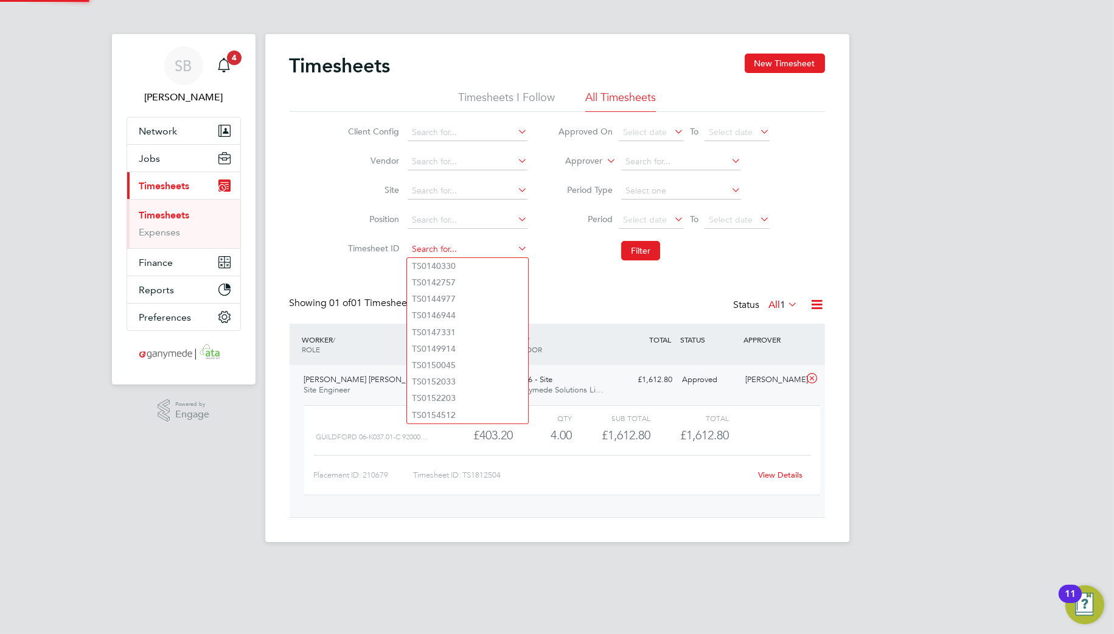
paste input "1812546"
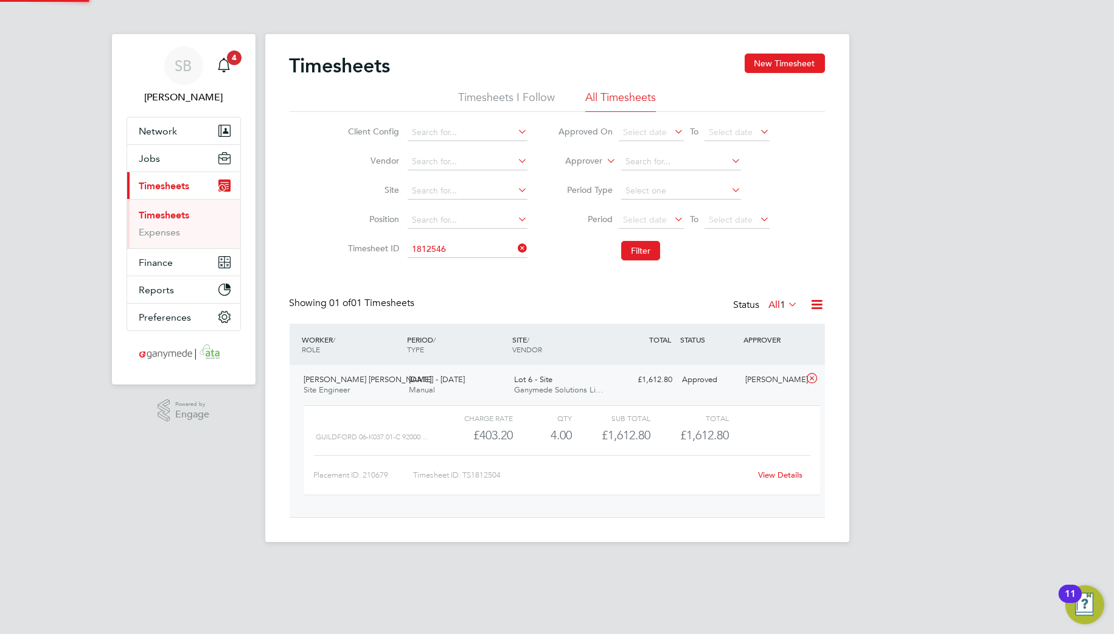
drag, startPoint x: 456, startPoint y: 259, endPoint x: 483, endPoint y: 259, distance: 26.2
click at [465, 259] on li "TS 1812546" at bounding box center [467, 266] width 121 height 16
type input "TS1812546"
click at [643, 252] on button "Filter" at bounding box center [640, 250] width 39 height 19
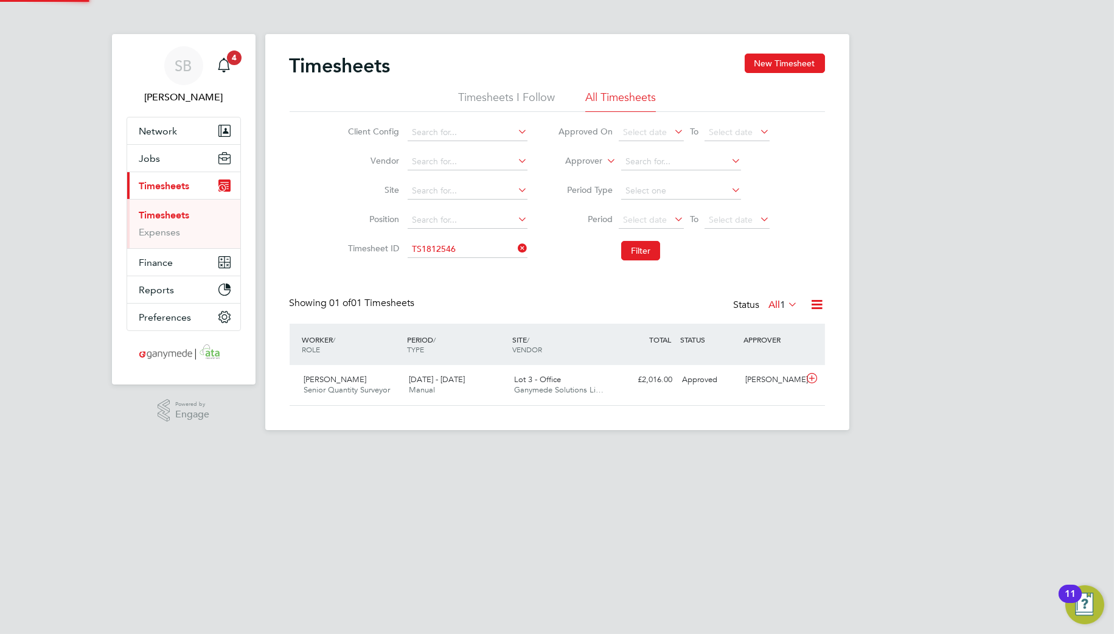
scroll to position [30, 106]
click at [812, 379] on icon at bounding box center [811, 379] width 15 height 10
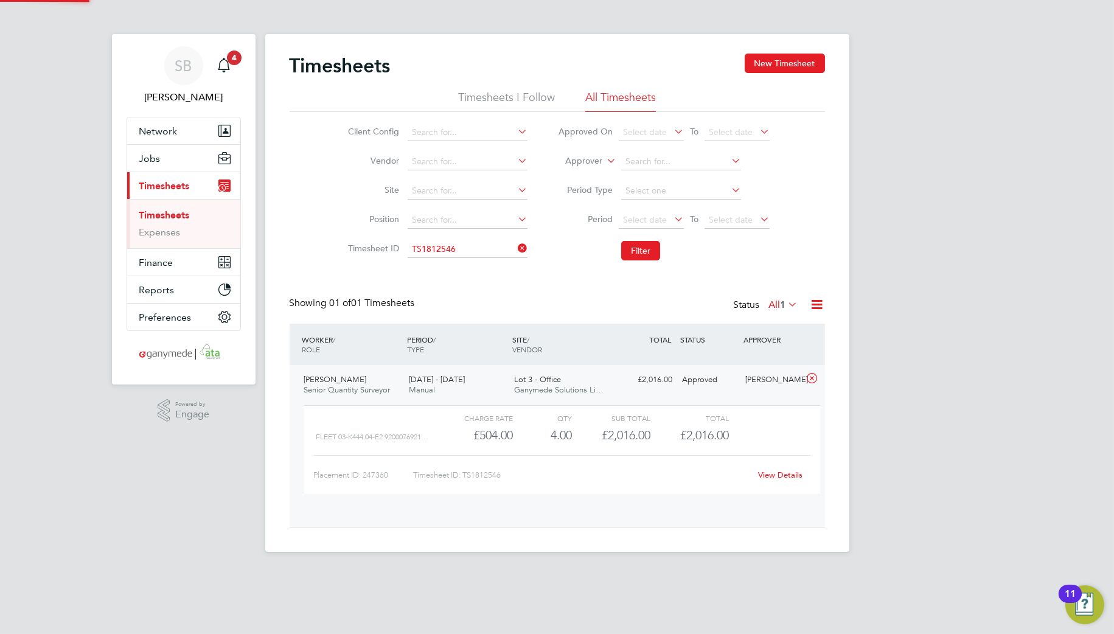
scroll to position [20, 119]
click at [774, 475] on link "View Details" at bounding box center [780, 475] width 44 height 10
click at [470, 251] on input at bounding box center [468, 249] width 120 height 17
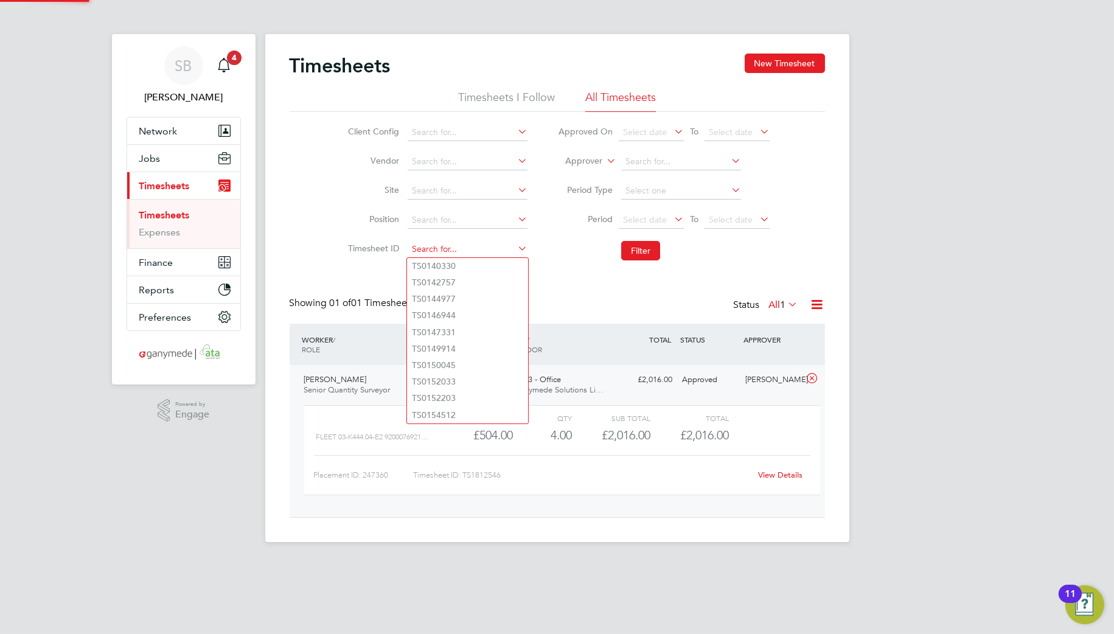
paste input "1812547"
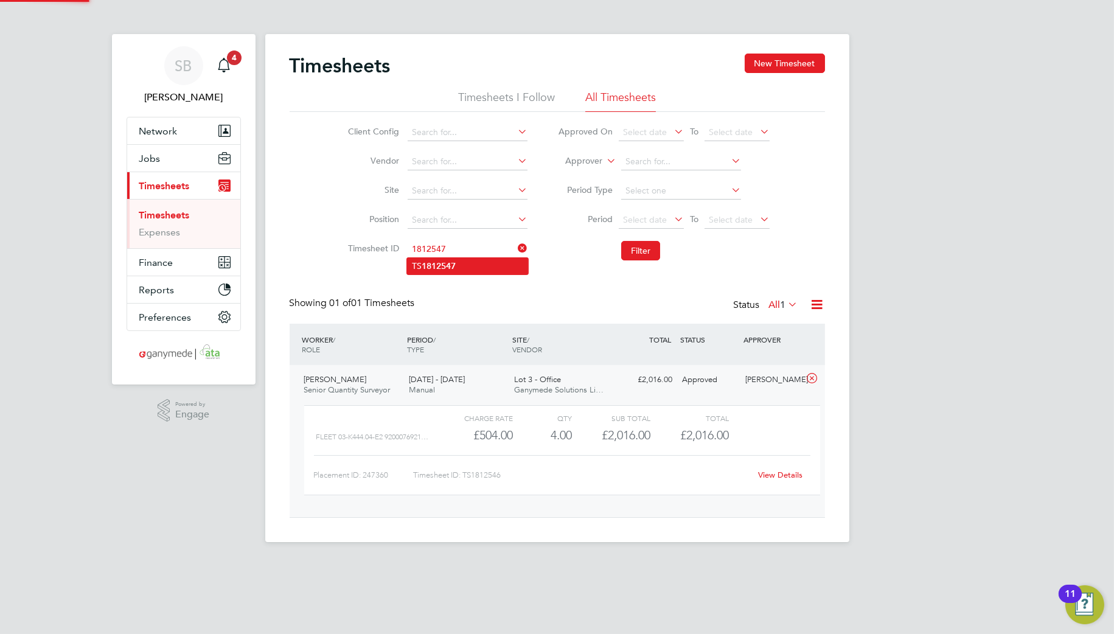
drag, startPoint x: 462, startPoint y: 259, endPoint x: 490, endPoint y: 262, distance: 28.2
click at [463, 260] on li "TS 1812547" at bounding box center [467, 266] width 121 height 16
type input "TS1812547"
click at [641, 252] on button "Filter" at bounding box center [640, 250] width 39 height 19
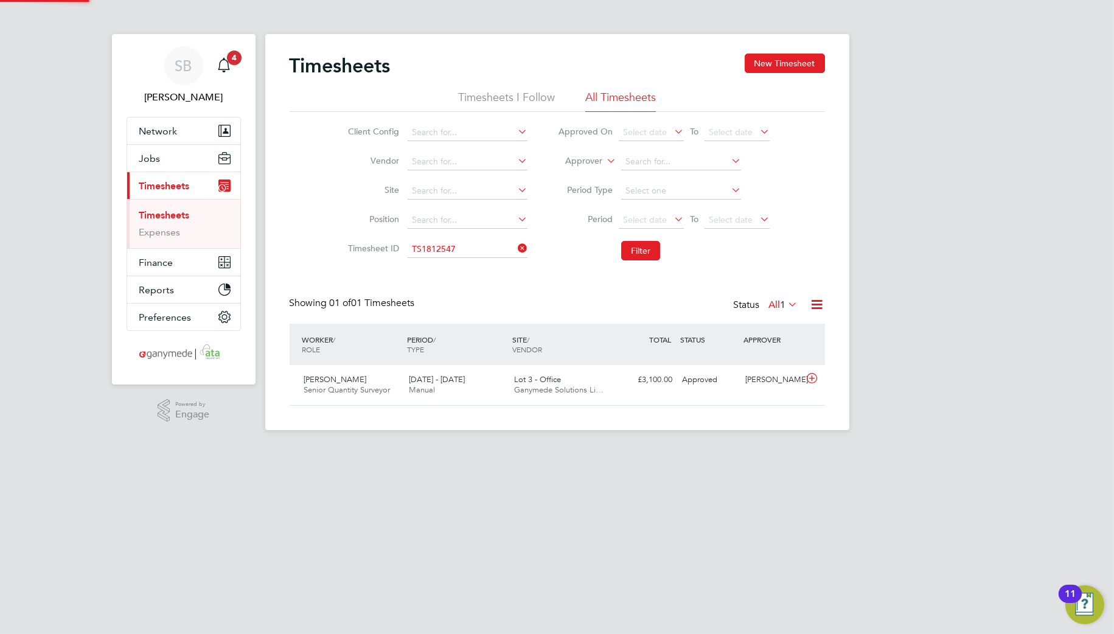
scroll to position [30, 106]
click at [808, 381] on icon at bounding box center [811, 379] width 15 height 10
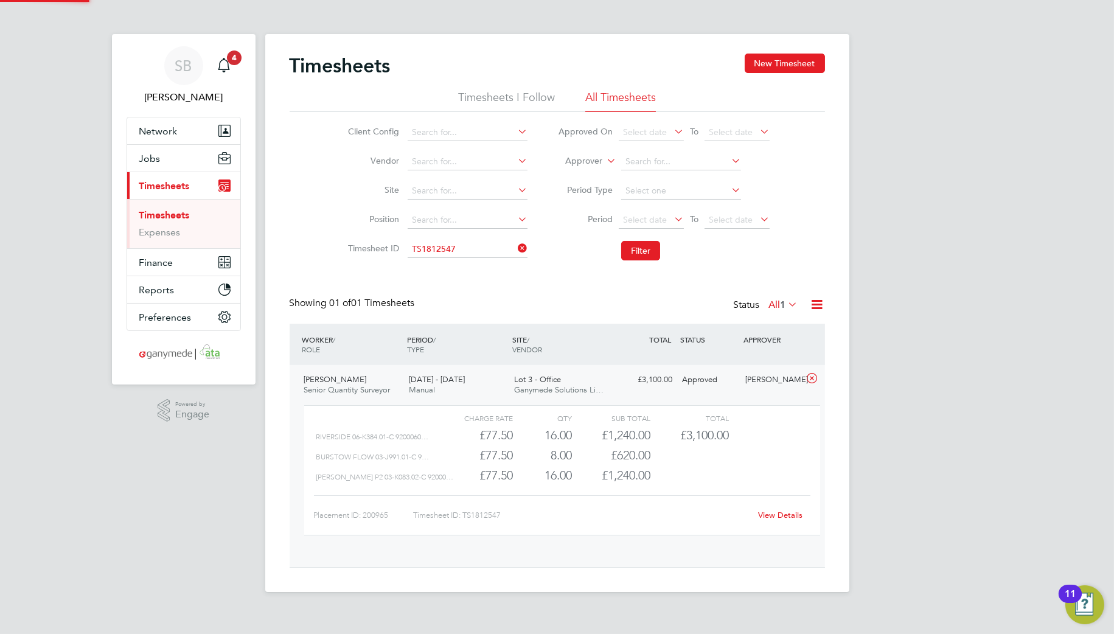
scroll to position [20, 119]
click at [786, 512] on link "View Details" at bounding box center [780, 515] width 44 height 10
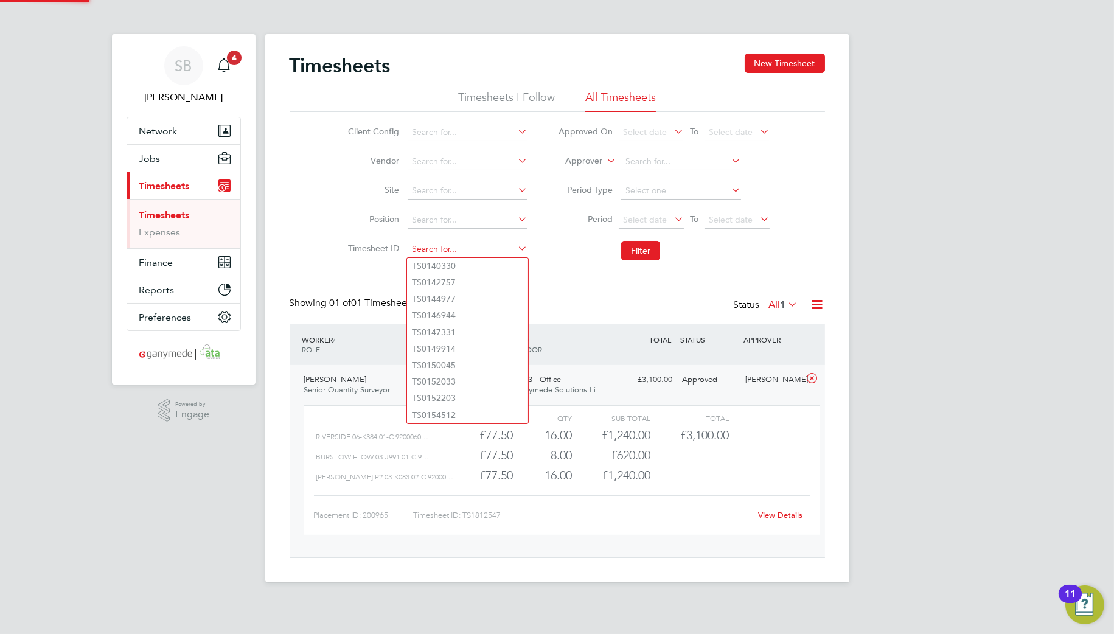
click at [455, 249] on input at bounding box center [468, 249] width 120 height 17
paste input "1812580"
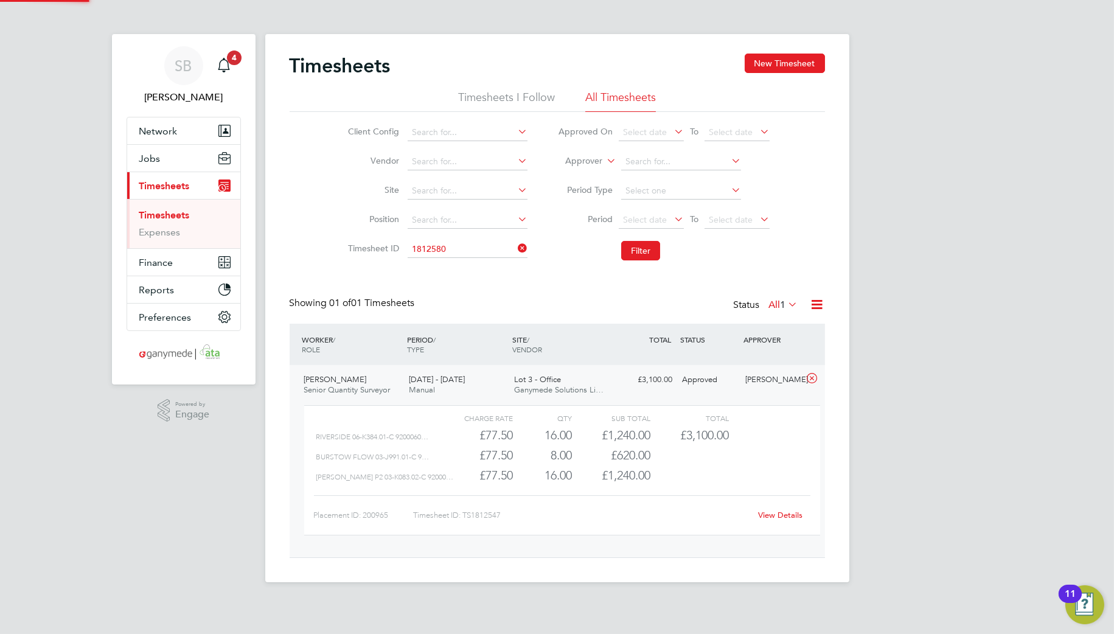
drag, startPoint x: 459, startPoint y: 262, endPoint x: 535, endPoint y: 262, distance: 76.7
click at [459, 260] on li "TS 1812580" at bounding box center [467, 266] width 121 height 16
type input "TS1812580"
click at [639, 258] on button "Filter" at bounding box center [640, 250] width 39 height 19
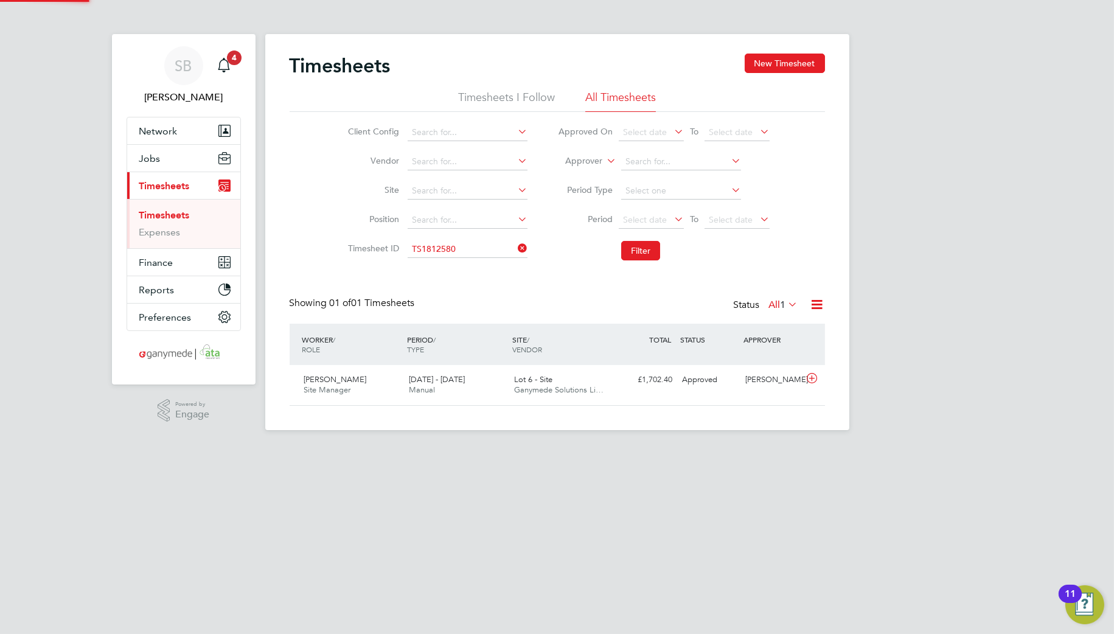
scroll to position [30, 106]
click at [812, 381] on icon at bounding box center [811, 379] width 15 height 10
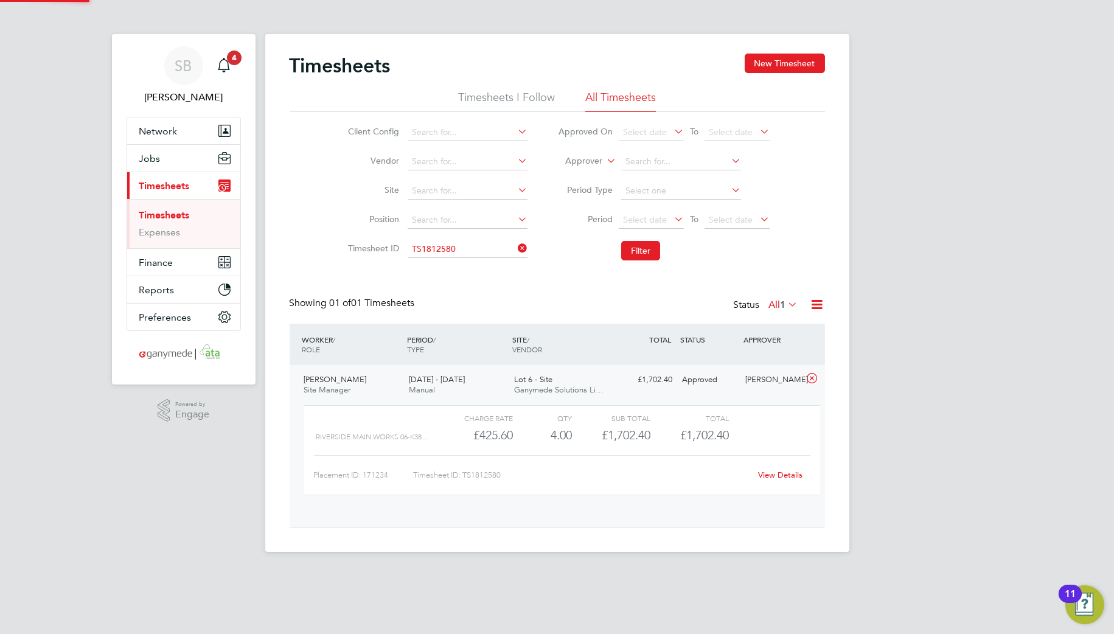
scroll to position [20, 119]
click at [771, 470] on link "View Details" at bounding box center [780, 475] width 44 height 10
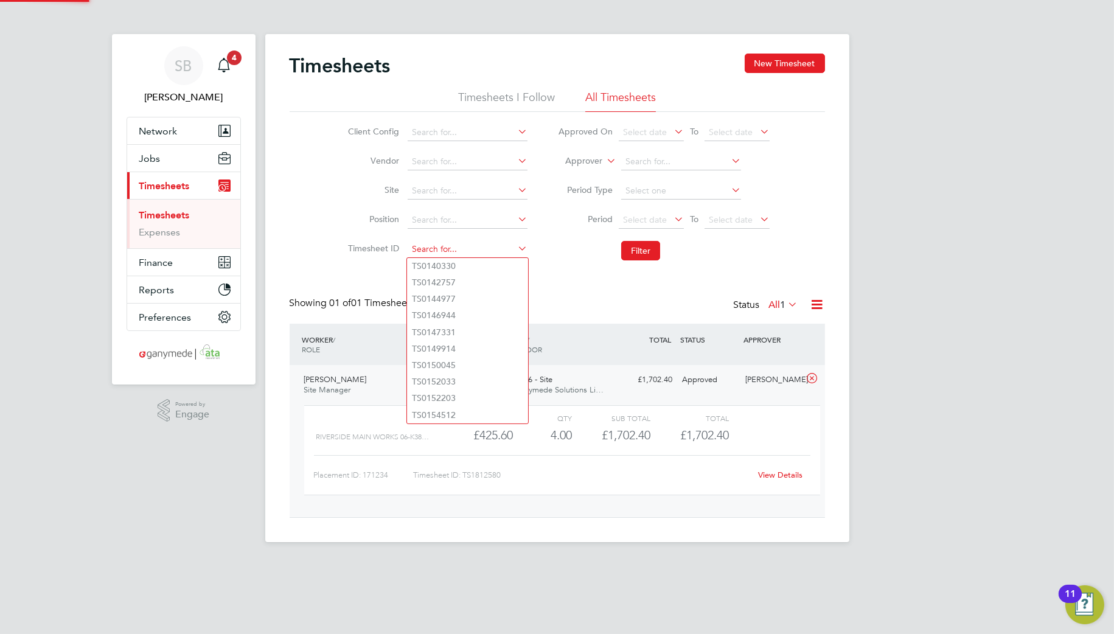
click at [475, 242] on input at bounding box center [468, 249] width 120 height 17
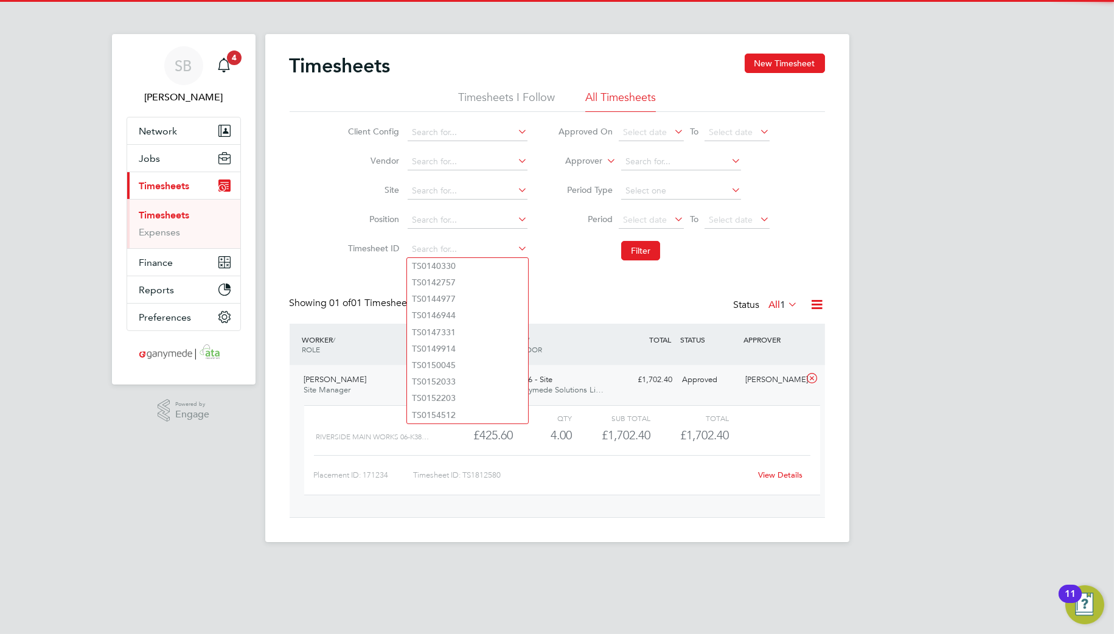
paste input "1812797"
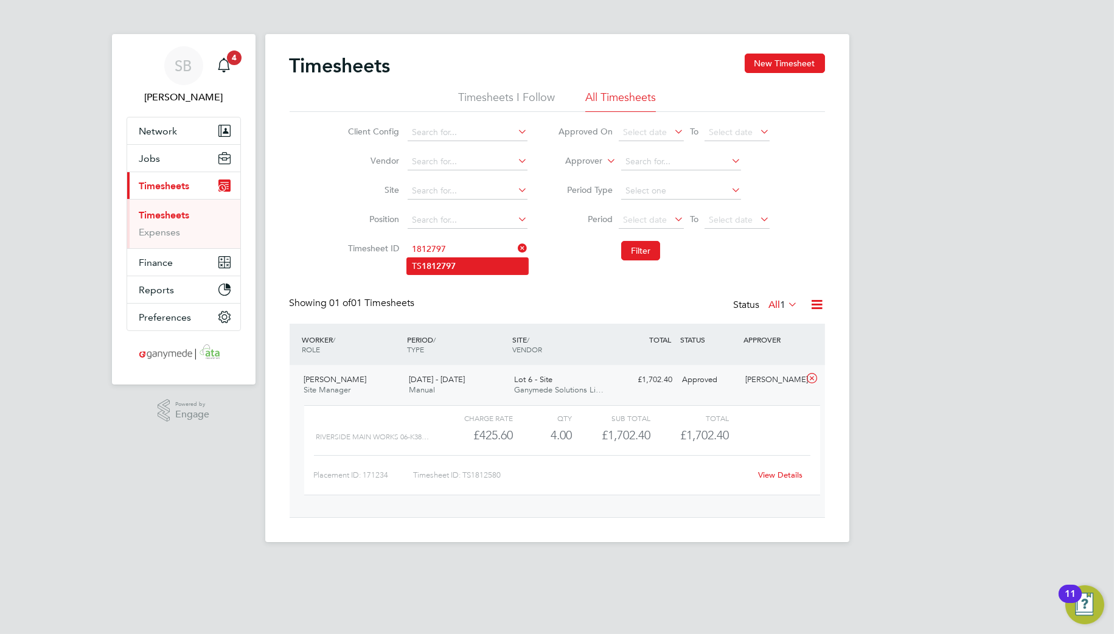
click at [442, 263] on b "1812797" at bounding box center [439, 266] width 34 height 10
type input "TS1812797"
click at [647, 256] on button "Filter" at bounding box center [640, 250] width 39 height 19
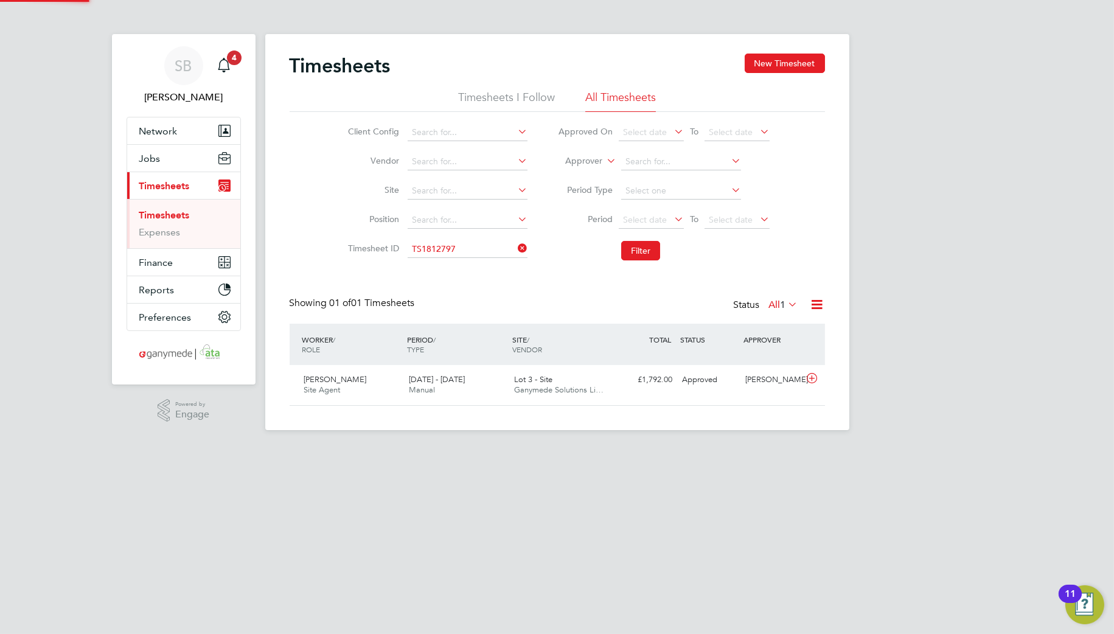
scroll to position [30, 106]
click at [807, 377] on icon at bounding box center [811, 379] width 15 height 10
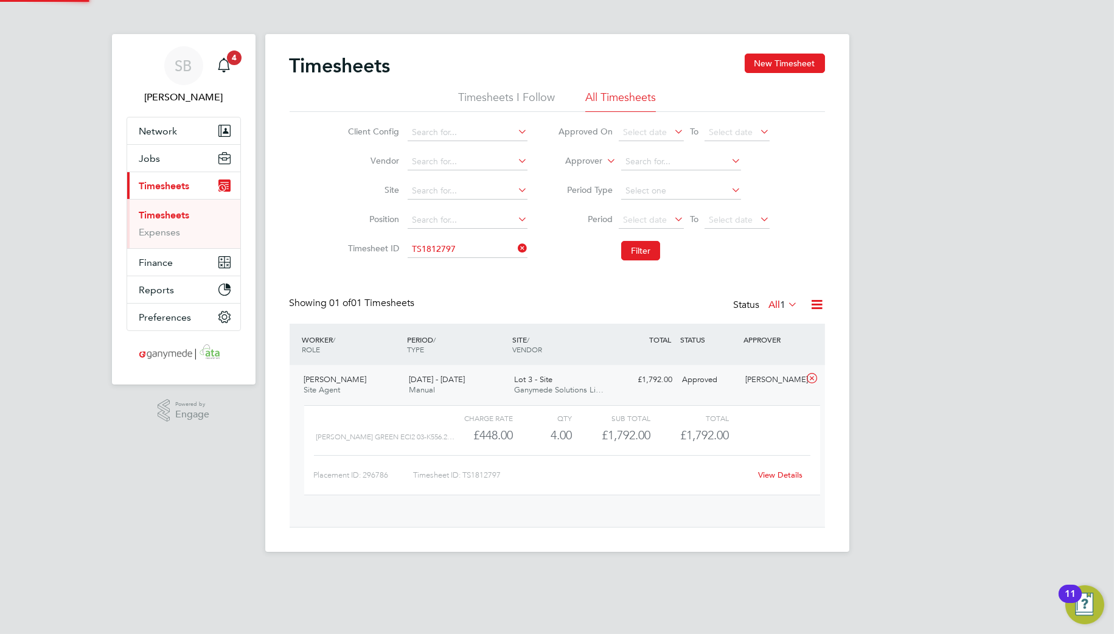
scroll to position [20, 119]
click at [775, 475] on link "View Details" at bounding box center [780, 475] width 44 height 10
click at [467, 246] on input at bounding box center [468, 249] width 120 height 17
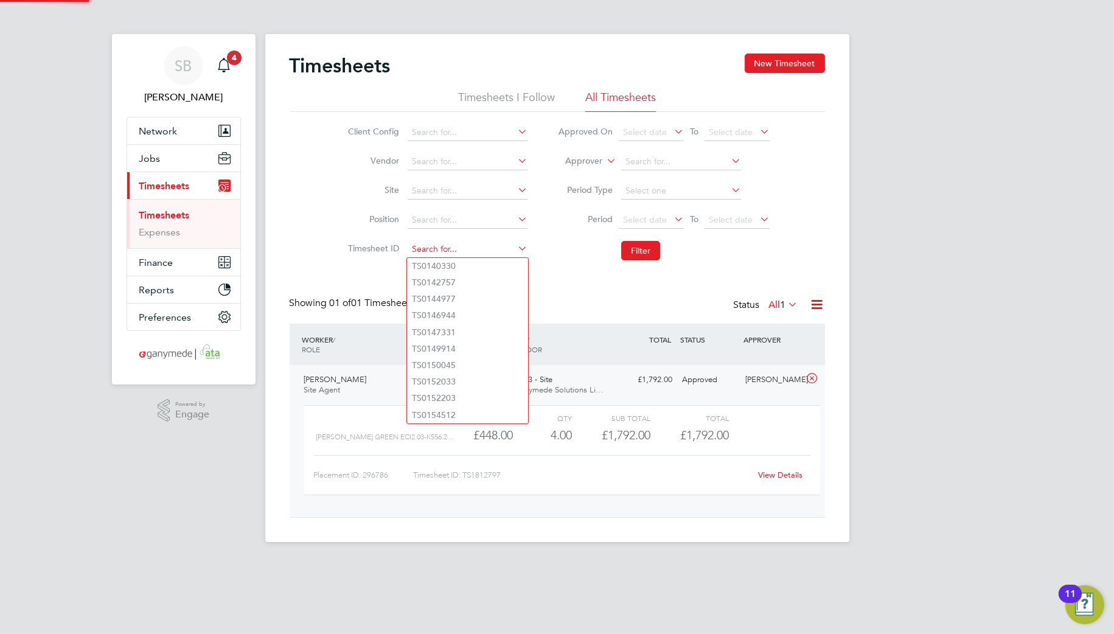
paste input "1812914"
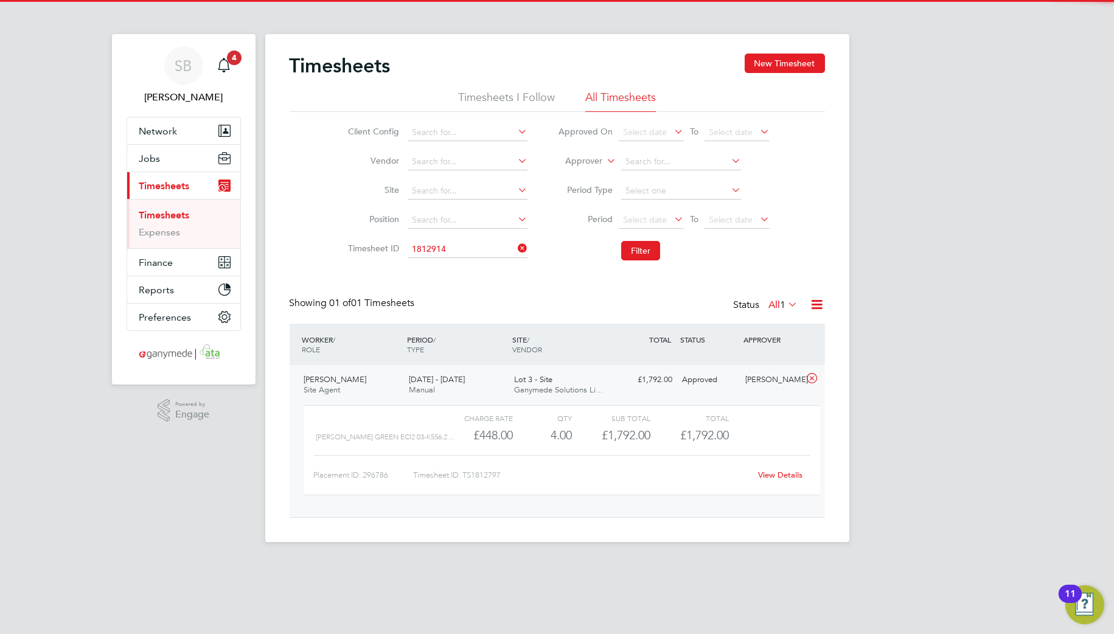
click at [456, 263] on b "1812914" at bounding box center [439, 266] width 34 height 10
type input "TS1812914"
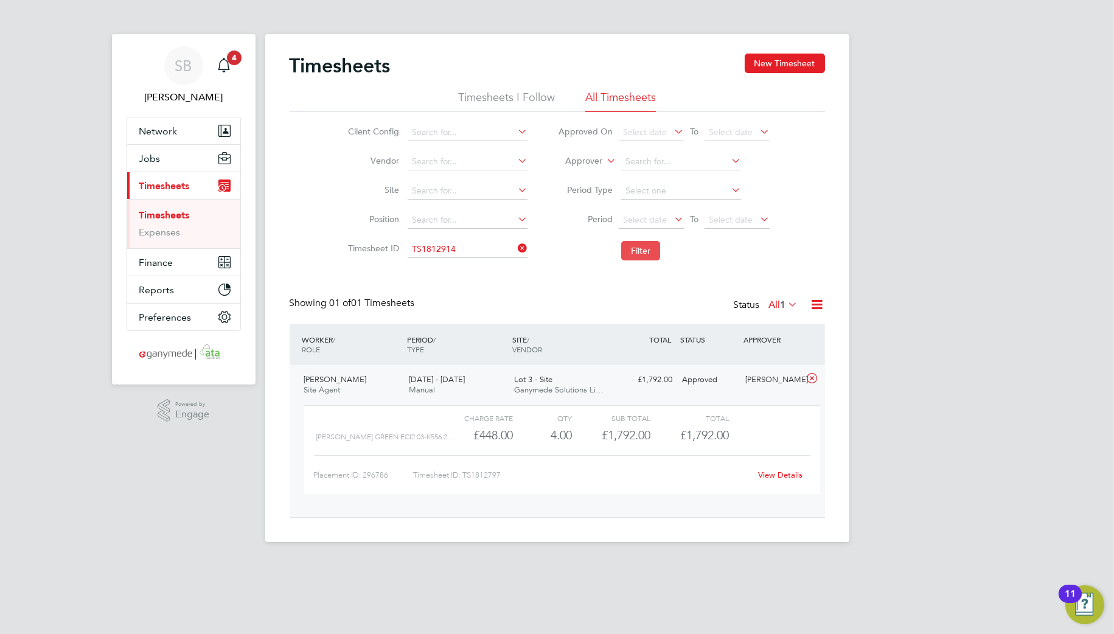
click at [648, 249] on button "Filter" at bounding box center [640, 250] width 39 height 19
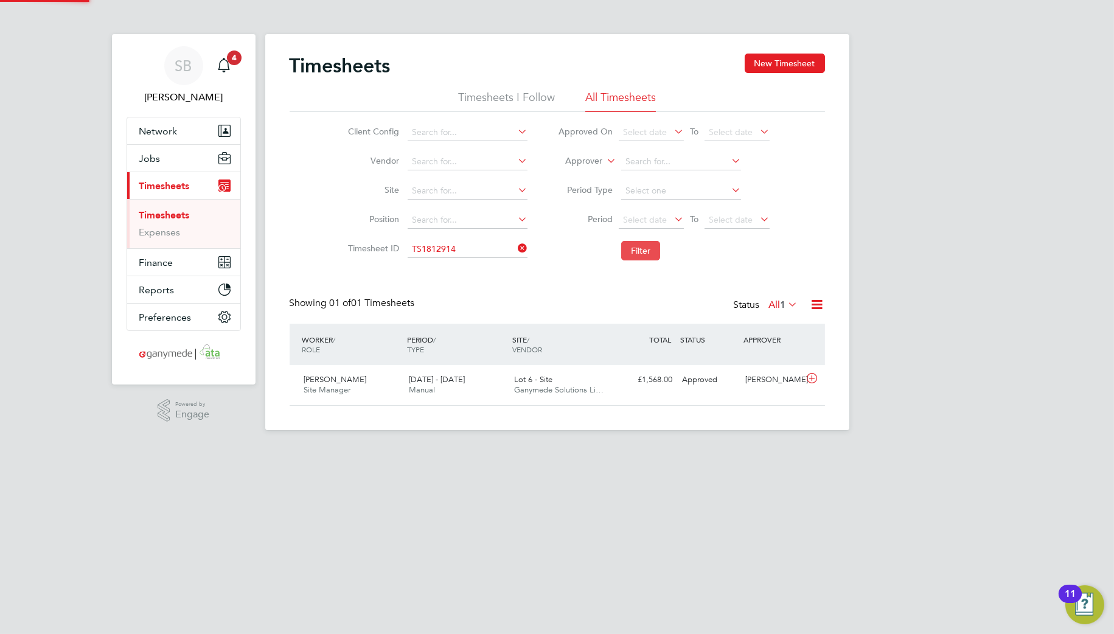
scroll to position [30, 106]
click at [809, 376] on icon at bounding box center [811, 379] width 15 height 10
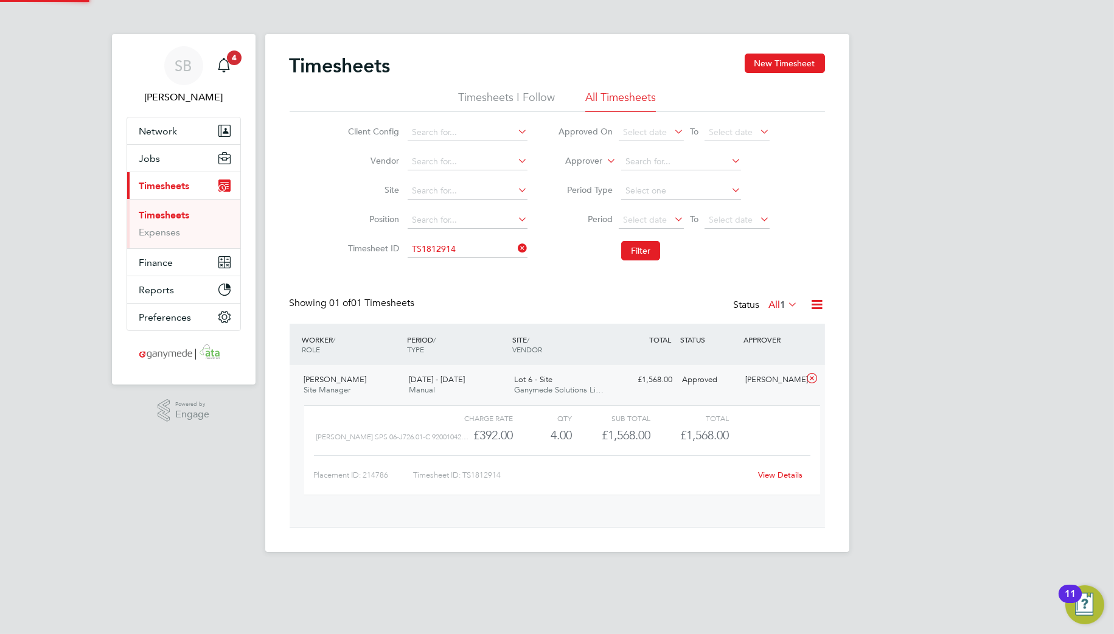
scroll to position [20, 119]
click at [778, 467] on div "View Details" at bounding box center [781, 474] width 60 height 19
click at [777, 472] on link "View Details" at bounding box center [780, 475] width 44 height 10
click at [487, 245] on input at bounding box center [468, 249] width 120 height 17
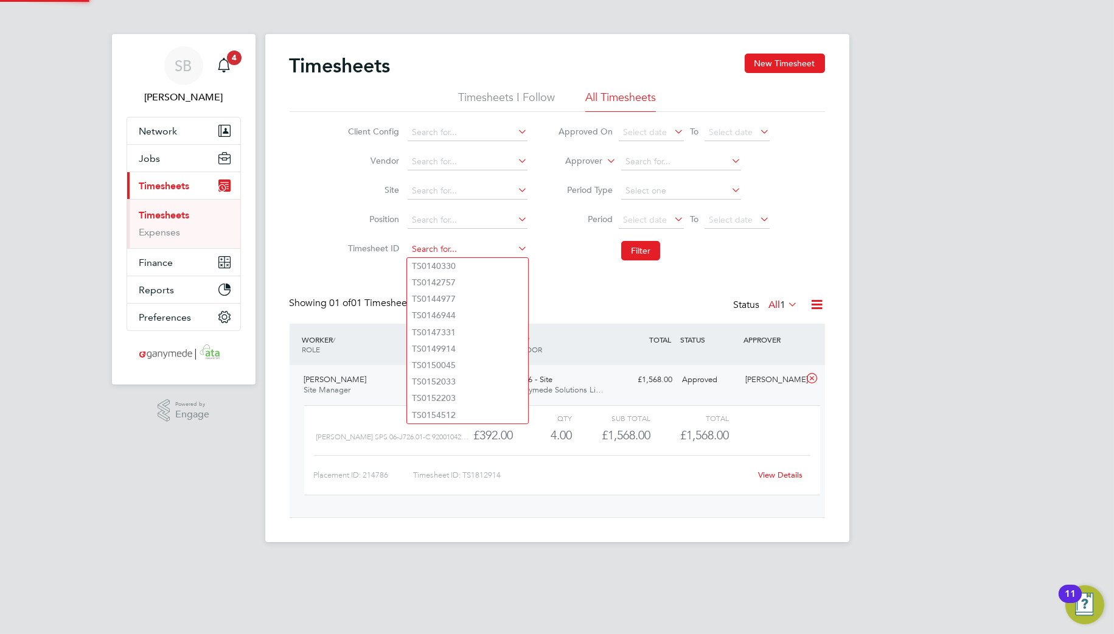
paste input "1812932"
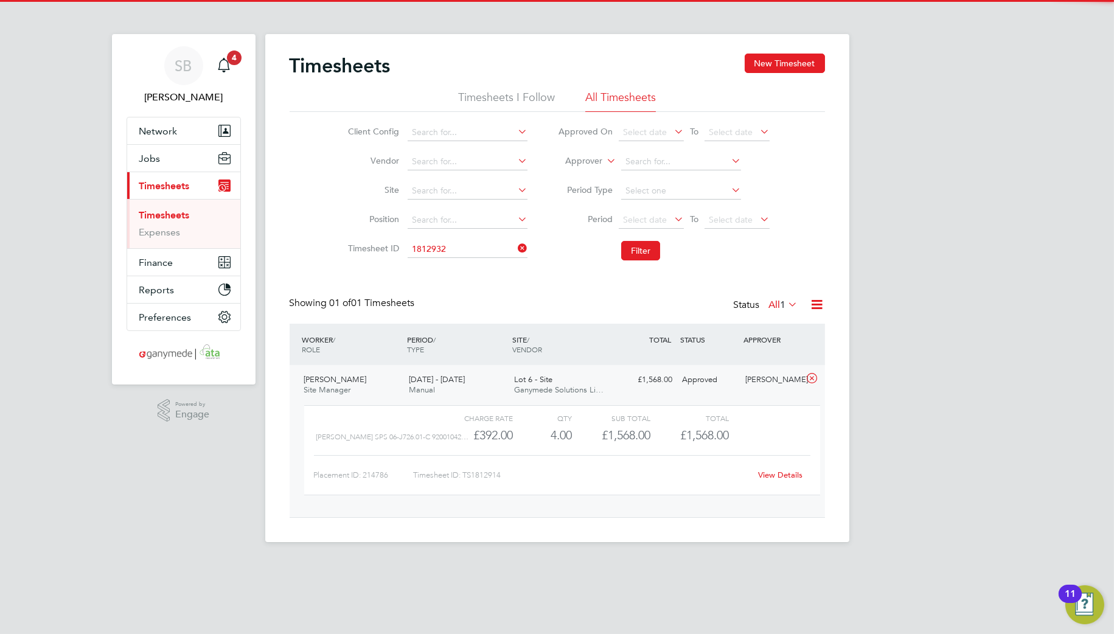
drag, startPoint x: 477, startPoint y: 263, endPoint x: 576, endPoint y: 276, distance: 100.0
click at [478, 263] on li "TS 1812932" at bounding box center [467, 266] width 121 height 16
type input "TS1812932"
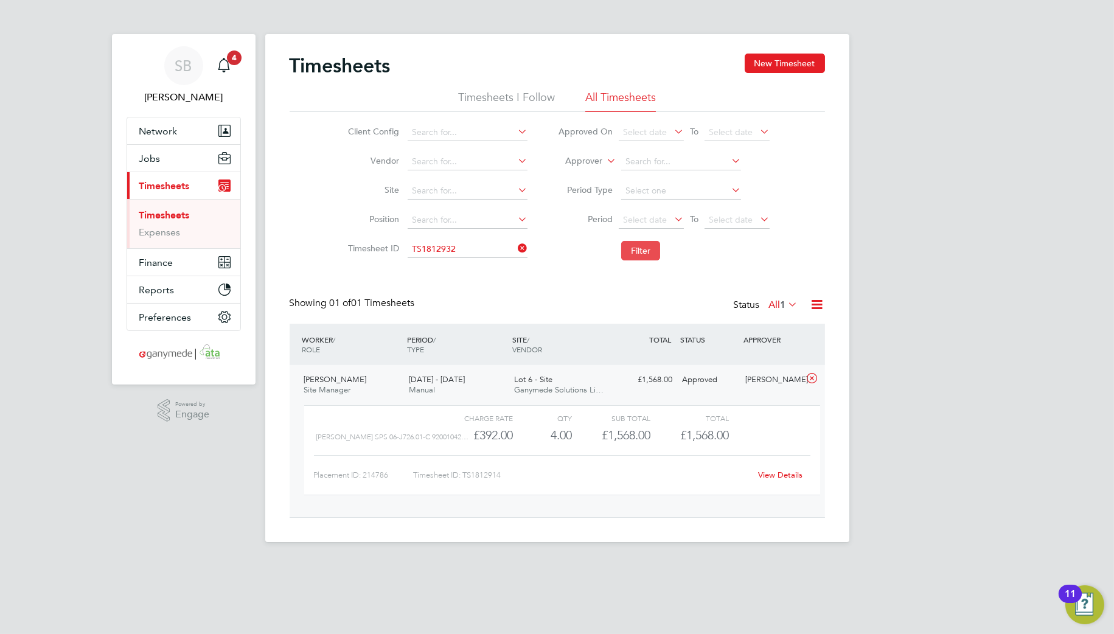
click at [645, 252] on button "Filter" at bounding box center [640, 250] width 39 height 19
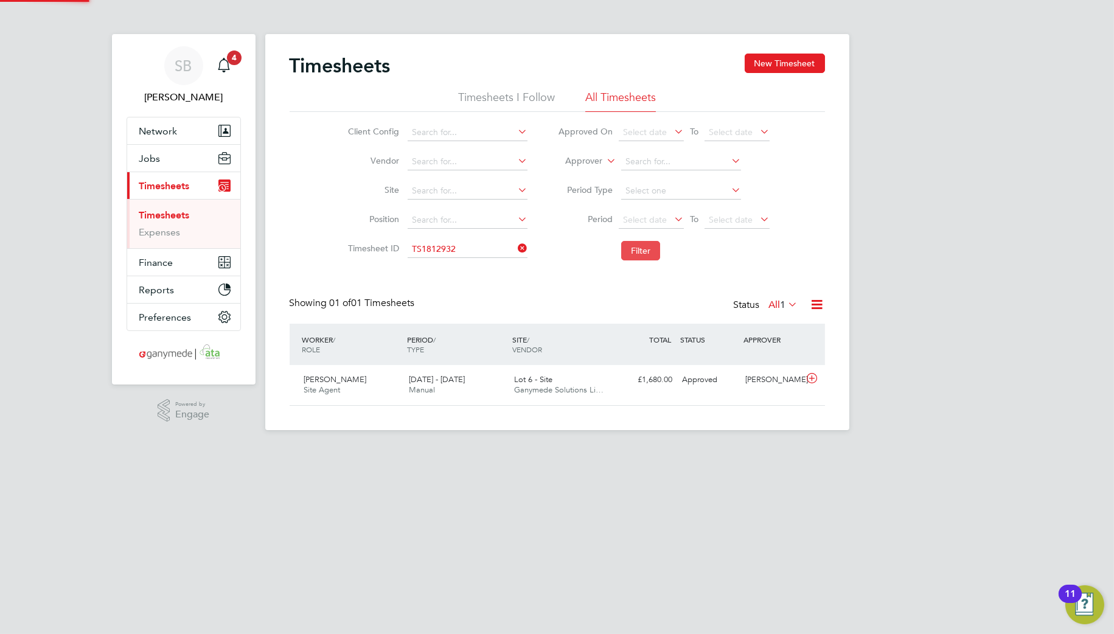
scroll to position [30, 106]
drag, startPoint x: 810, startPoint y: 381, endPoint x: 801, endPoint y: 396, distance: 17.7
click at [810, 381] on icon at bounding box center [811, 379] width 15 height 10
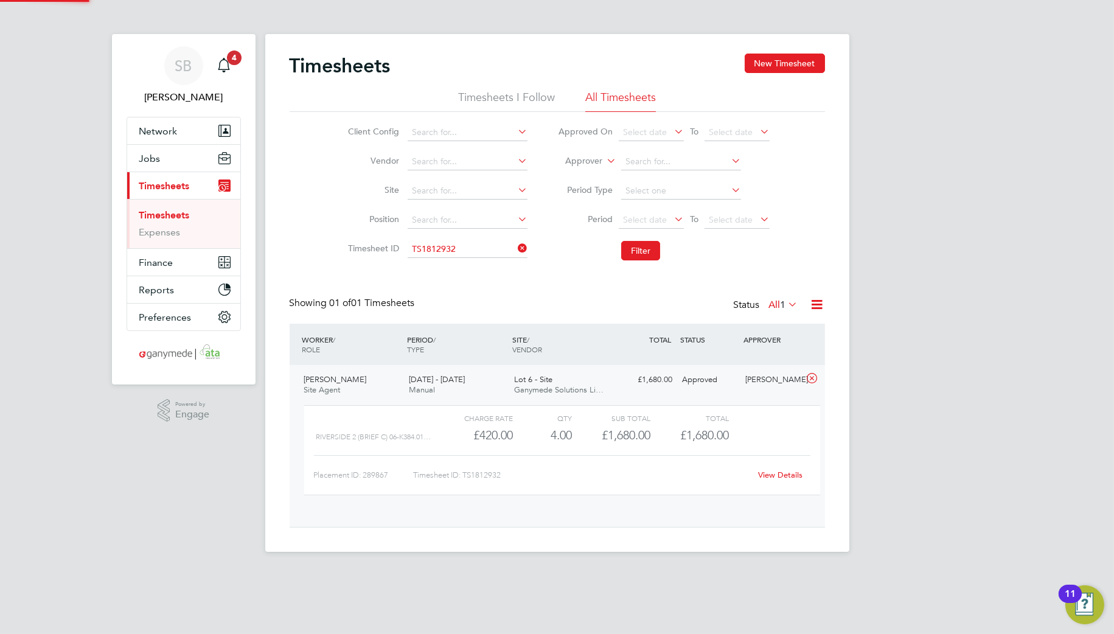
scroll to position [20, 119]
click at [775, 482] on div "View Details" at bounding box center [781, 474] width 60 height 19
click at [779, 473] on link "View Details" at bounding box center [780, 475] width 44 height 10
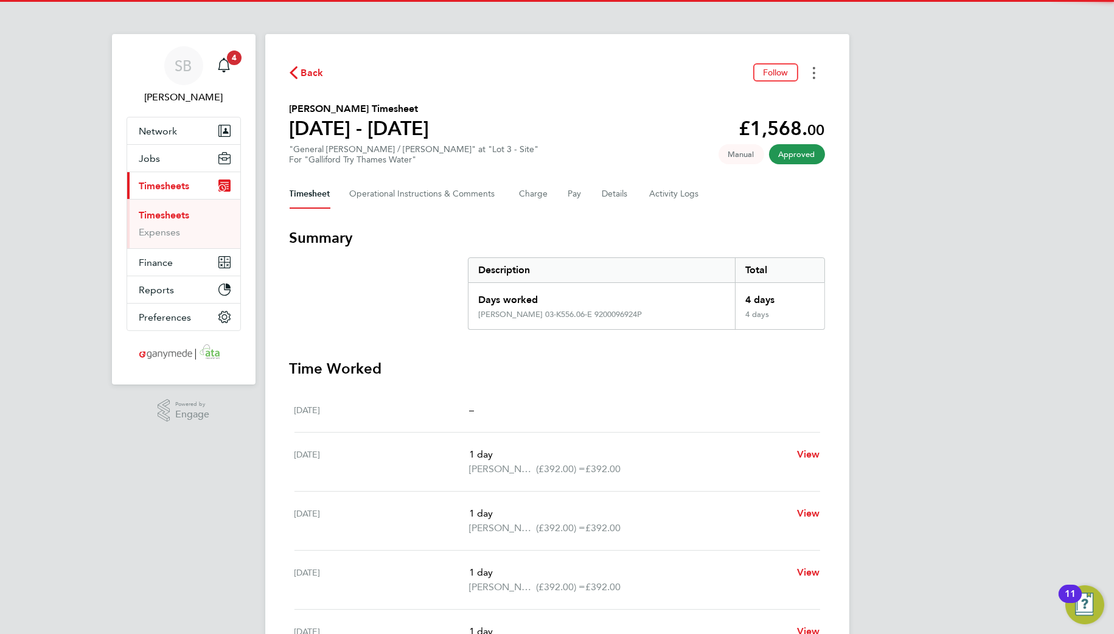
click at [806, 64] on button "Timesheets Menu" at bounding box center [814, 72] width 22 height 19
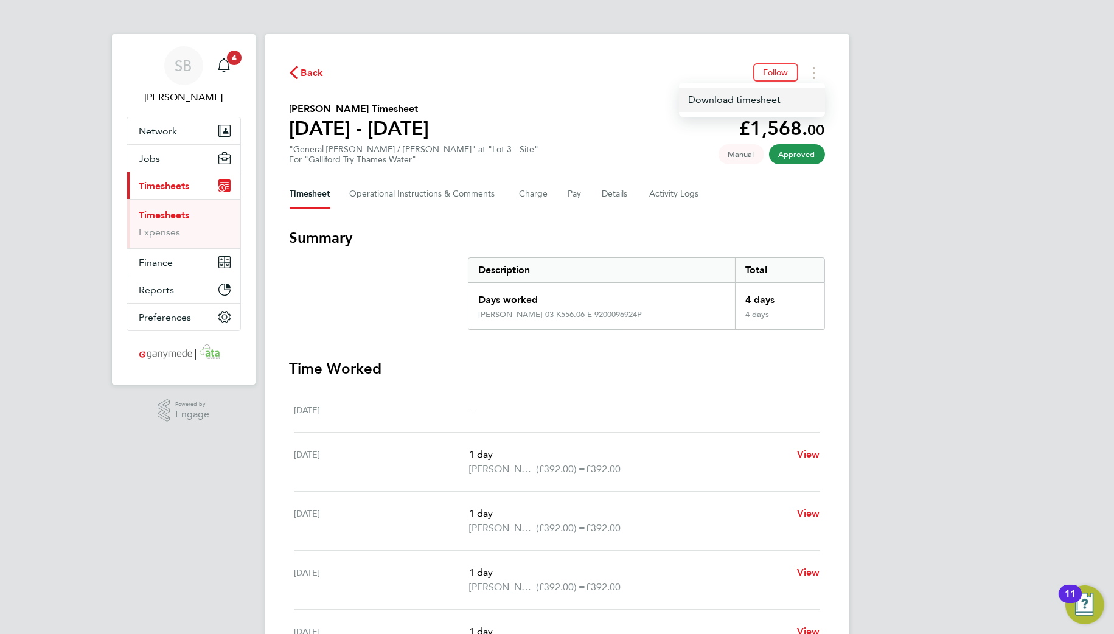
drag, startPoint x: 781, startPoint y: 96, endPoint x: 1099, endPoint y: 201, distance: 335.2
click at [783, 97] on link "Download timesheet" at bounding box center [752, 100] width 146 height 24
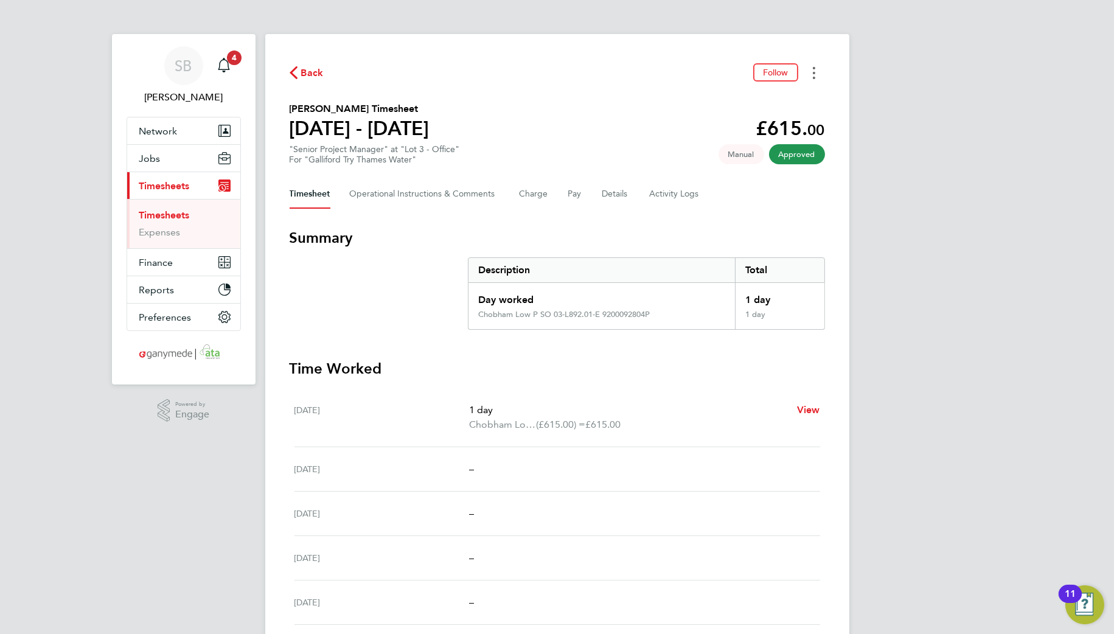
click at [807, 74] on button "Timesheets Menu" at bounding box center [814, 72] width 22 height 19
click at [770, 104] on link "Download timesheet" at bounding box center [752, 100] width 146 height 24
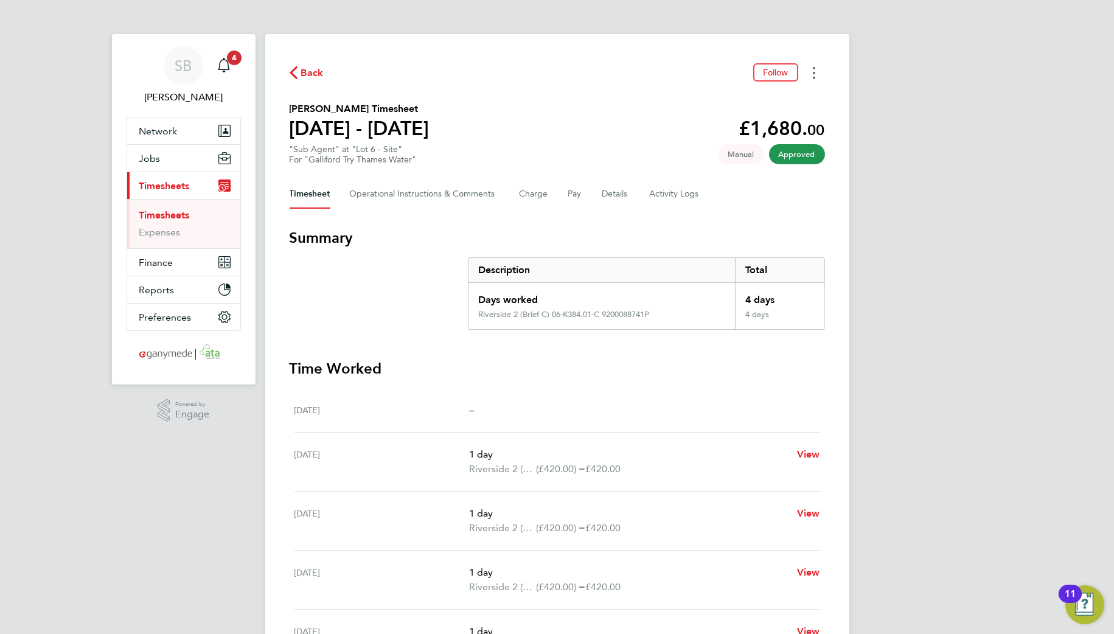
click at [817, 73] on button "Timesheets Menu" at bounding box center [814, 72] width 22 height 19
click at [803, 105] on link "Download timesheet" at bounding box center [752, 100] width 146 height 24
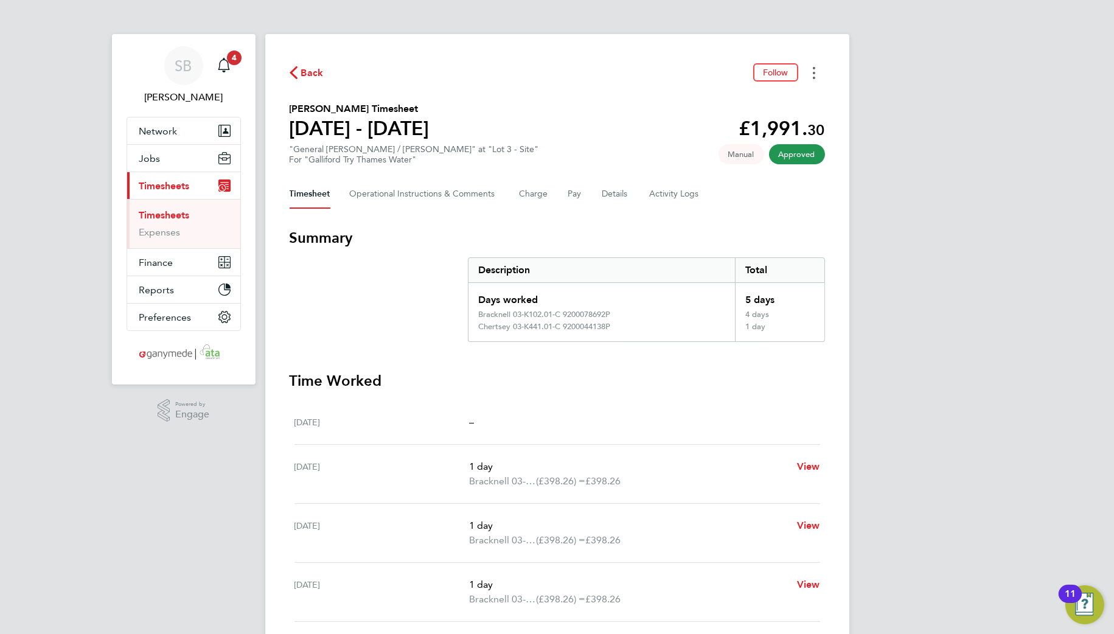
click at [811, 71] on button "Timesheets Menu" at bounding box center [814, 72] width 22 height 19
click at [792, 101] on link "Download timesheet" at bounding box center [752, 100] width 146 height 24
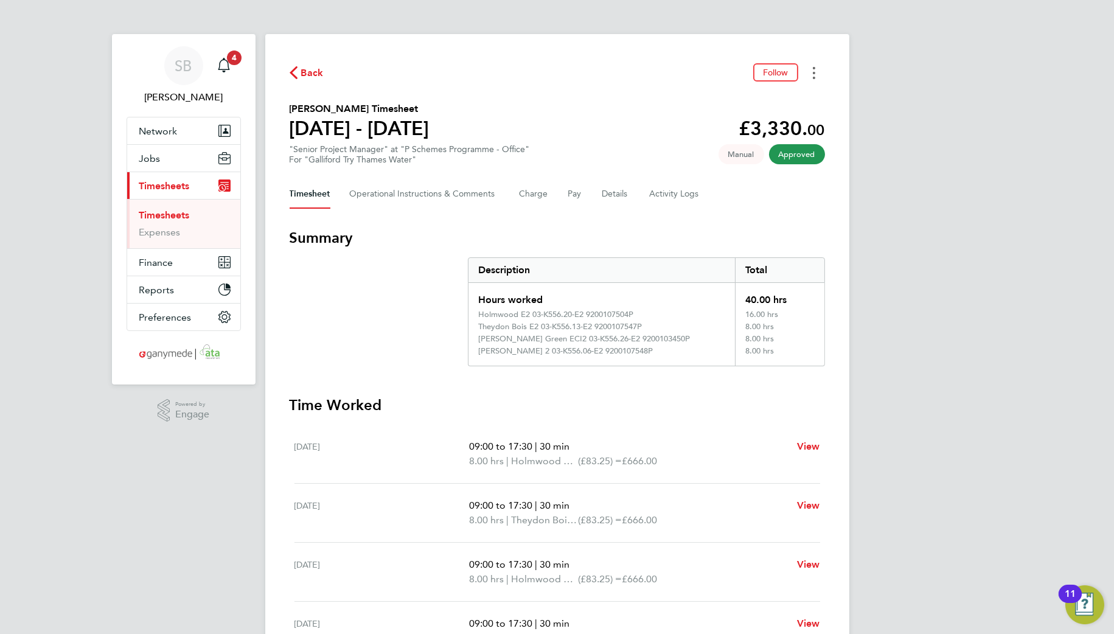
drag, startPoint x: 813, startPoint y: 74, endPoint x: 801, endPoint y: 82, distance: 15.0
click at [813, 74] on icon "Timesheets Menu" at bounding box center [814, 73] width 2 height 12
click at [779, 96] on link "Download timesheet" at bounding box center [752, 100] width 146 height 24
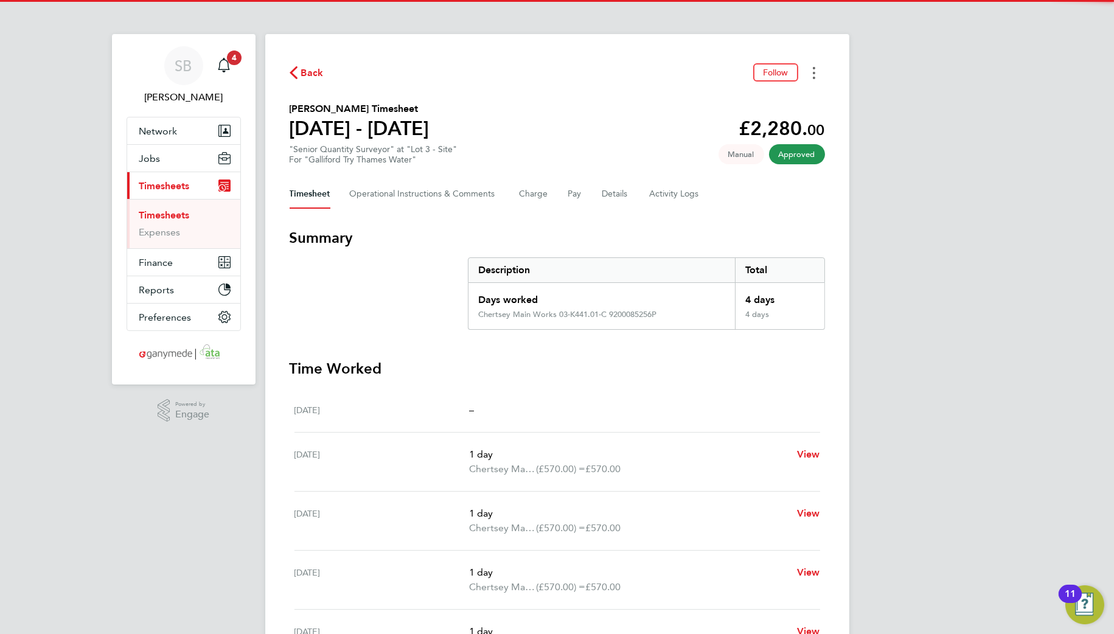
drag, startPoint x: 816, startPoint y: 69, endPoint x: 802, endPoint y: 80, distance: 17.8
click at [812, 73] on button "Timesheets Menu" at bounding box center [814, 72] width 22 height 19
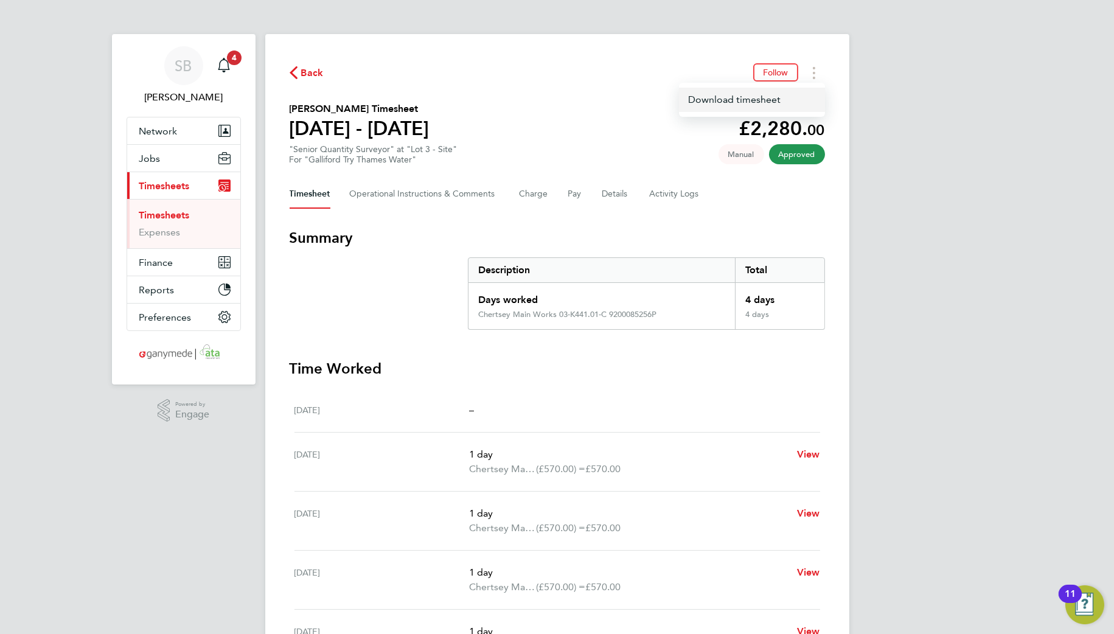
click at [778, 97] on link "Download timesheet" at bounding box center [752, 100] width 146 height 24
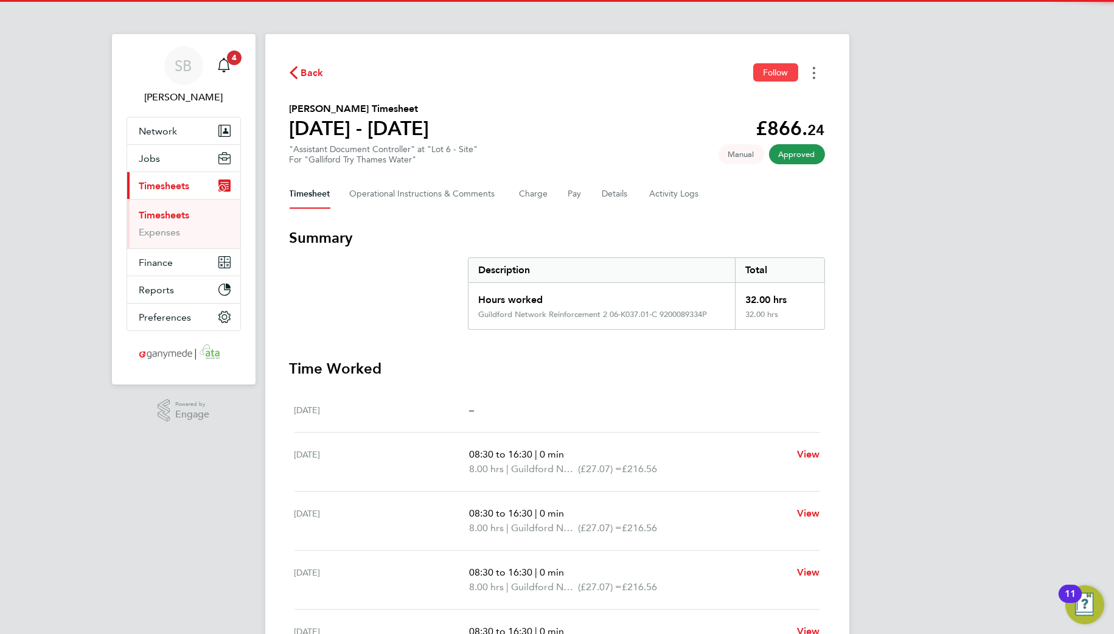
drag, startPoint x: 809, startPoint y: 73, endPoint x: 792, endPoint y: 81, distance: 19.3
click at [807, 73] on button "Timesheets Menu" at bounding box center [814, 72] width 22 height 19
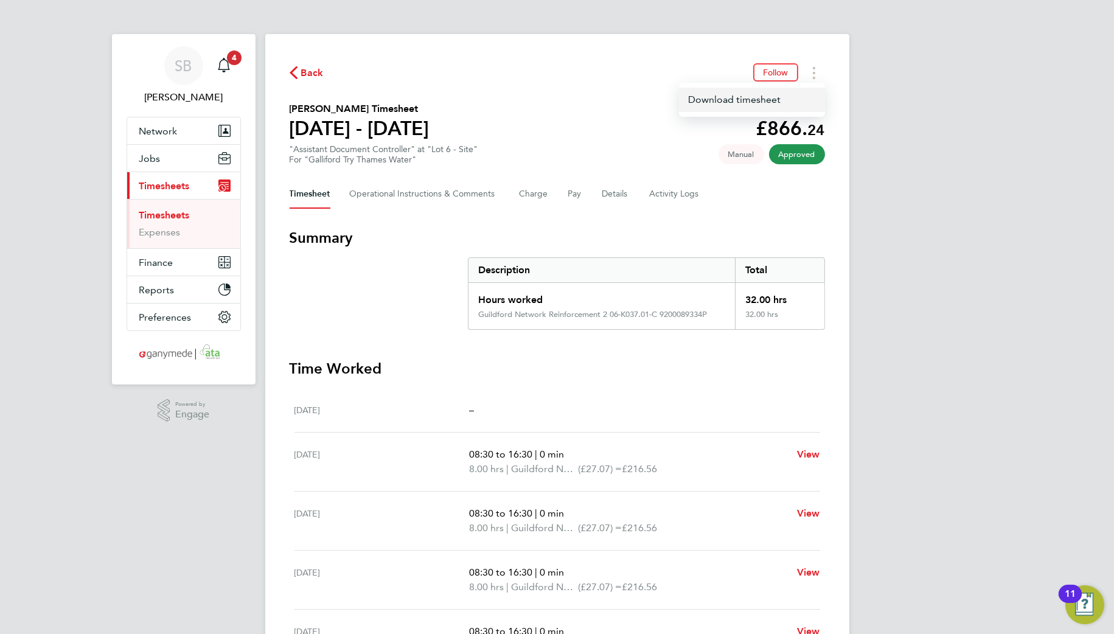
click at [767, 106] on link "Download timesheet" at bounding box center [752, 100] width 146 height 24
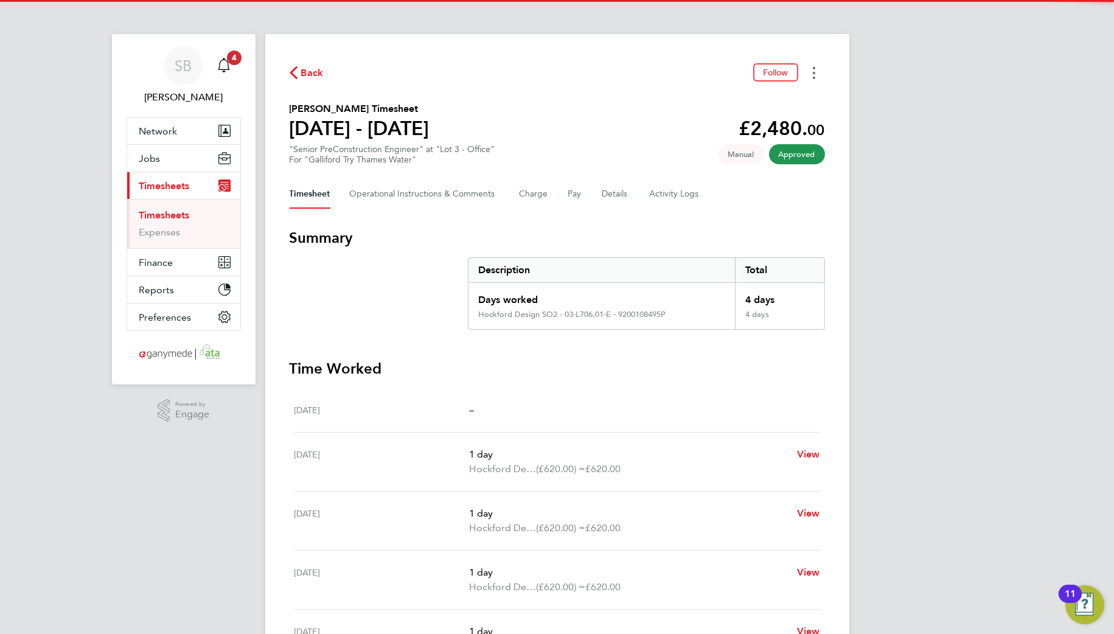
click at [817, 80] on button "Timesheets Menu" at bounding box center [814, 72] width 22 height 19
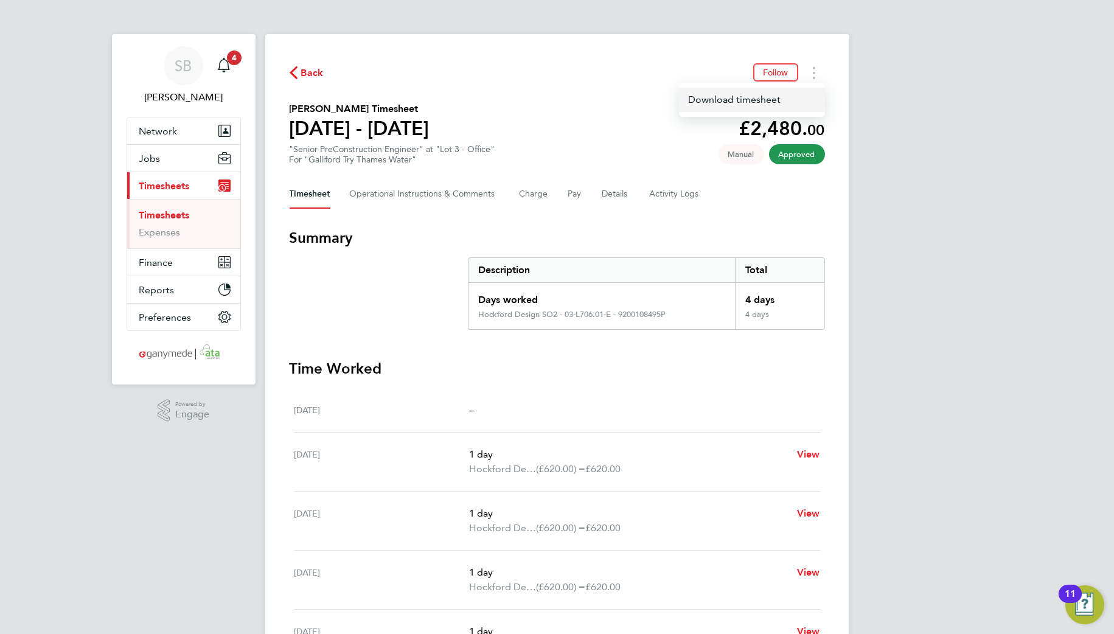
drag, startPoint x: 792, startPoint y: 95, endPoint x: 809, endPoint y: 105, distance: 20.2
click at [792, 96] on link "Download timesheet" at bounding box center [752, 100] width 146 height 24
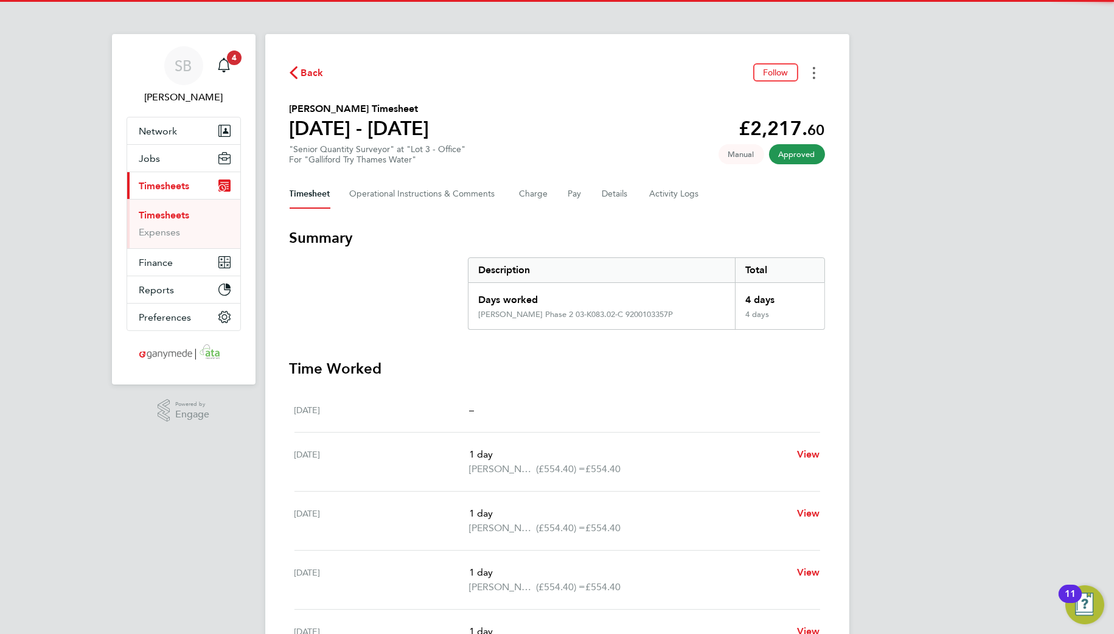
click at [813, 70] on icon "Timesheets Menu" at bounding box center [814, 73] width 2 height 12
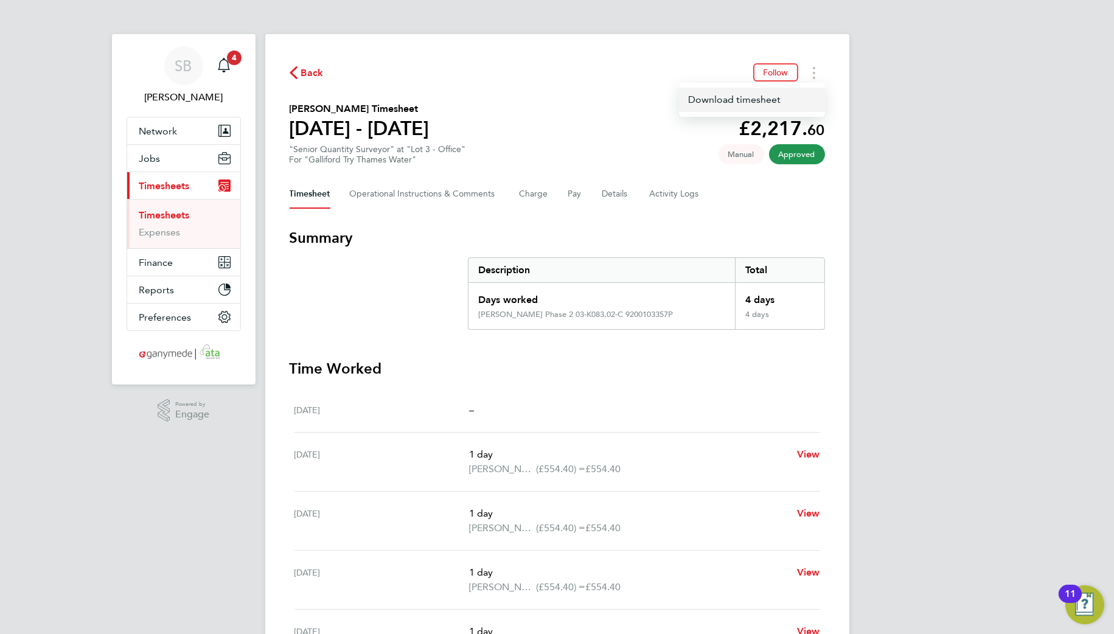
click at [787, 103] on link "Download timesheet" at bounding box center [752, 100] width 146 height 24
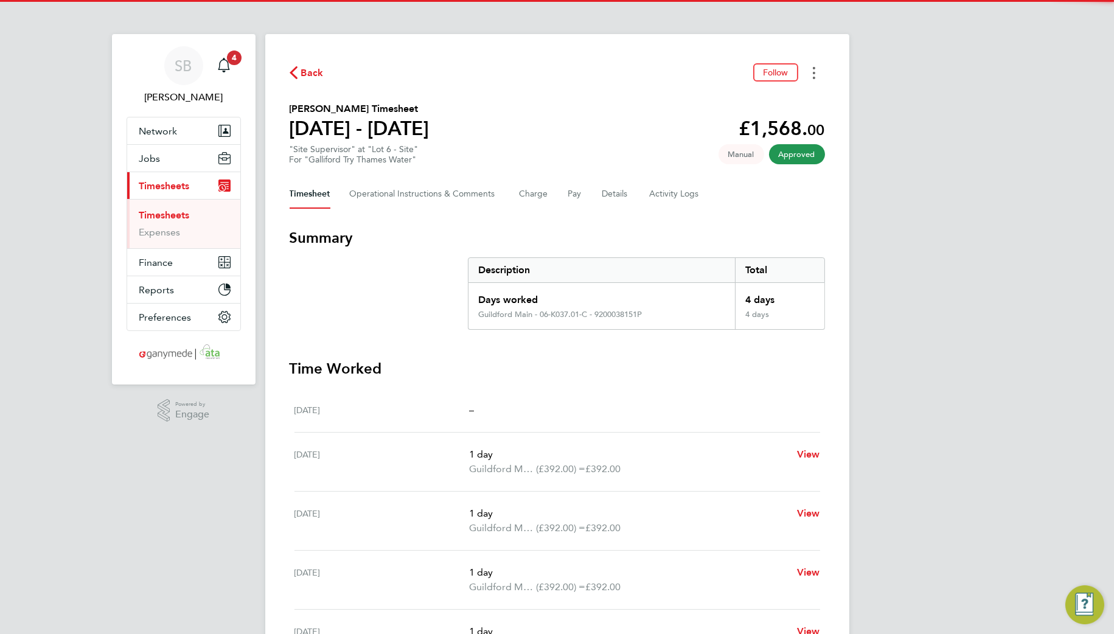
drag, startPoint x: 817, startPoint y: 70, endPoint x: 811, endPoint y: 79, distance: 10.6
click at [817, 73] on button "Timesheets Menu" at bounding box center [814, 72] width 22 height 19
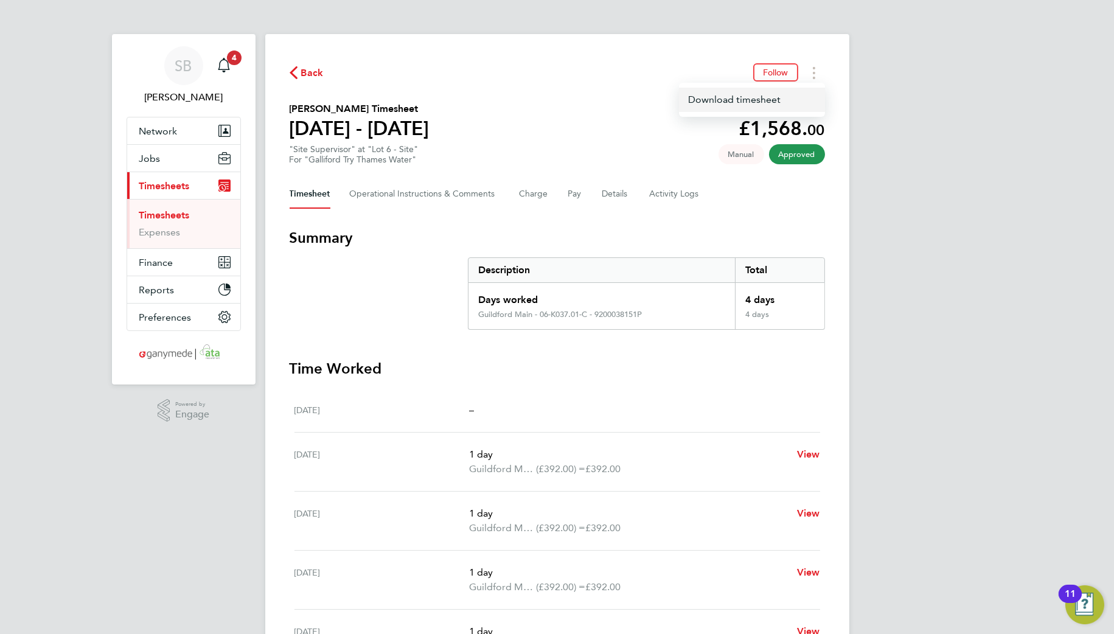
drag, startPoint x: 773, startPoint y: 101, endPoint x: 787, endPoint y: 107, distance: 15.3
click at [774, 103] on link "Download timesheet" at bounding box center [752, 100] width 146 height 24
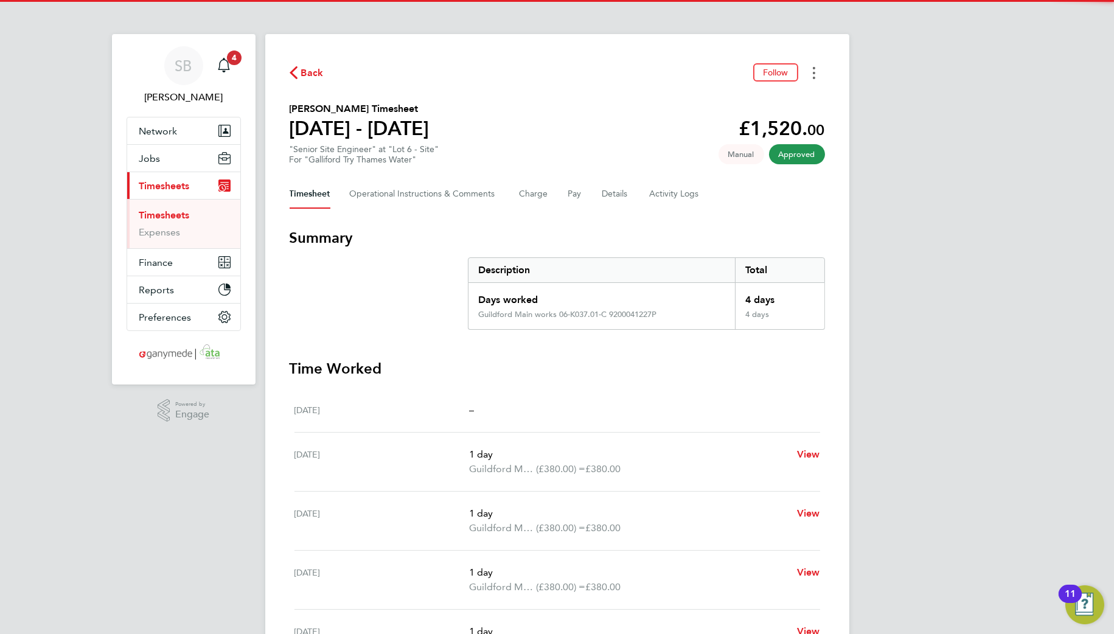
click at [809, 81] on button "Timesheets Menu" at bounding box center [814, 72] width 22 height 19
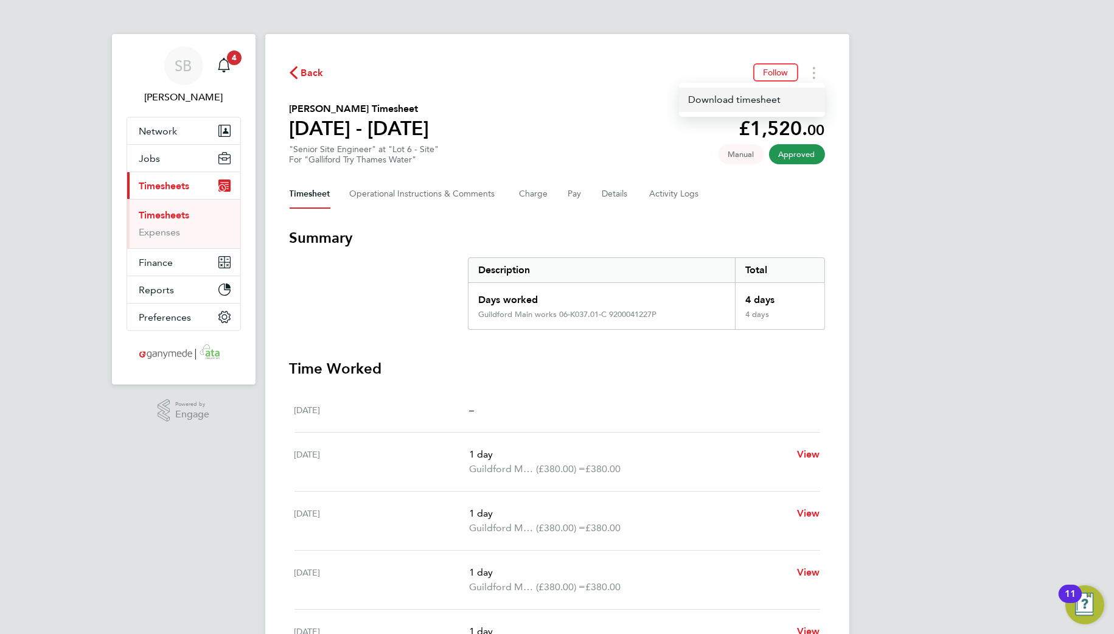
click at [777, 96] on link "Download timesheet" at bounding box center [752, 100] width 146 height 24
click at [816, 70] on button "Timesheets Menu" at bounding box center [814, 72] width 22 height 19
click at [768, 98] on link "Download timesheet" at bounding box center [752, 100] width 146 height 24
click at [816, 71] on button "Timesheets Menu" at bounding box center [814, 72] width 22 height 19
click at [790, 97] on link "Download timesheet" at bounding box center [752, 100] width 146 height 24
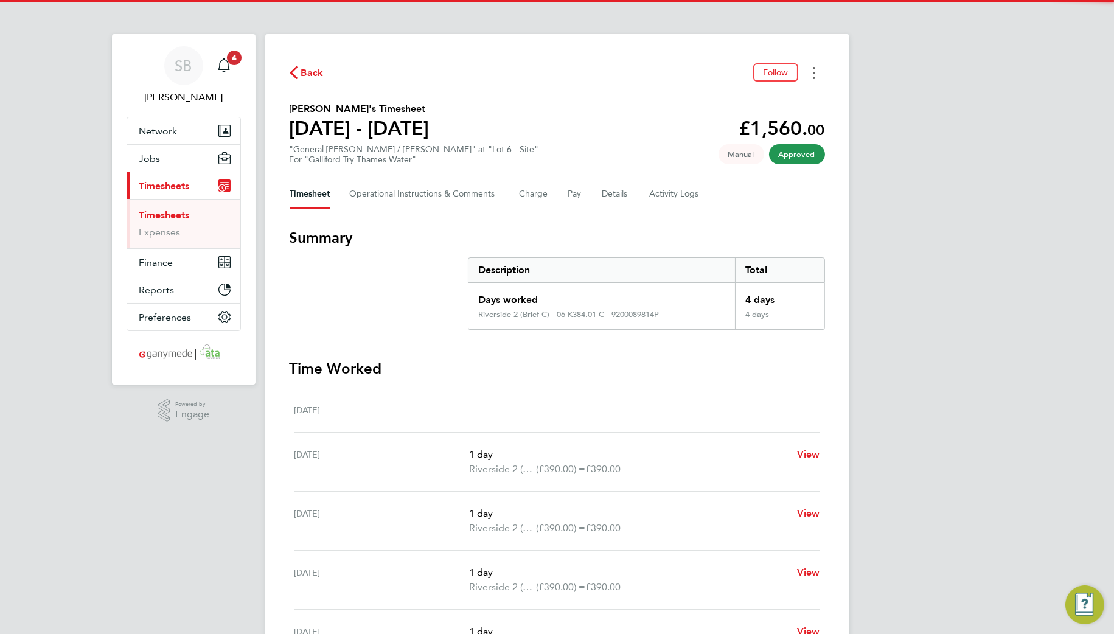
drag, startPoint x: 813, startPoint y: 74, endPoint x: 807, endPoint y: 82, distance: 10.0
click at [807, 80] on button "Timesheets Menu" at bounding box center [814, 72] width 22 height 19
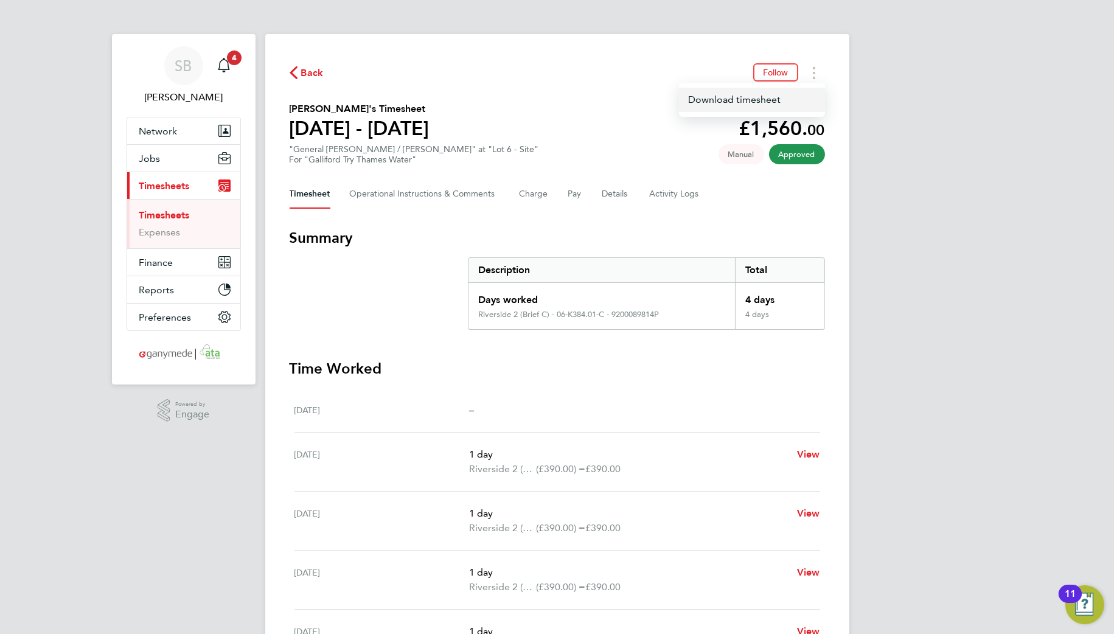
drag, startPoint x: 781, startPoint y: 96, endPoint x: 798, endPoint y: 104, distance: 19.0
click at [781, 97] on link "Download timesheet" at bounding box center [752, 100] width 146 height 24
drag, startPoint x: 807, startPoint y: 74, endPoint x: 804, endPoint y: 80, distance: 7.6
click at [807, 76] on button "Timesheets Menu" at bounding box center [814, 72] width 22 height 19
click at [792, 96] on link "Download timesheet" at bounding box center [752, 100] width 146 height 24
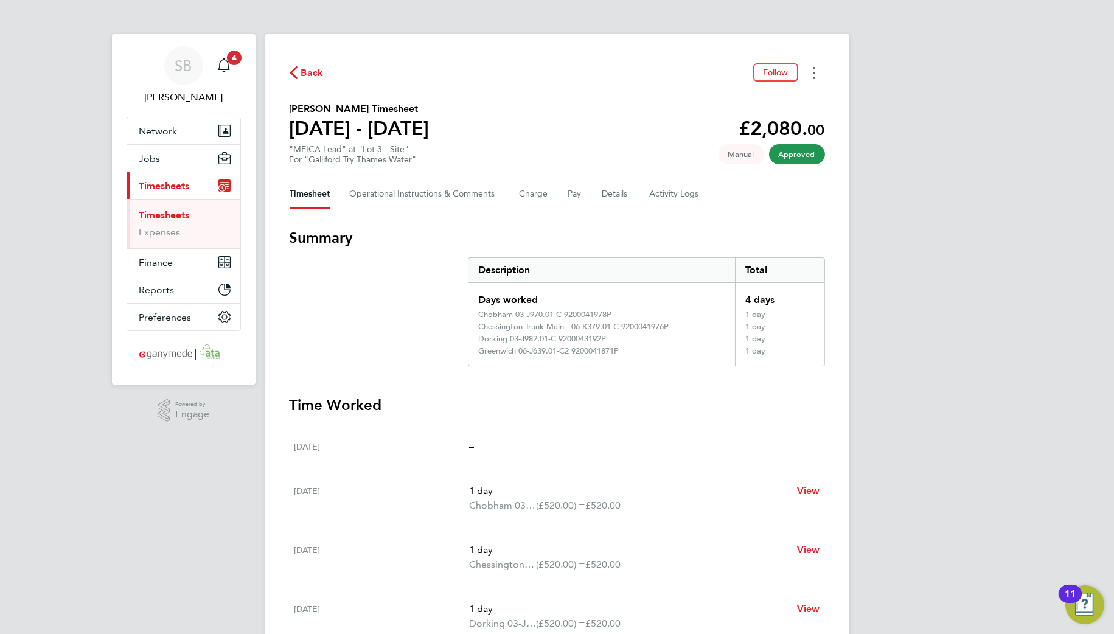
drag, startPoint x: 812, startPoint y: 72, endPoint x: 782, endPoint y: 102, distance: 42.2
click at [803, 84] on div "Back Follow Damien O'Reilly's Timesheet 25 - 31 Aug 2025 £2,080. 00 "MEICA Lead…" at bounding box center [557, 458] width 584 height 848
click at [821, 70] on button "Timesheets Menu" at bounding box center [814, 72] width 22 height 19
click at [768, 104] on link "Download timesheet" at bounding box center [752, 100] width 146 height 24
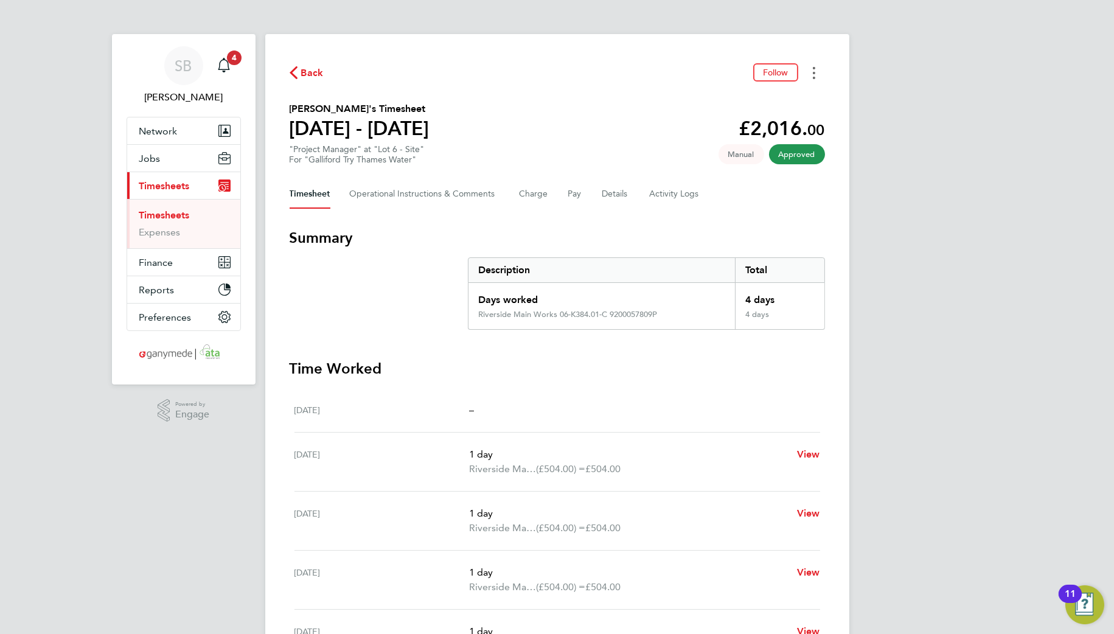
drag, startPoint x: 812, startPoint y: 64, endPoint x: 801, endPoint y: 80, distance: 18.9
click at [811, 65] on button "Timesheets Menu" at bounding box center [814, 72] width 22 height 19
click at [774, 111] on link "Download timesheet" at bounding box center [752, 100] width 146 height 24
click at [814, 74] on button "Timesheets Menu" at bounding box center [814, 72] width 22 height 19
click at [768, 105] on link "Download timesheet" at bounding box center [752, 100] width 146 height 24
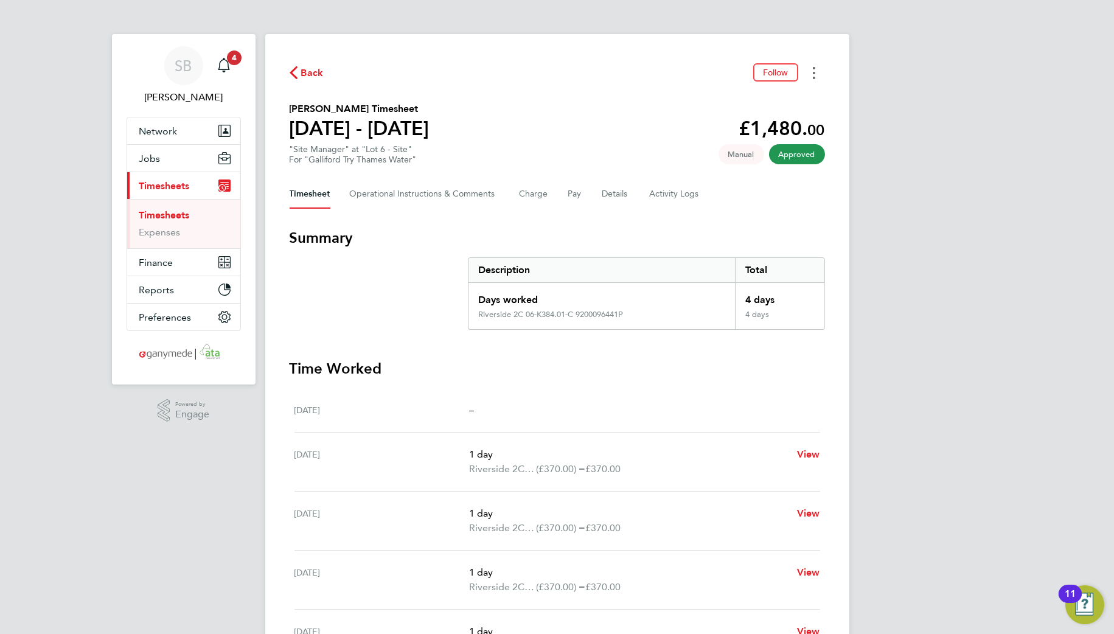
drag, startPoint x: 817, startPoint y: 71, endPoint x: 811, endPoint y: 80, distance: 10.6
click at [815, 74] on button "Timesheets Menu" at bounding box center [814, 72] width 22 height 19
click at [787, 103] on link "Download timesheet" at bounding box center [752, 100] width 146 height 24
drag, startPoint x: 816, startPoint y: 74, endPoint x: 809, endPoint y: 81, distance: 9.9
click at [813, 75] on button "Timesheets Menu" at bounding box center [814, 72] width 22 height 19
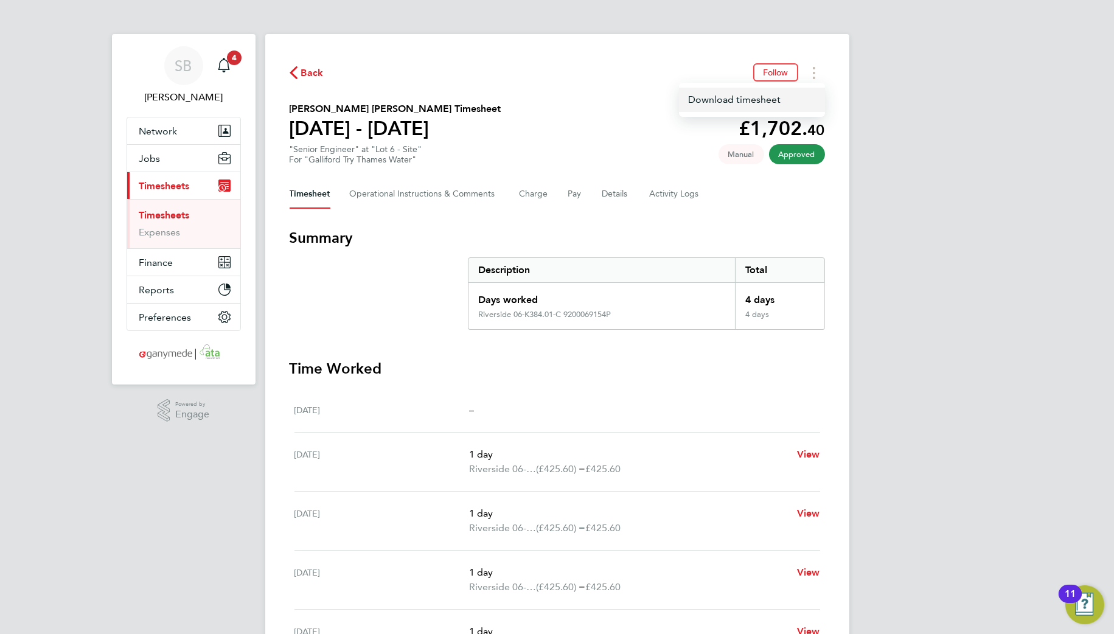
click at [779, 98] on link "Download timesheet" at bounding box center [752, 100] width 146 height 24
drag, startPoint x: 812, startPoint y: 74, endPoint x: 758, endPoint y: 99, distance: 60.2
click at [781, 90] on div "Back Follow [PERSON_NAME]'s Timesheet [DATE] - [DATE] £1,612. 80 "Site Engineer…" at bounding box center [557, 439] width 584 height 811
click at [813, 74] on icon "Timesheets Menu" at bounding box center [814, 73] width 2 height 12
click at [768, 89] on link "Download timesheet" at bounding box center [752, 100] width 146 height 24
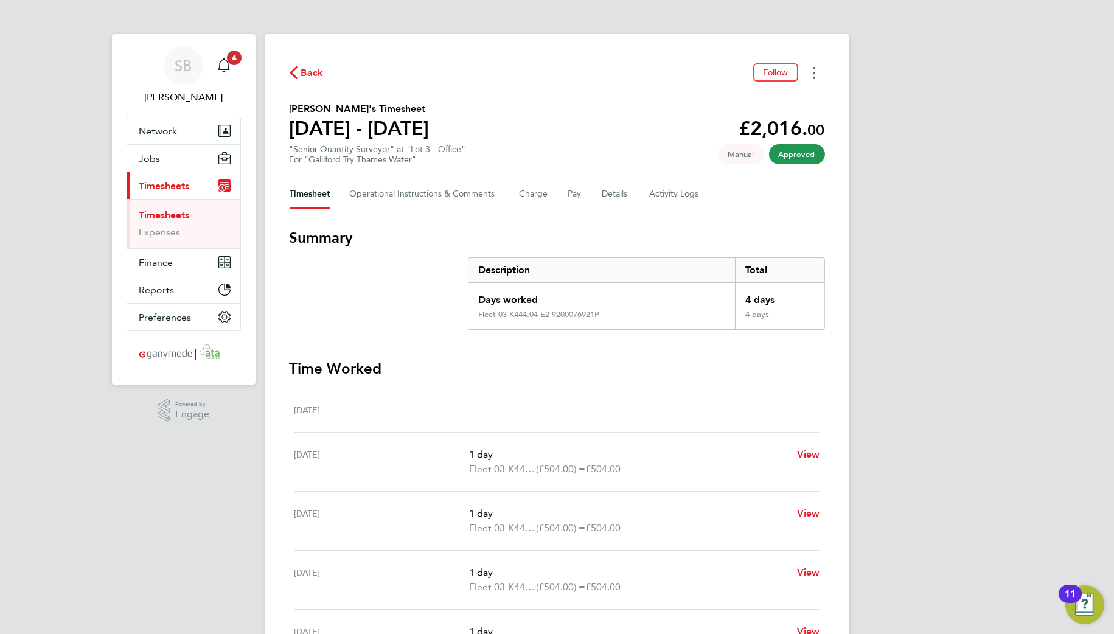
drag, startPoint x: 815, startPoint y: 71, endPoint x: 785, endPoint y: 82, distance: 32.3
click at [812, 74] on button "Timesheets Menu" at bounding box center [814, 72] width 22 height 19
click at [742, 99] on link "Download timesheet" at bounding box center [752, 100] width 146 height 24
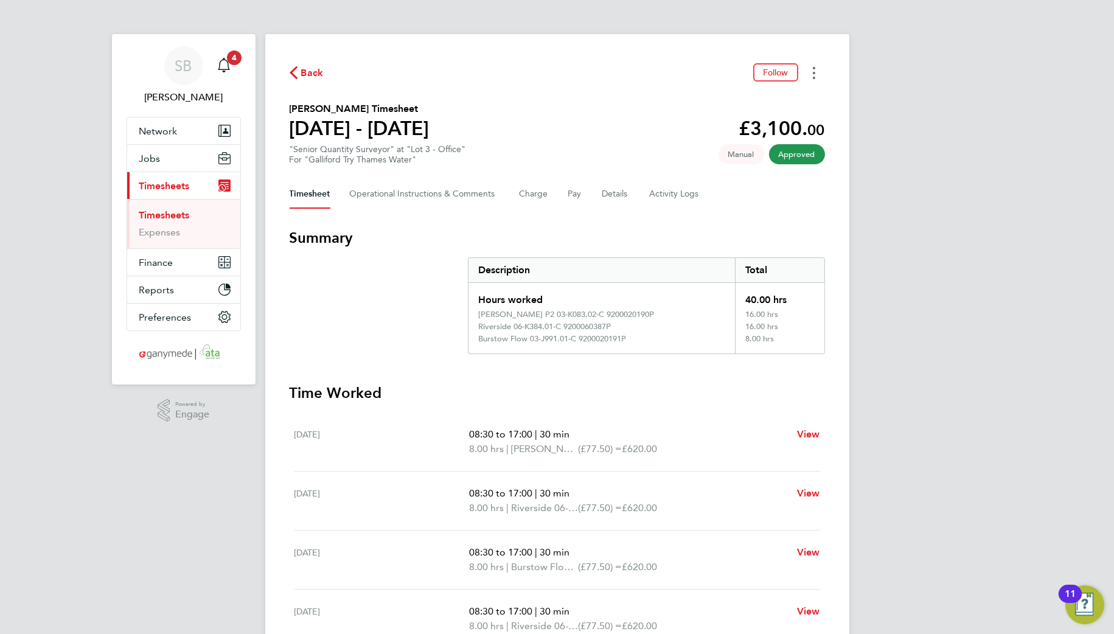
click at [817, 69] on button "Timesheets Menu" at bounding box center [814, 72] width 22 height 19
click at [750, 97] on link "Download timesheet" at bounding box center [752, 100] width 146 height 24
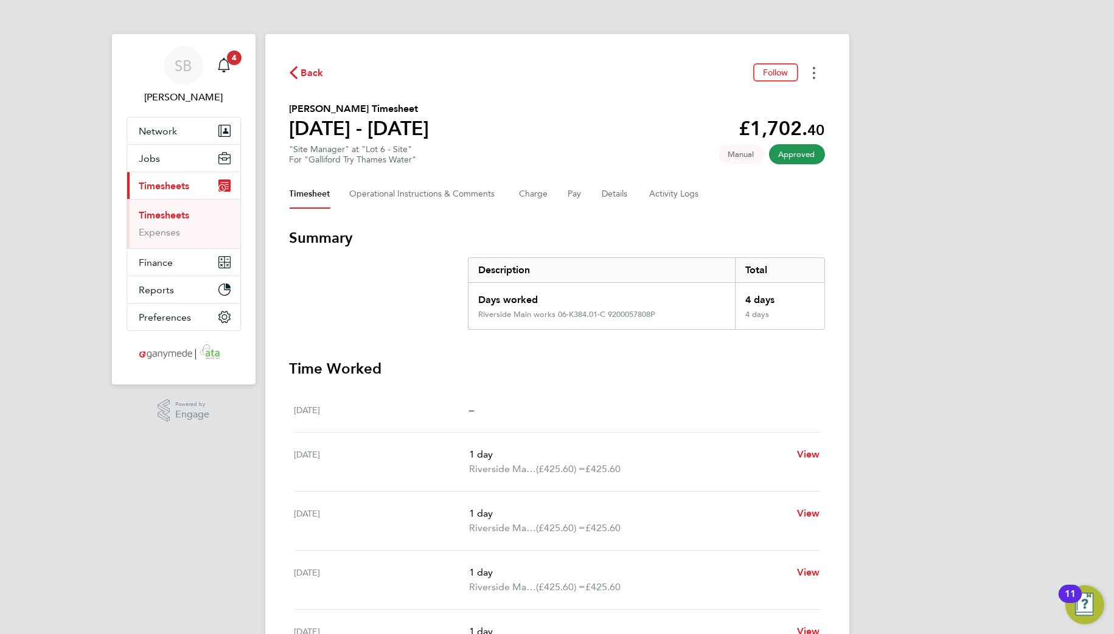
click at [813, 77] on icon "Timesheets Menu" at bounding box center [814, 73] width 2 height 12
click at [781, 100] on link "Download timesheet" at bounding box center [752, 100] width 146 height 24
drag, startPoint x: 810, startPoint y: 68, endPoint x: 795, endPoint y: 81, distance: 20.7
click at [804, 74] on button "Timesheets Menu" at bounding box center [814, 72] width 22 height 19
click at [773, 99] on link "Download timesheet" at bounding box center [752, 100] width 146 height 24
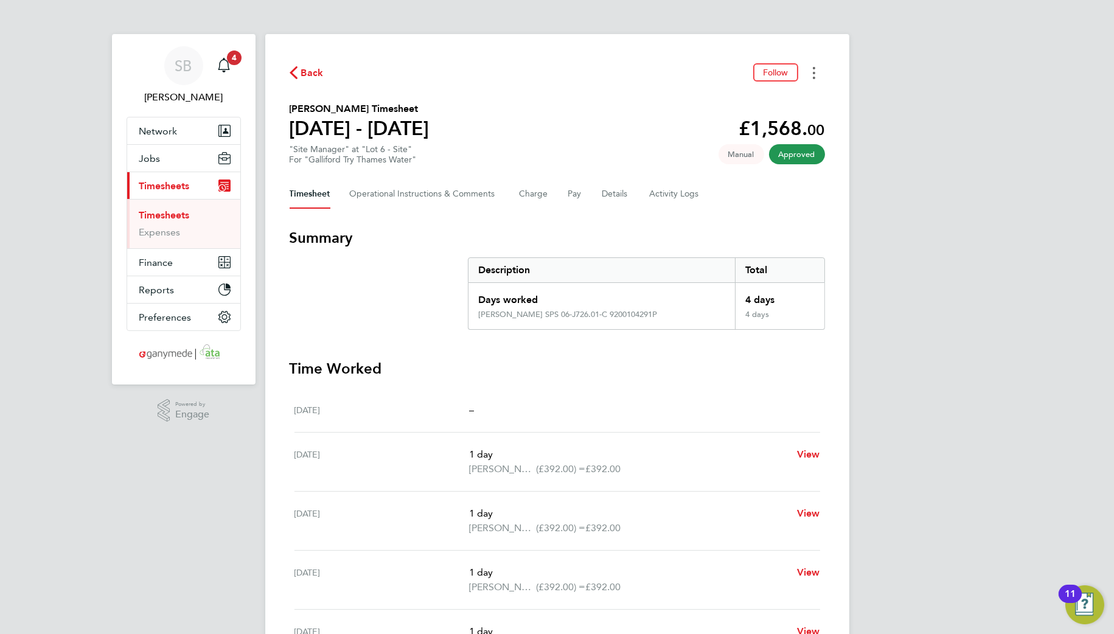
drag, startPoint x: 820, startPoint y: 55, endPoint x: 811, endPoint y: 74, distance: 20.1
click at [817, 62] on div "Back Follow [PERSON_NAME] Timesheet [DATE] - [DATE] £1,568. 00 "Site Manager" a…" at bounding box center [557, 439] width 584 height 811
click at [811, 74] on button "Timesheets Menu" at bounding box center [814, 72] width 22 height 19
click at [788, 98] on link "Download timesheet" at bounding box center [752, 100] width 146 height 24
click at [813, 73] on circle "Timesheets Menu" at bounding box center [814, 73] width 2 height 2
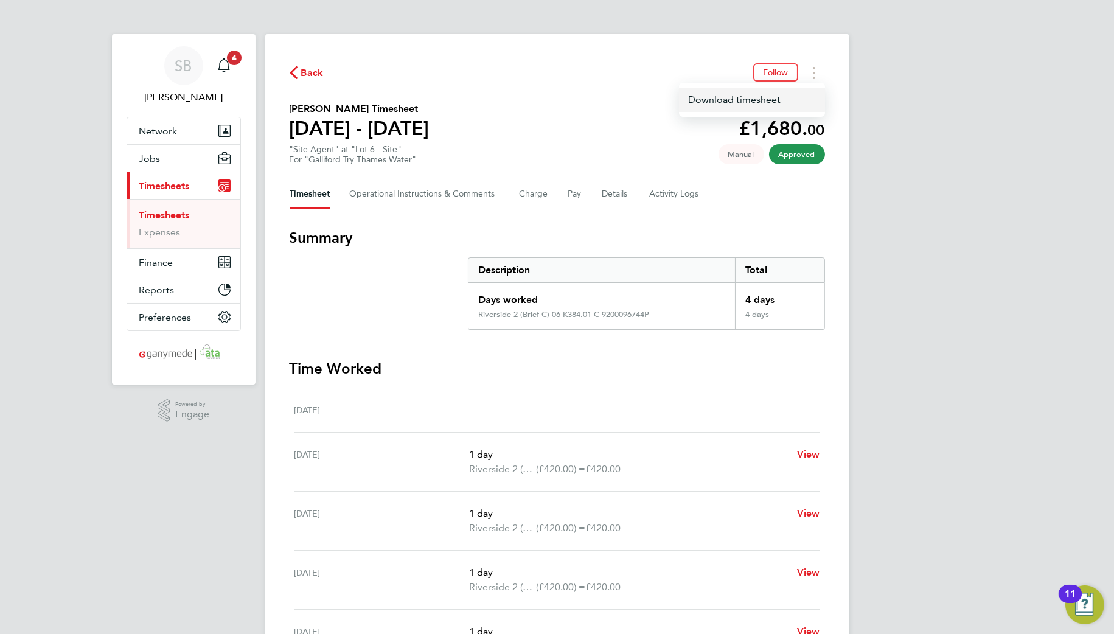
click at [740, 96] on link "Download timesheet" at bounding box center [752, 100] width 146 height 24
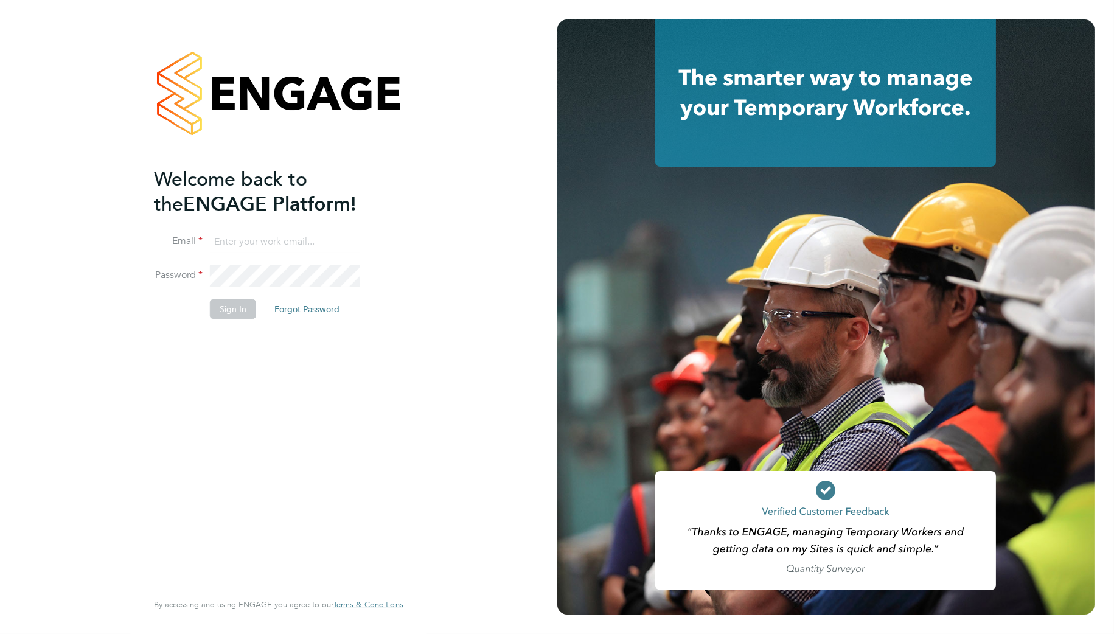
type input "[PERSON_NAME][EMAIL_ADDRESS][PERSON_NAME][DOMAIN_NAME]"
click at [237, 319] on li "Sign In Forgot Password" at bounding box center [272, 315] width 237 height 32
click at [221, 306] on button "Sign In" at bounding box center [233, 308] width 46 height 19
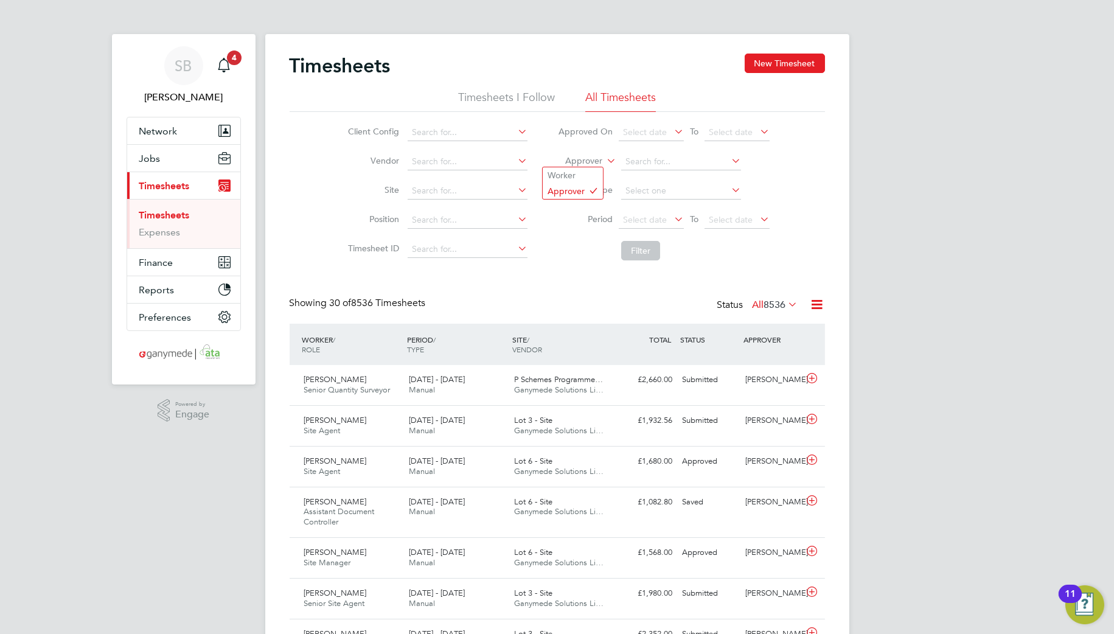
click at [562, 161] on label "Approver" at bounding box center [575, 161] width 55 height 12
drag, startPoint x: 568, startPoint y: 173, endPoint x: 574, endPoint y: 172, distance: 6.2
click at [570, 172] on li "Worker" at bounding box center [573, 175] width 60 height 16
click at [633, 163] on input at bounding box center [681, 161] width 120 height 17
click at [679, 302] on li "[PERSON_NAME]" at bounding box center [712, 310] width 182 height 16
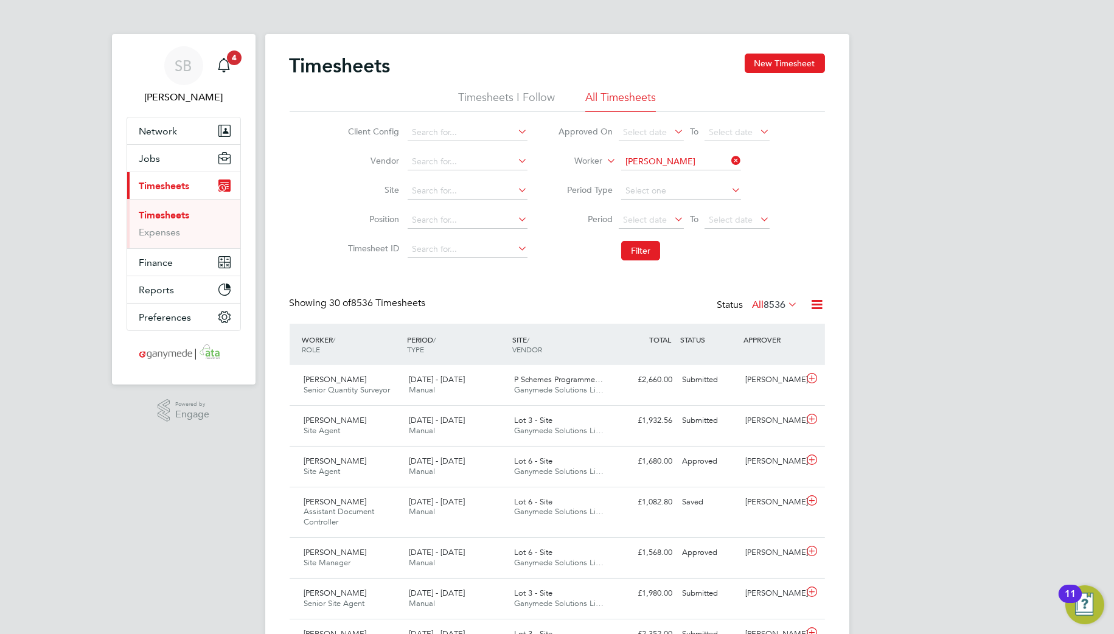
type input "[PERSON_NAME]"
click at [633, 245] on button "Filter" at bounding box center [640, 250] width 39 height 19
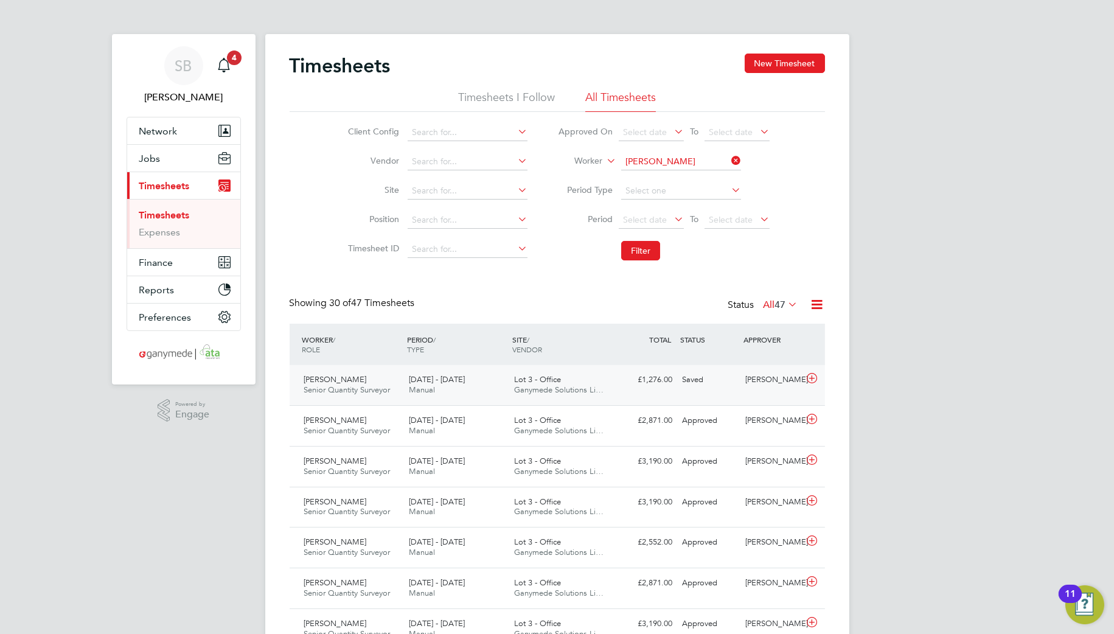
click at [813, 377] on icon at bounding box center [811, 379] width 15 height 10
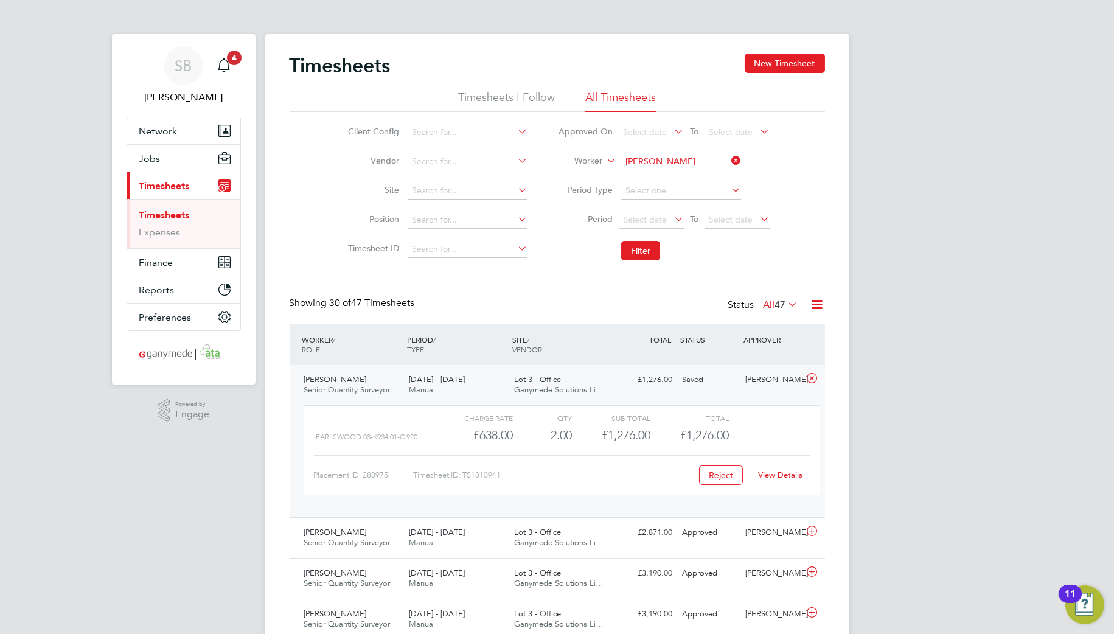
click at [807, 375] on icon at bounding box center [811, 379] width 15 height 10
